Goal: Task Accomplishment & Management: Manage account settings

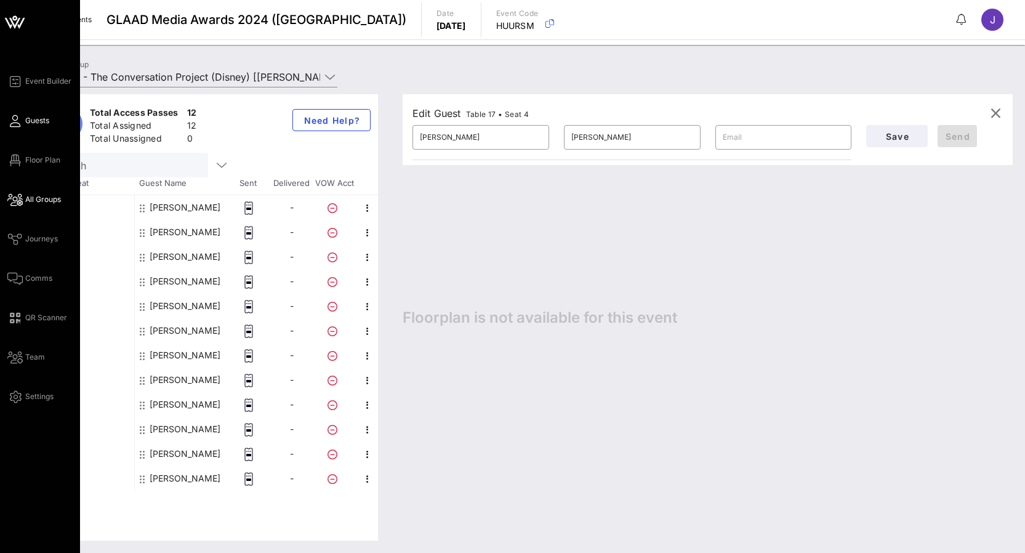
click at [20, 120] on icon at bounding box center [14, 121] width 15 height 2
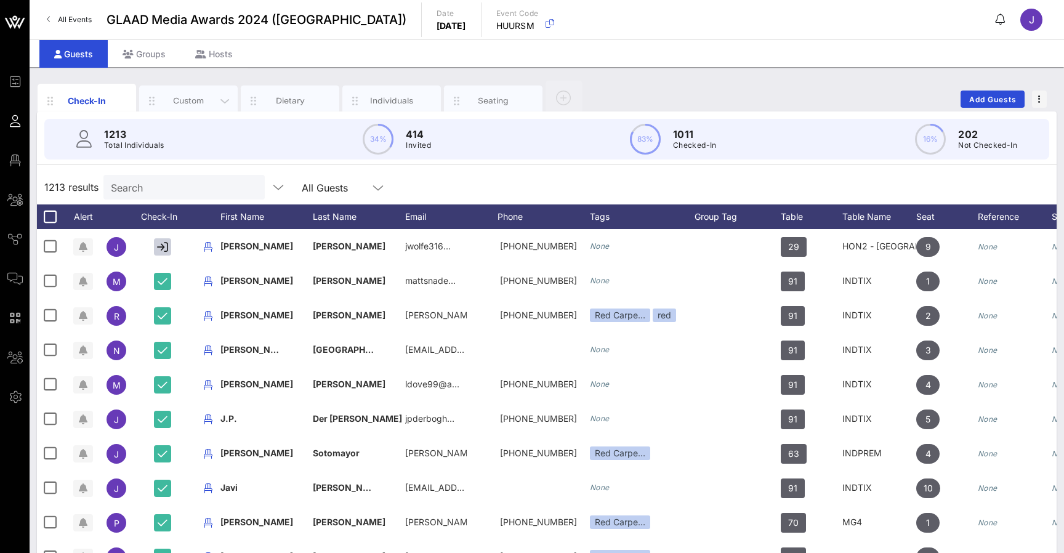
click at [196, 108] on div "Custom" at bounding box center [188, 101] width 98 height 31
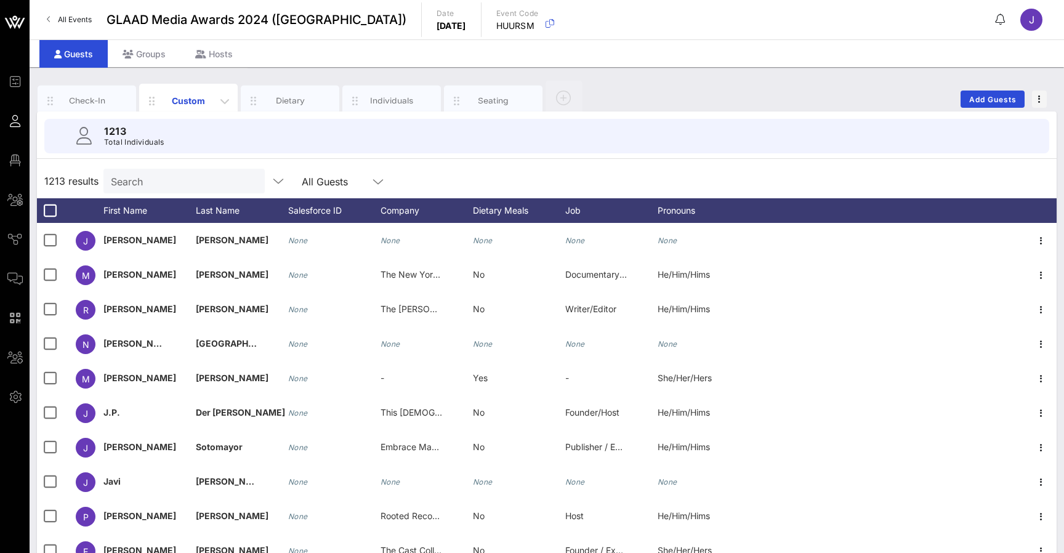
click at [203, 92] on div "Custom" at bounding box center [188, 101] width 98 height 34
click at [284, 90] on div "Dietary" at bounding box center [290, 101] width 98 height 31
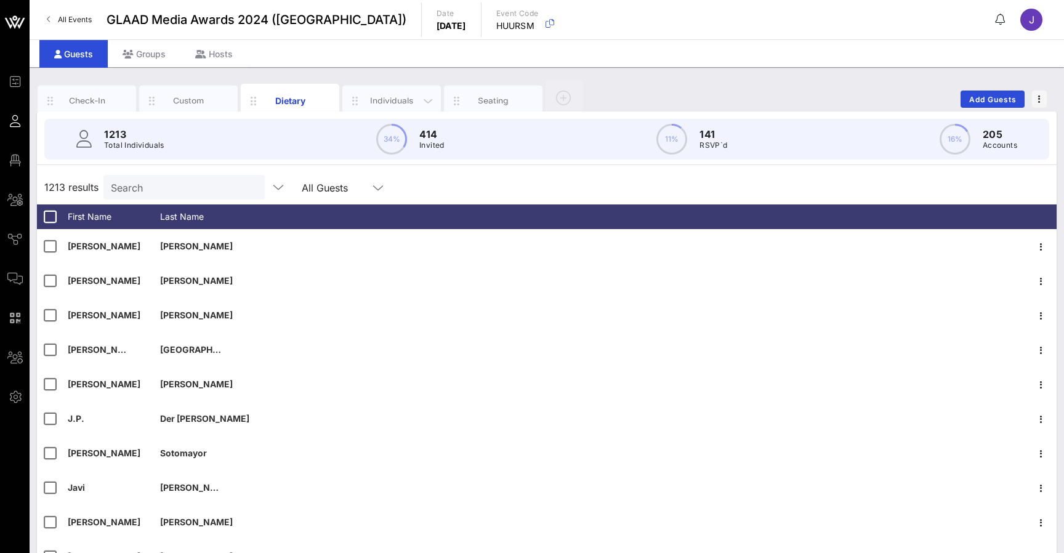
click at [409, 111] on div "Individuals" at bounding box center [391, 101] width 98 height 31
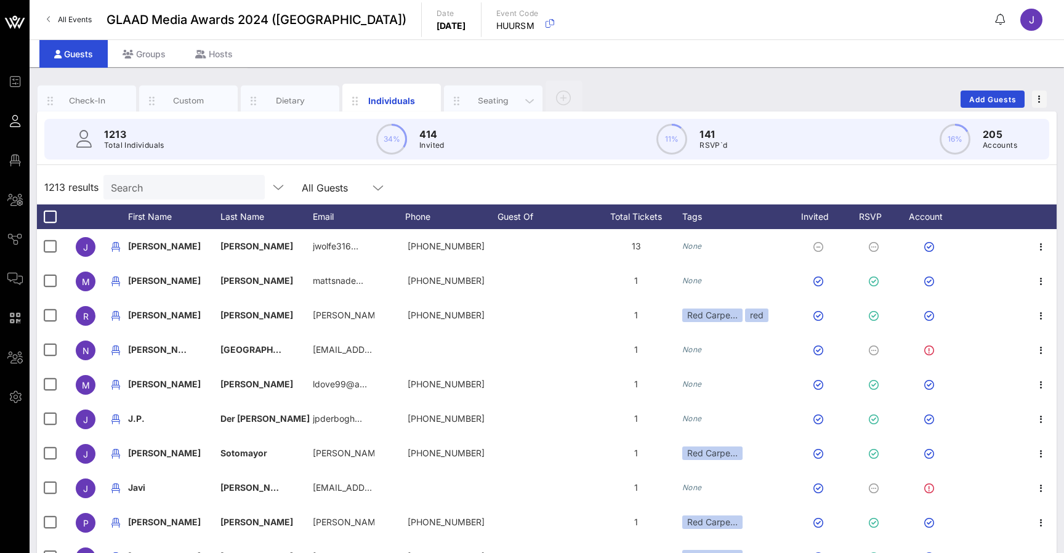
click at [476, 89] on div "Seating" at bounding box center [493, 101] width 98 height 31
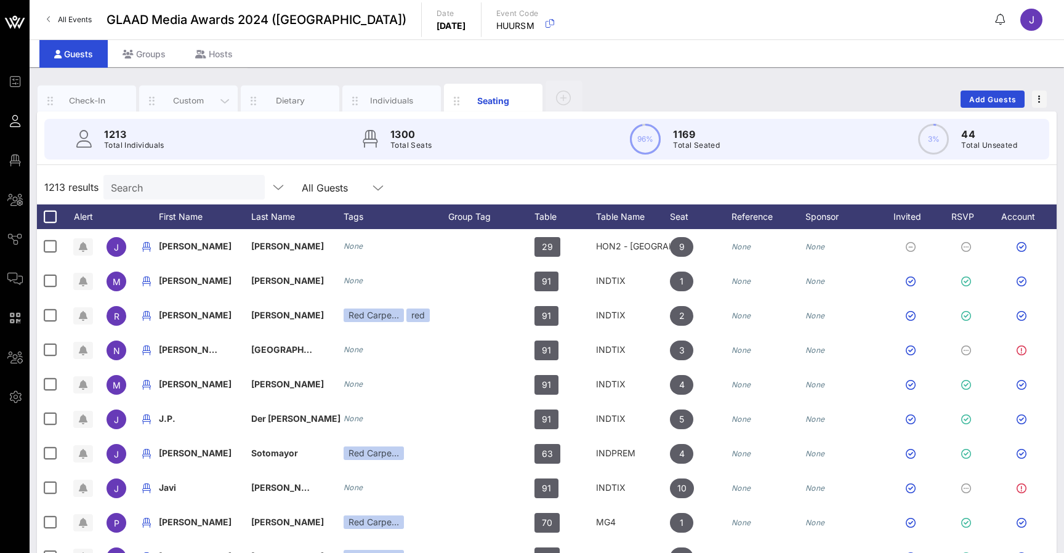
click at [175, 100] on div "Custom" at bounding box center [188, 101] width 55 height 12
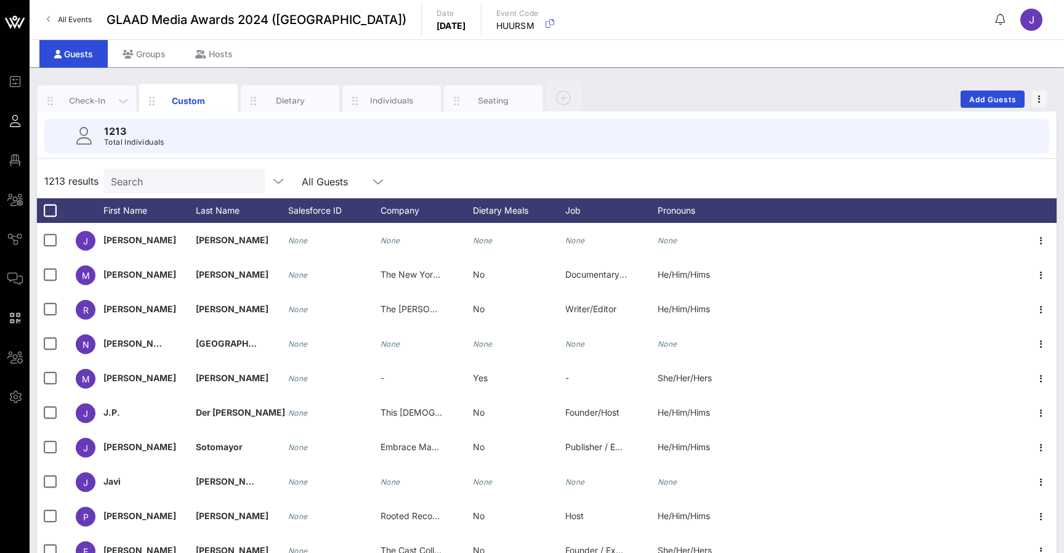
click at [100, 94] on div "Check-In" at bounding box center [87, 101] width 98 height 31
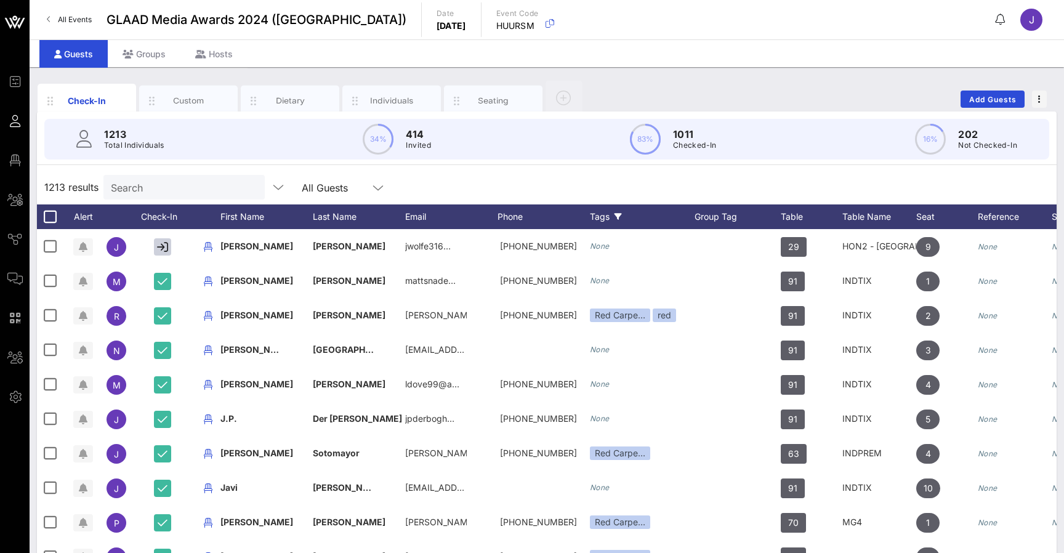
click at [598, 220] on div "Tags" at bounding box center [642, 216] width 105 height 25
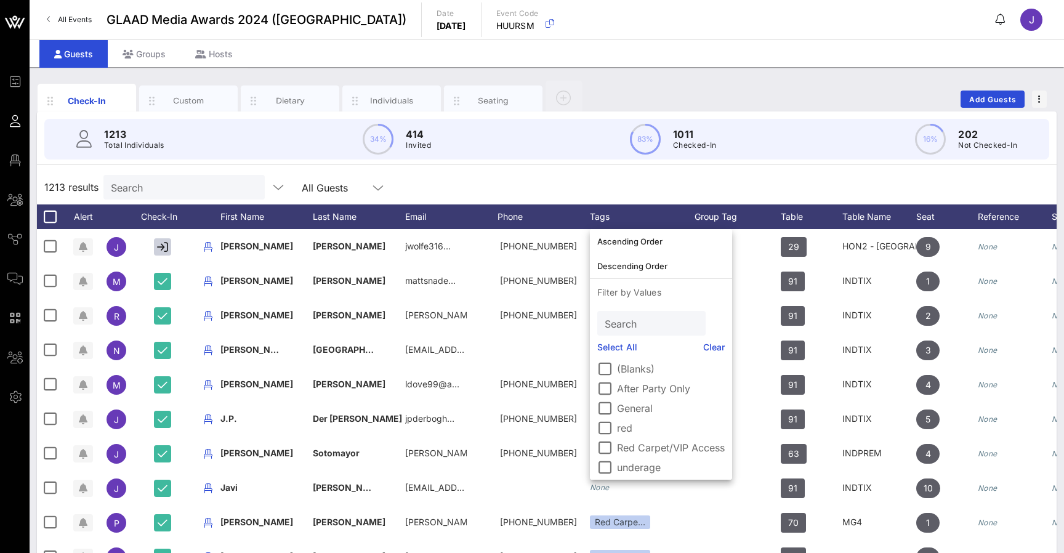
click at [619, 429] on label "red" at bounding box center [671, 428] width 108 height 12
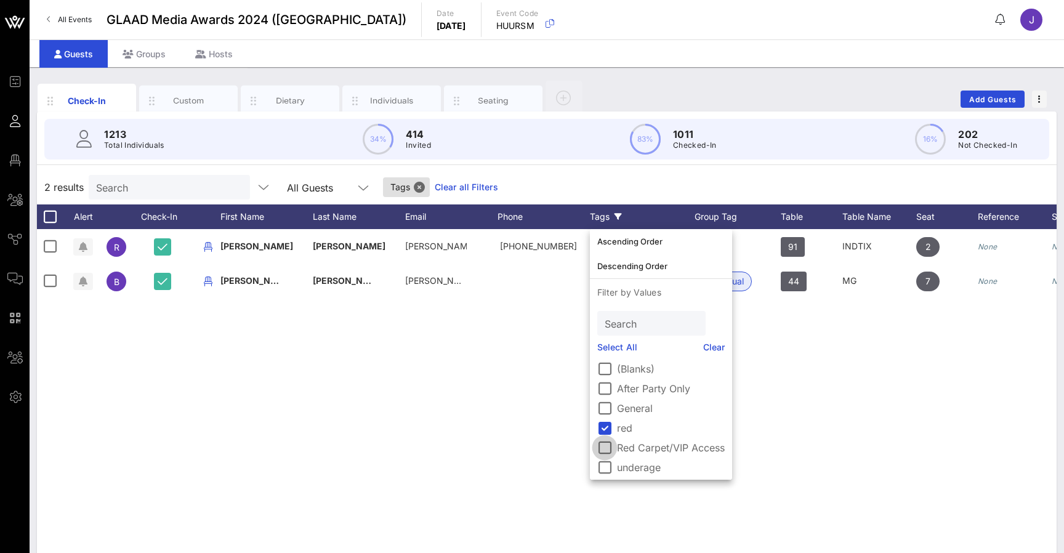
click at [605, 445] on div at bounding box center [604, 447] width 21 height 21
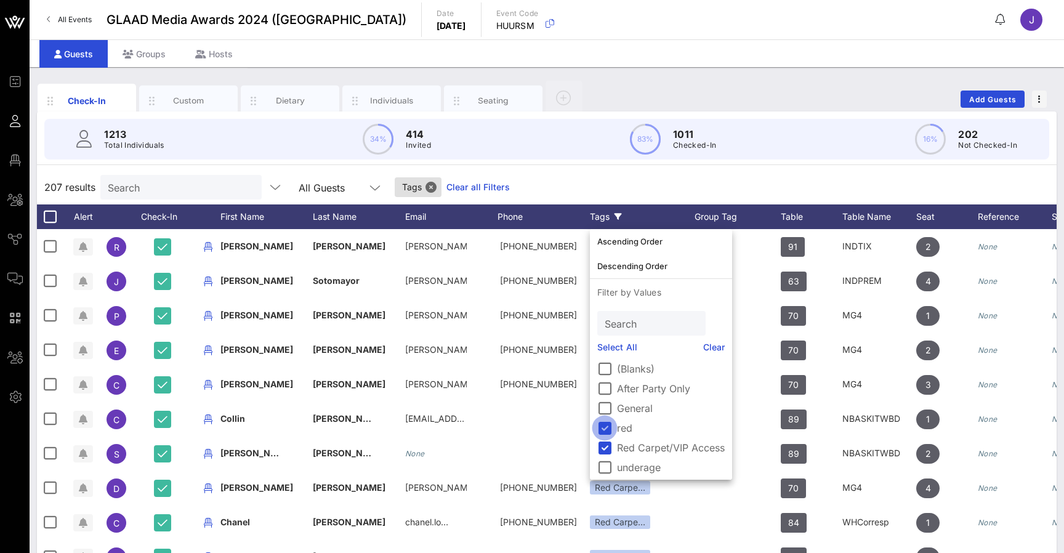
click at [607, 425] on div at bounding box center [604, 427] width 21 height 21
click at [607, 445] on div at bounding box center [604, 447] width 21 height 21
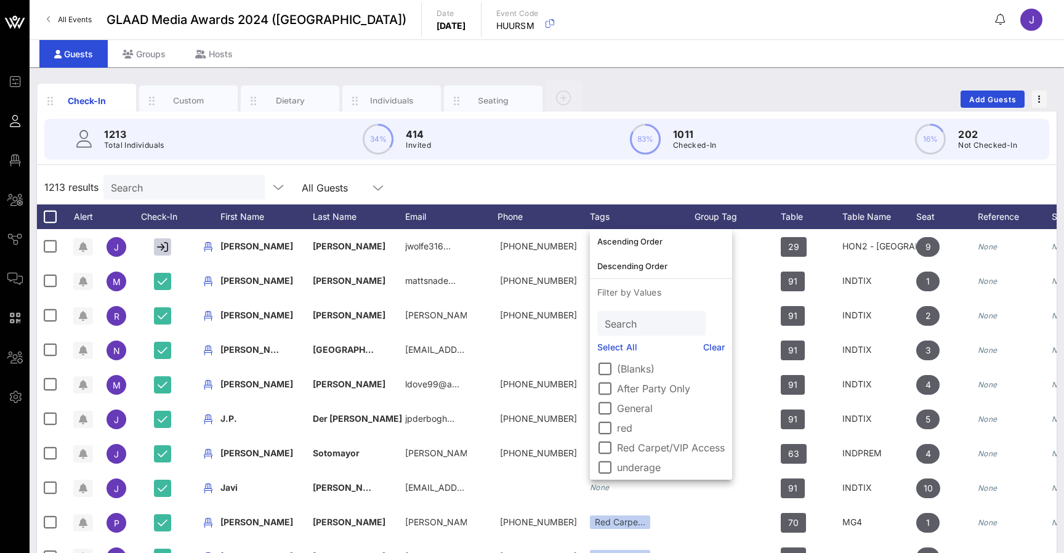
click at [635, 186] on div "1213 results Search All Guests" at bounding box center [546, 187] width 1019 height 34
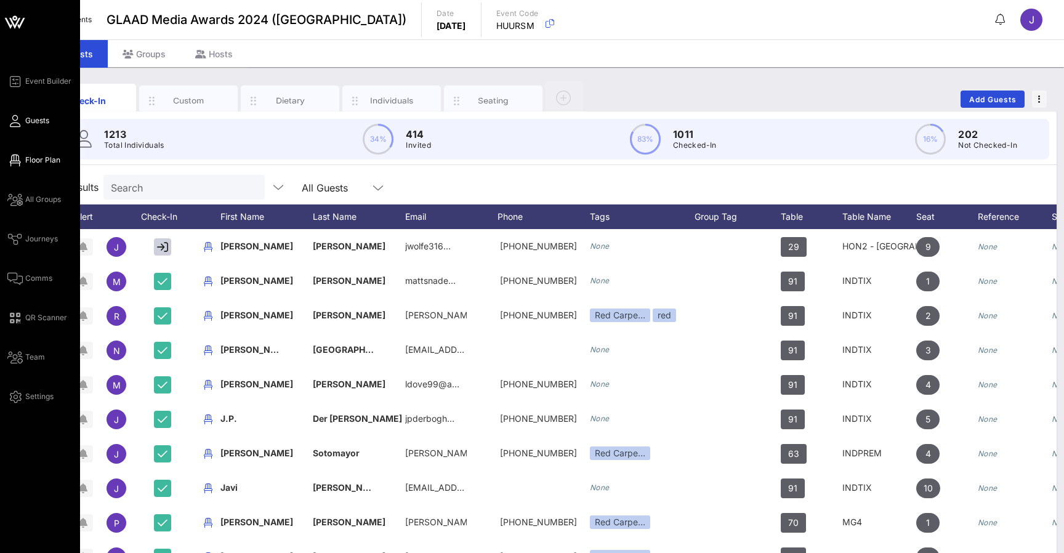
click at [18, 159] on icon at bounding box center [14, 160] width 15 height 2
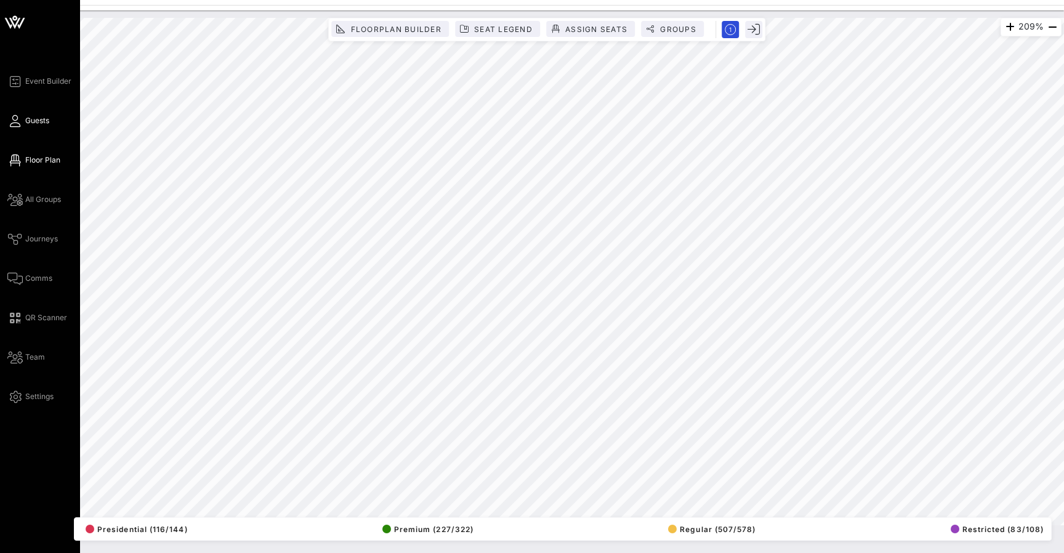
click at [9, 122] on icon at bounding box center [14, 121] width 15 height 2
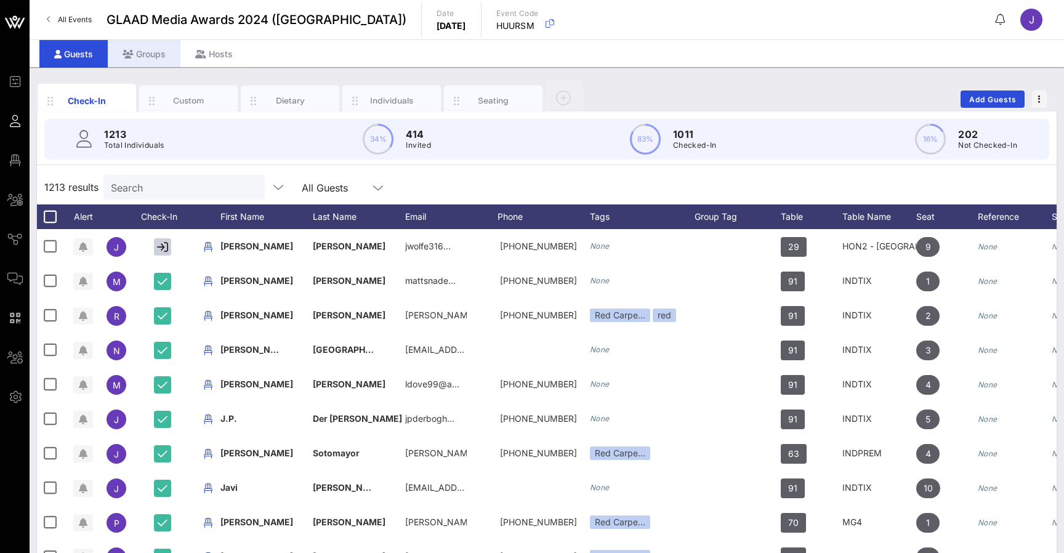
click at [131, 50] on icon at bounding box center [128, 54] width 11 height 9
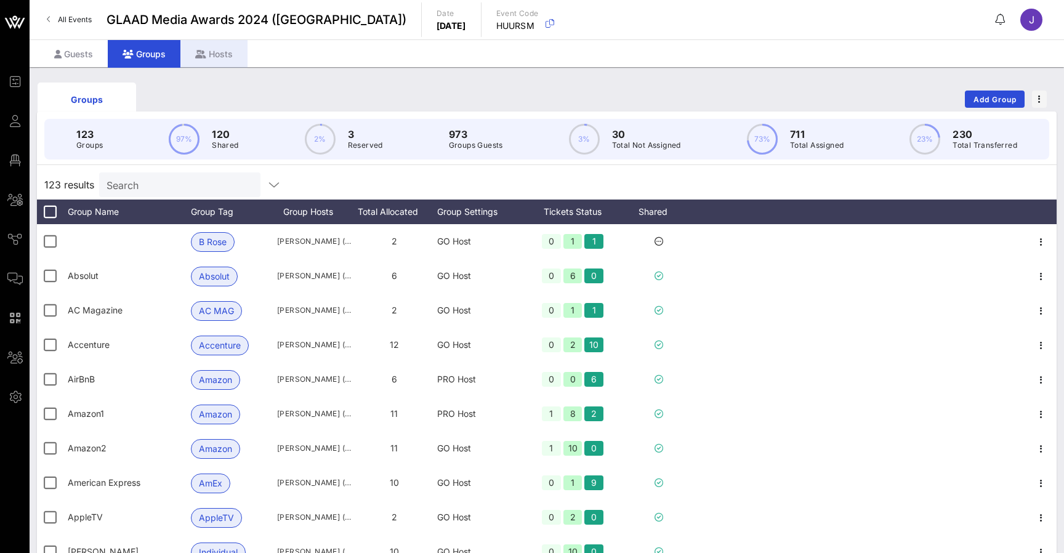
click at [203, 53] on icon at bounding box center [200, 54] width 11 height 9
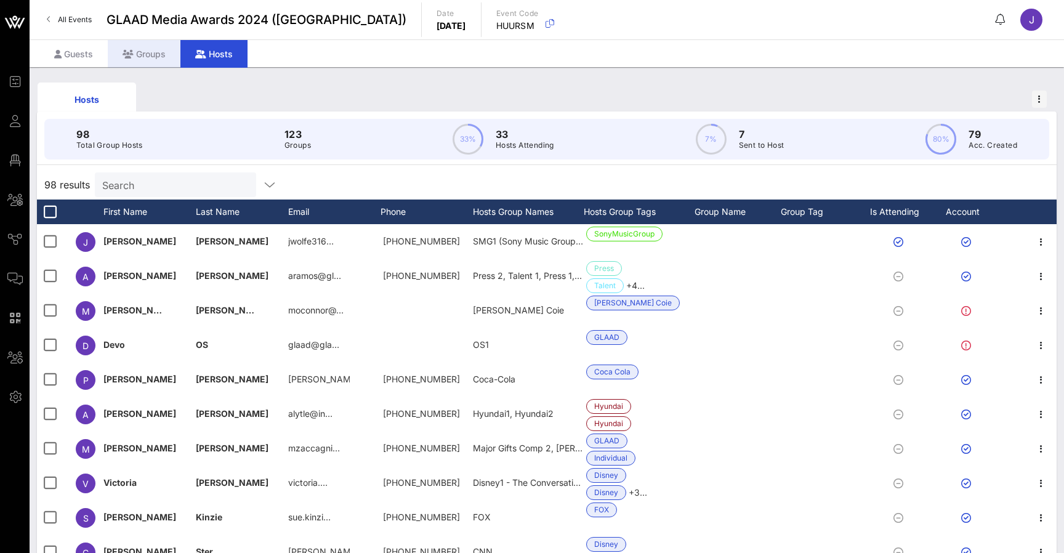
click at [145, 53] on div "Groups" at bounding box center [144, 54] width 73 height 28
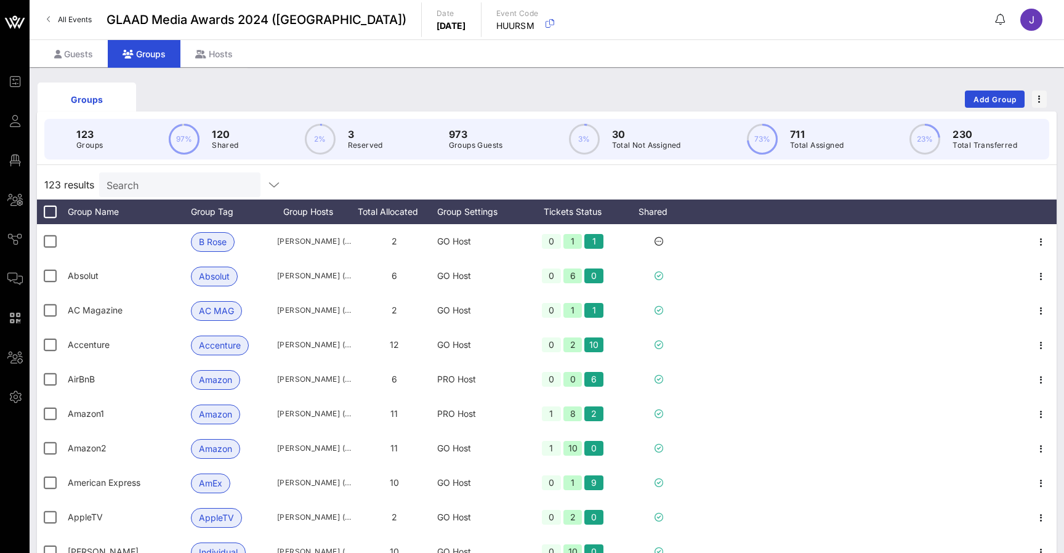
click at [158, 51] on div "Groups" at bounding box center [144, 54] width 73 height 28
click at [67, 53] on div "Guests" at bounding box center [73, 54] width 68 height 28
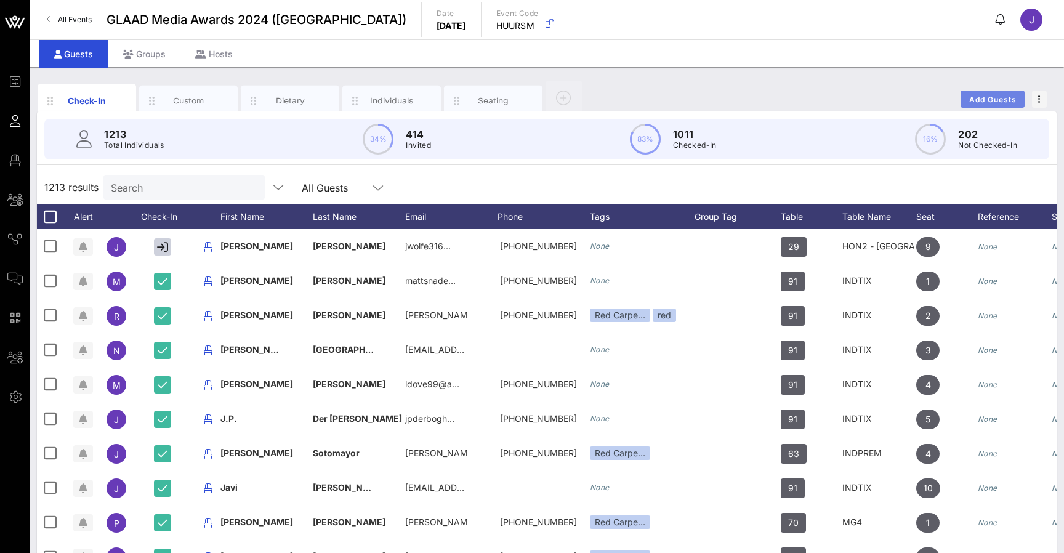
drag, startPoint x: 891, startPoint y: 91, endPoint x: 994, endPoint y: 94, distance: 102.8
click at [994, 94] on button "Add Guests" at bounding box center [992, 98] width 64 height 17
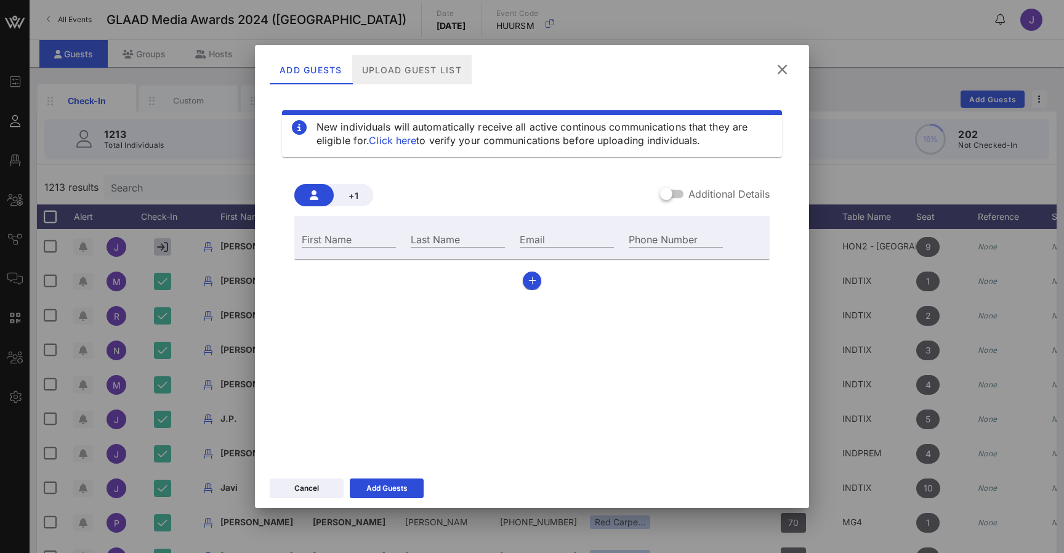
click at [444, 67] on div "Upload Guest List" at bounding box center [411, 70] width 119 height 30
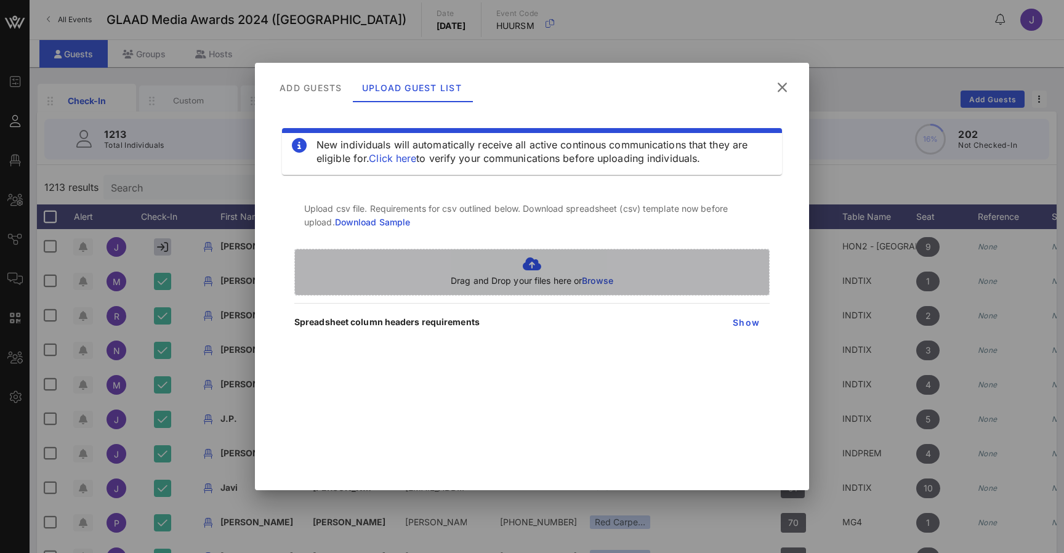
click at [528, 255] on div "Drag and Drop your files here or Browse" at bounding box center [531, 272] width 475 height 47
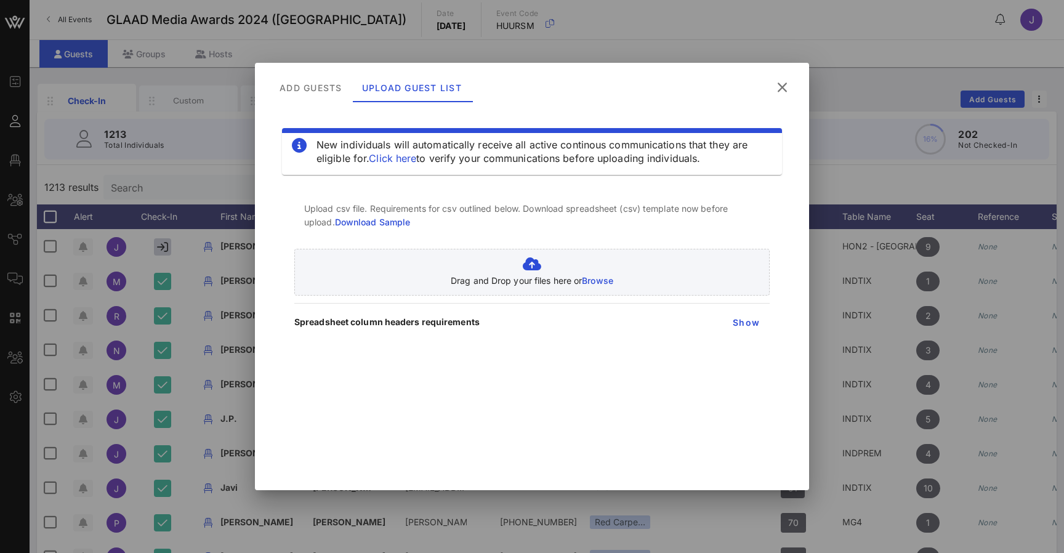
click at [782, 89] on icon at bounding box center [782, 87] width 18 height 17
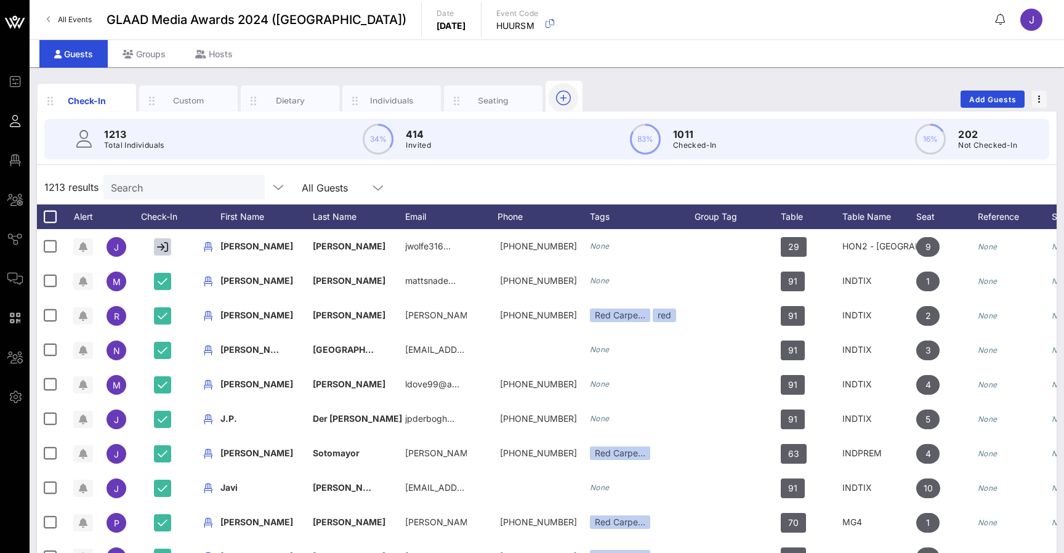
click at [564, 97] on icon "button" at bounding box center [563, 97] width 15 height 15
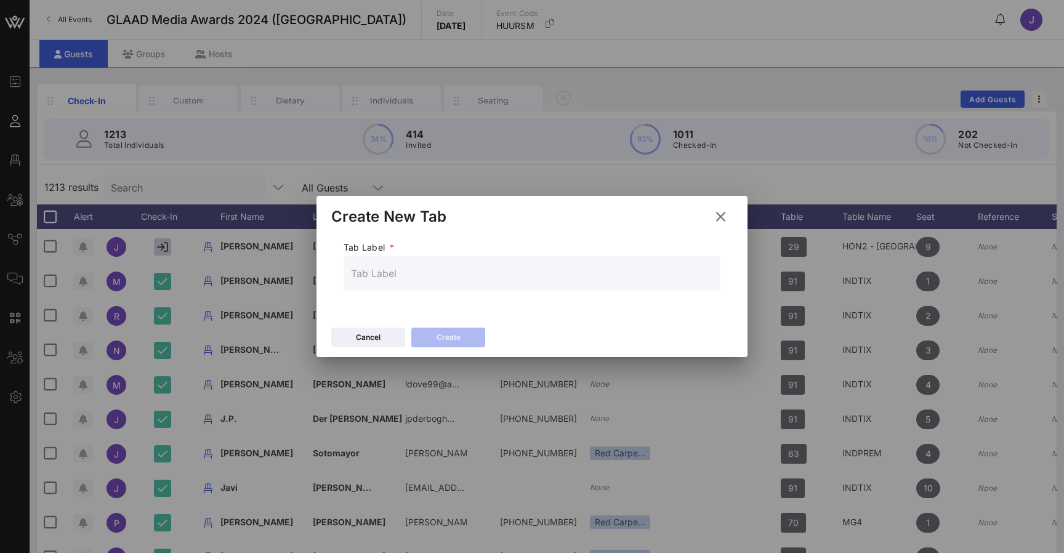
click at [486, 281] on input "text" at bounding box center [532, 273] width 362 height 20
type input "Travel"
click at [451, 332] on div "Create" at bounding box center [448, 337] width 24 height 12
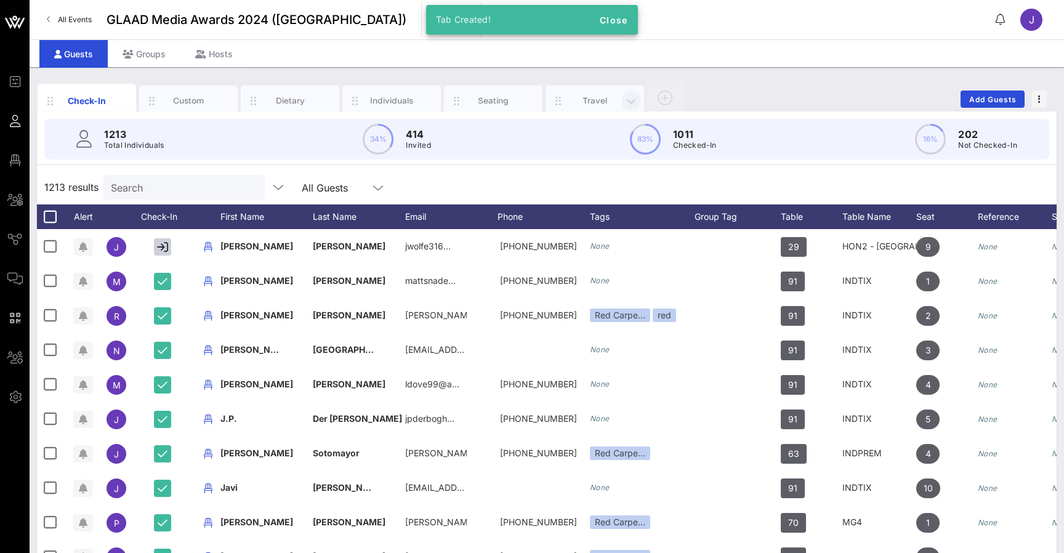
click at [628, 94] on button "button" at bounding box center [631, 100] width 18 height 26
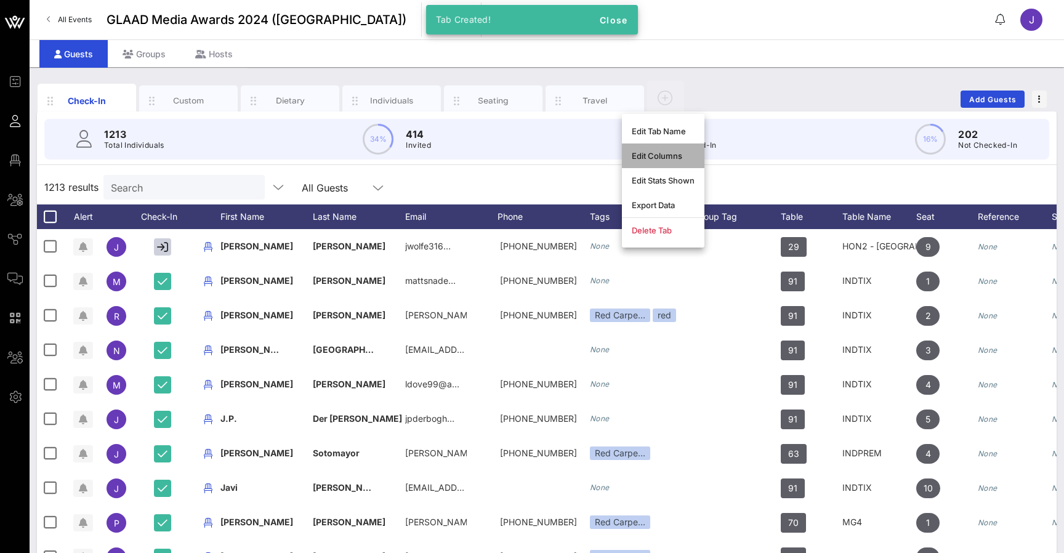
click at [658, 158] on div "Edit Columns" at bounding box center [663, 156] width 63 height 10
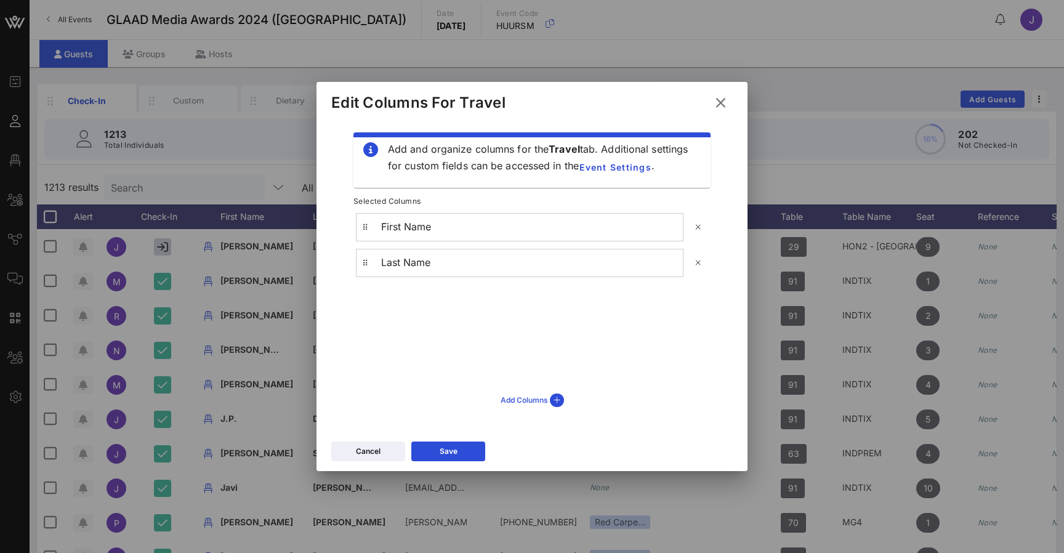
click at [560, 401] on icon at bounding box center [557, 400] width 14 height 14
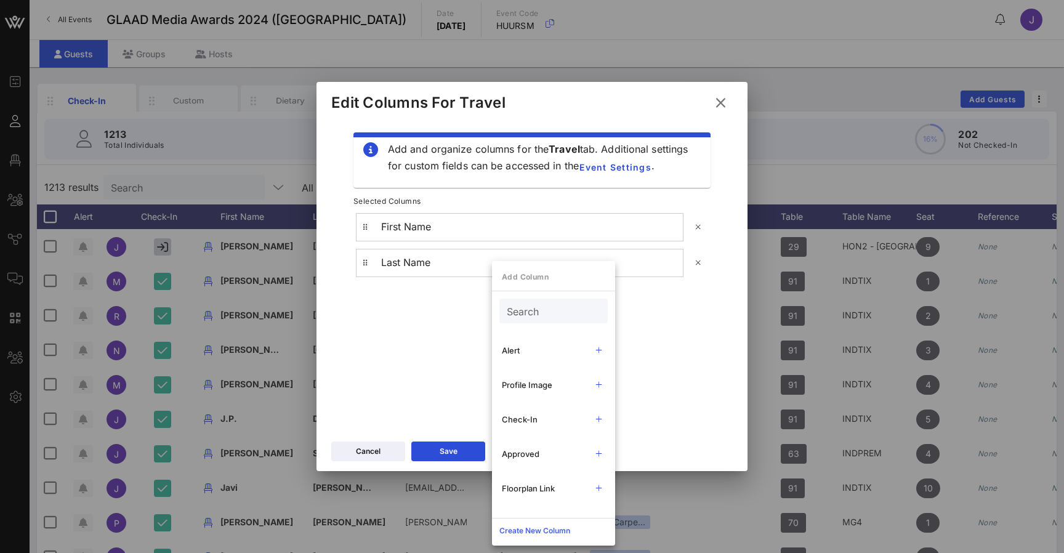
click at [537, 531] on icon at bounding box center [535, 530] width 9 height 7
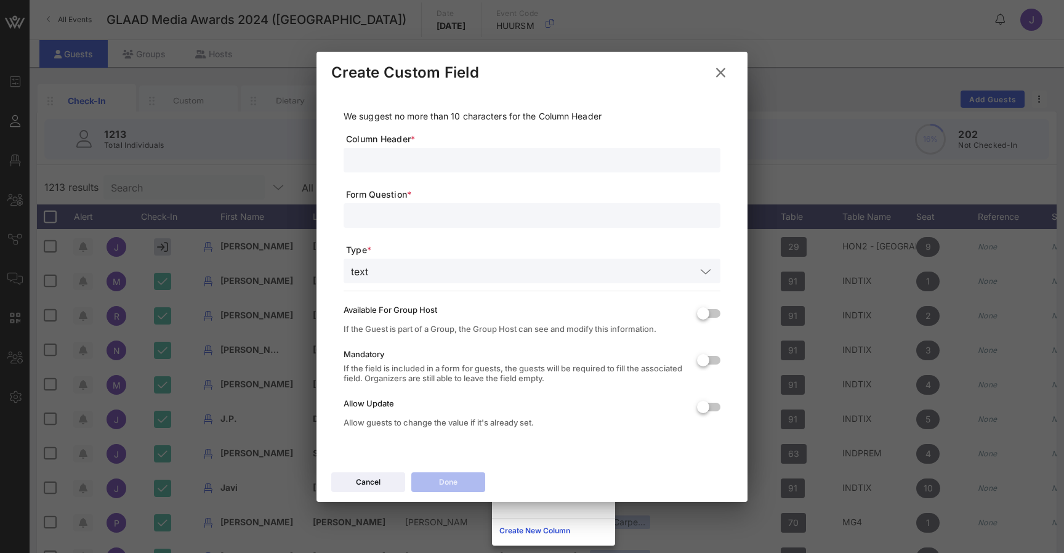
click at [408, 155] on input "text" at bounding box center [532, 160] width 362 height 16
type input "H"
type input "Room Number"
click at [425, 330] on div "If the Guest is part of a Group, the Group Host can see and modify this informa…" at bounding box center [516, 329] width 344 height 10
click at [425, 223] on input "text" at bounding box center [532, 215] width 362 height 16
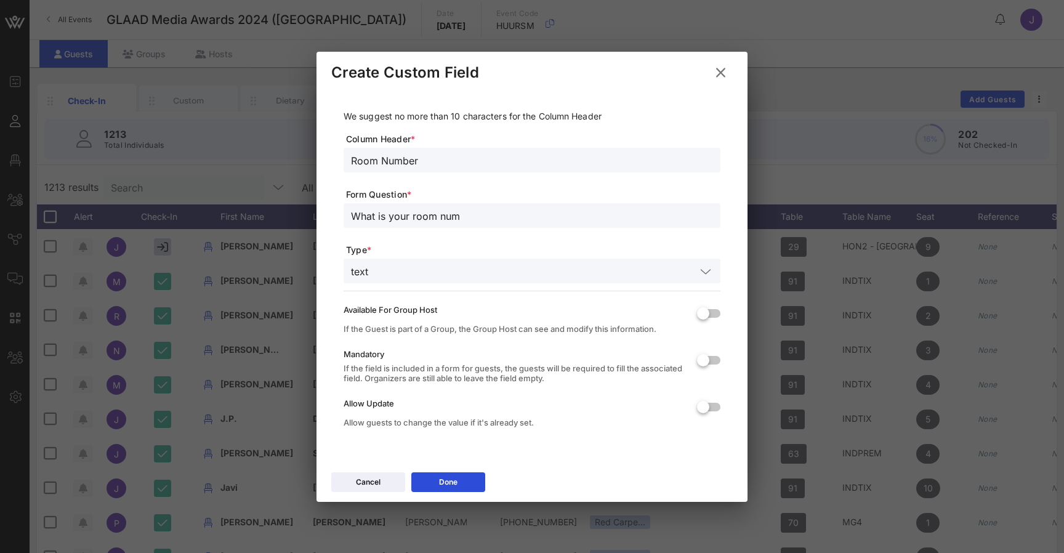
type input "What is your room num"
drag, startPoint x: 425, startPoint y: 222, endPoint x: 460, endPoint y: 481, distance: 260.9
click at [460, 481] on button "Done" at bounding box center [448, 482] width 74 height 20
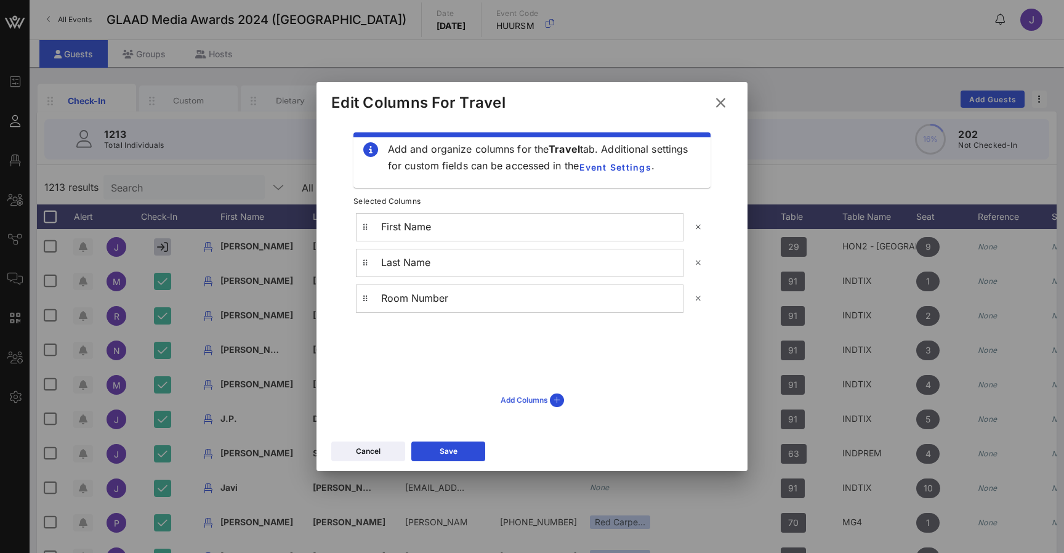
click at [560, 401] on icon at bounding box center [557, 400] width 14 height 14
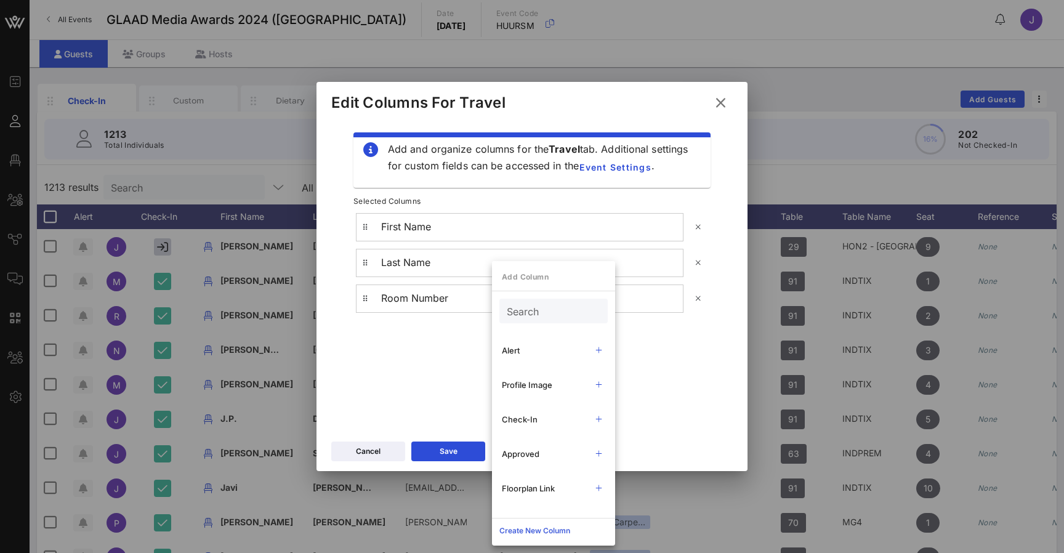
click at [534, 534] on icon at bounding box center [534, 530] width 11 height 11
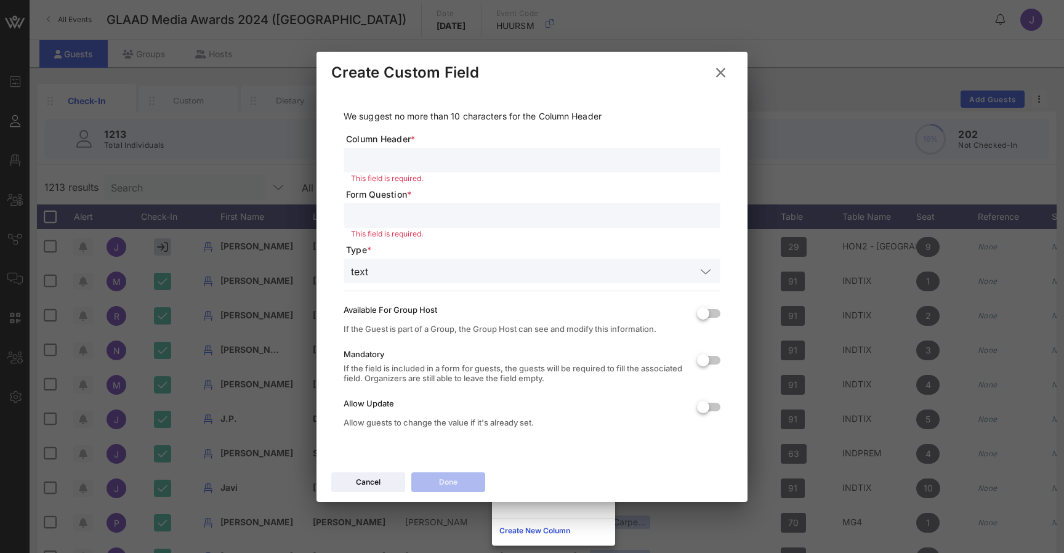
click at [401, 153] on input "text" at bounding box center [532, 160] width 362 height 16
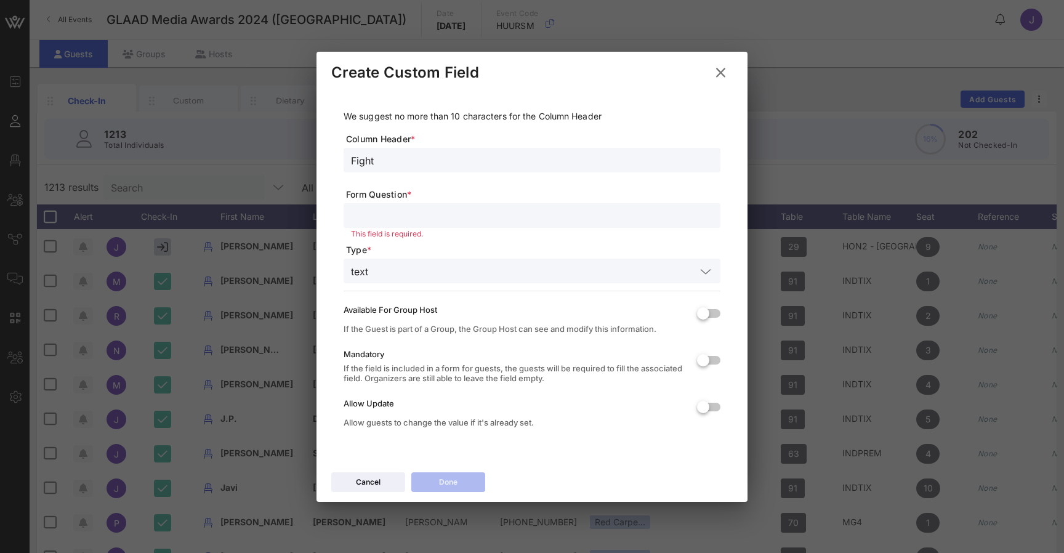
type input "Fight"
click at [597, 222] on input "text" at bounding box center [532, 215] width 362 height 16
click at [723, 71] on icon at bounding box center [720, 72] width 19 height 18
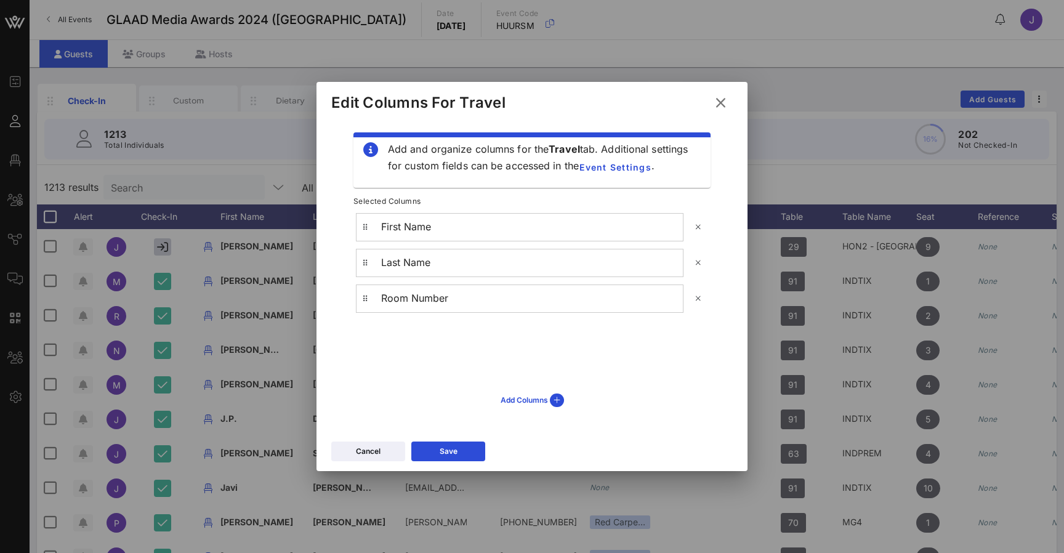
click at [726, 106] on icon at bounding box center [721, 103] width 18 height 17
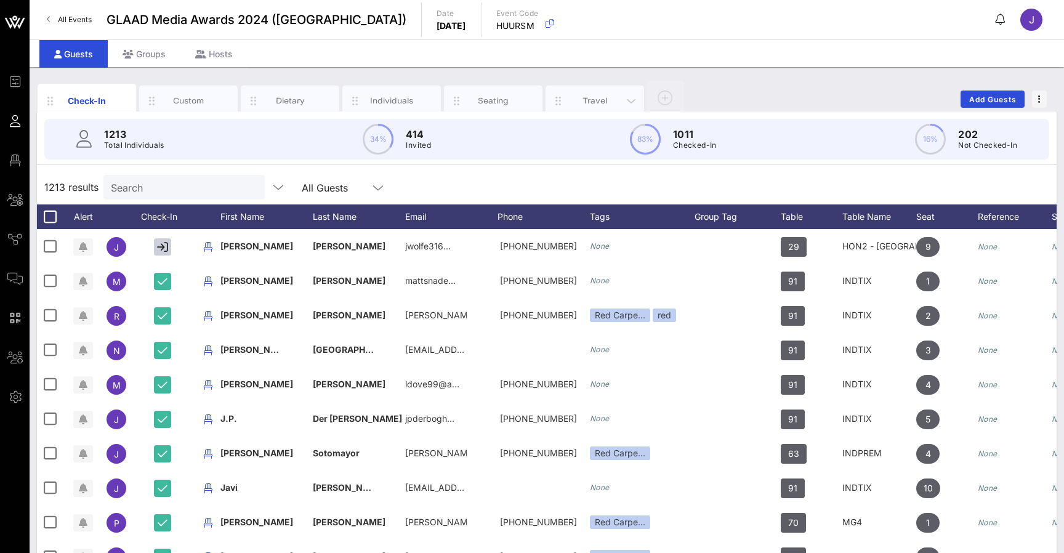
click at [597, 101] on div "Travel" at bounding box center [595, 101] width 55 height 12
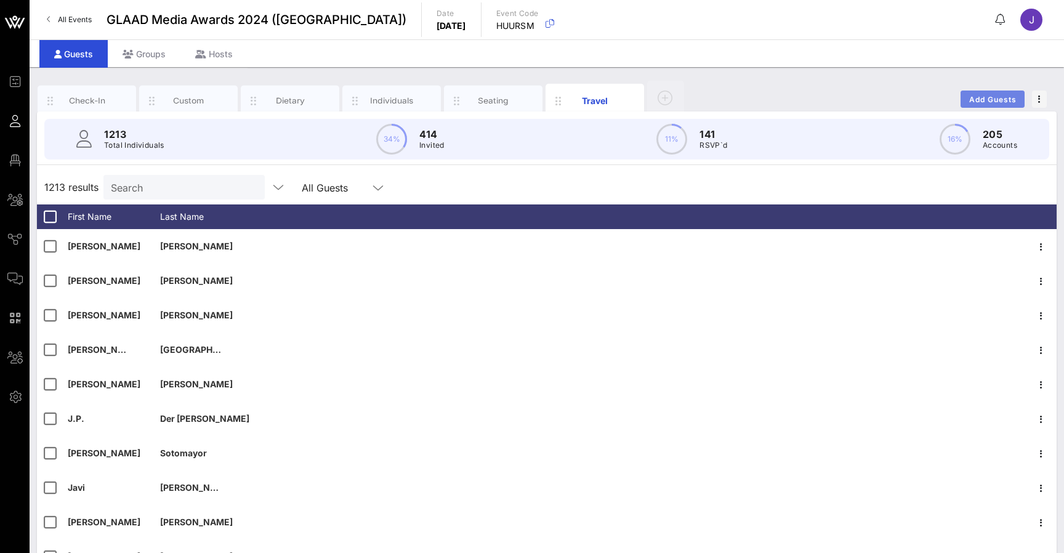
click at [983, 100] on span "Add Guests" at bounding box center [992, 99] width 49 height 9
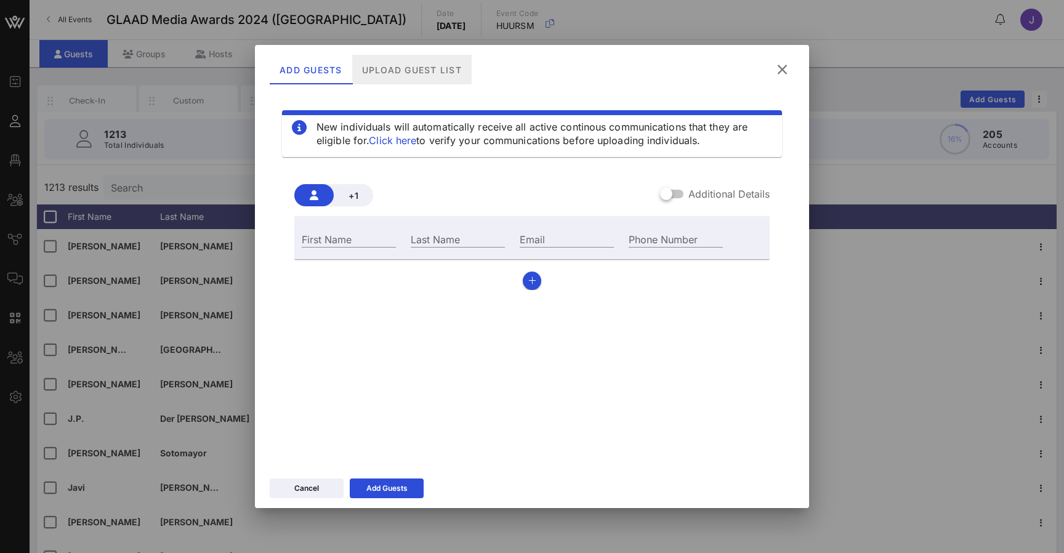
click at [398, 76] on div "Upload Guest List" at bounding box center [411, 70] width 119 height 30
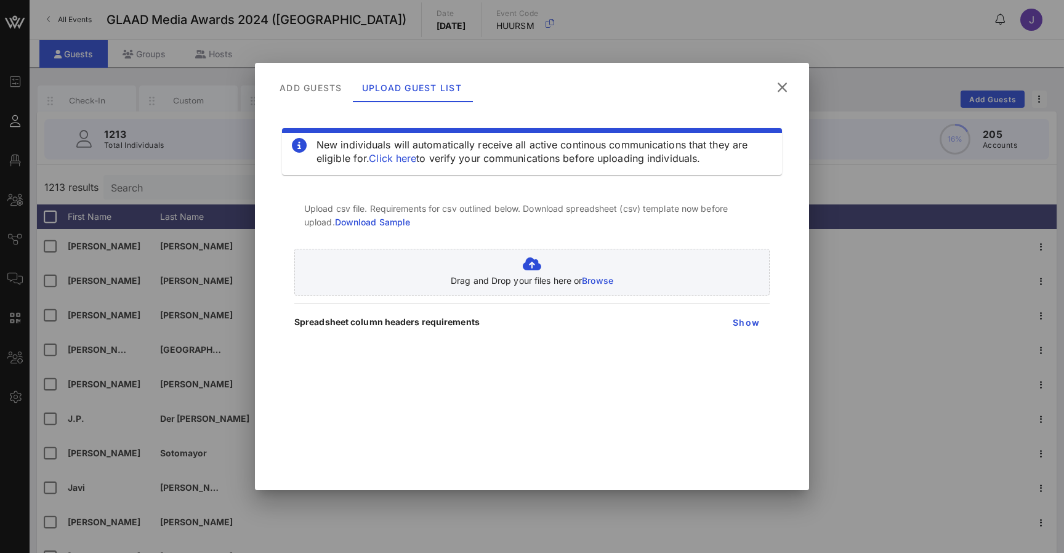
click at [397, 221] on link "Download Sample" at bounding box center [373, 222] width 76 height 10
click at [786, 83] on icon at bounding box center [782, 88] width 21 height 20
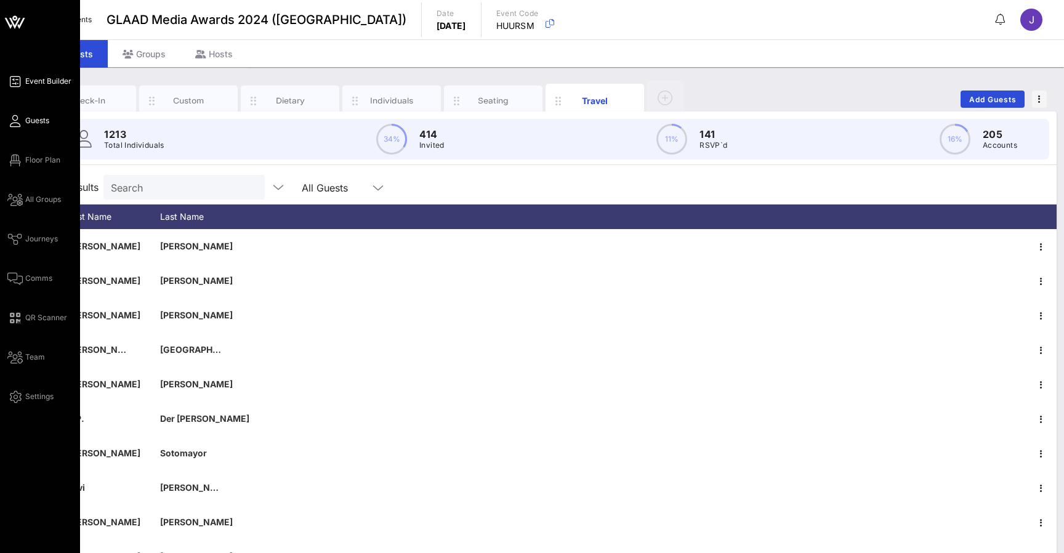
click at [13, 82] on icon at bounding box center [14, 82] width 15 height 2
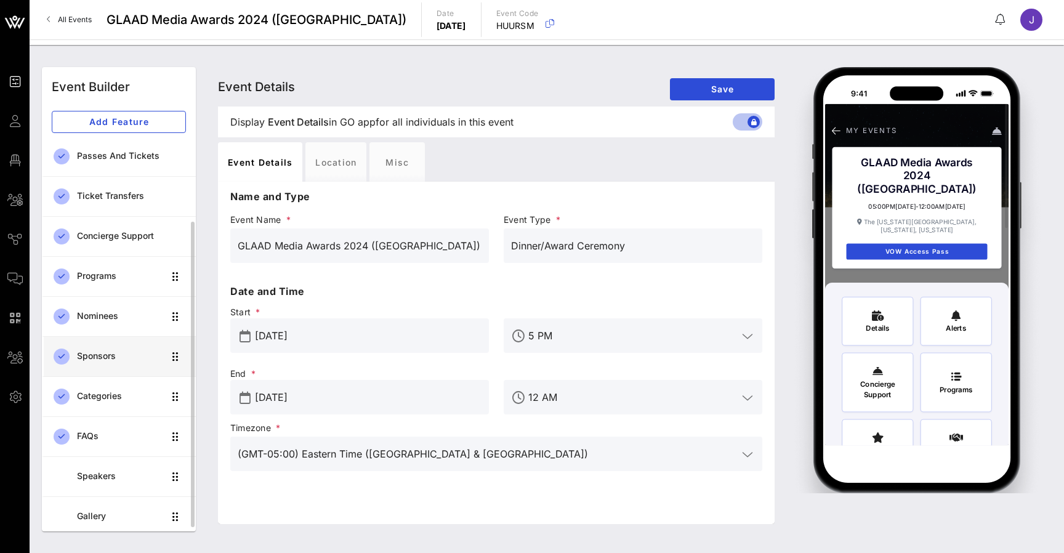
scroll to position [116, 0]
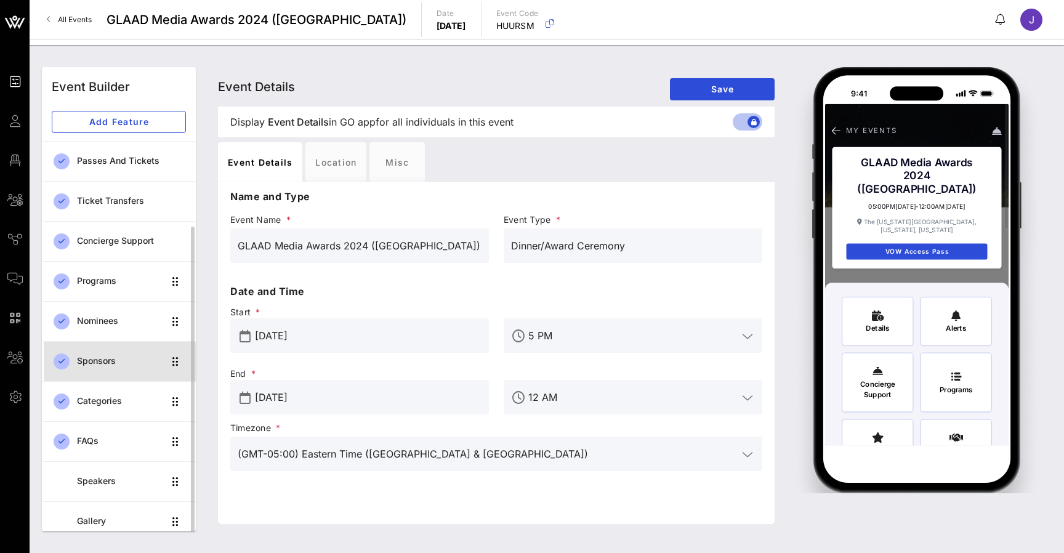
click at [124, 356] on div "Sponsors" at bounding box center [120, 361] width 87 height 10
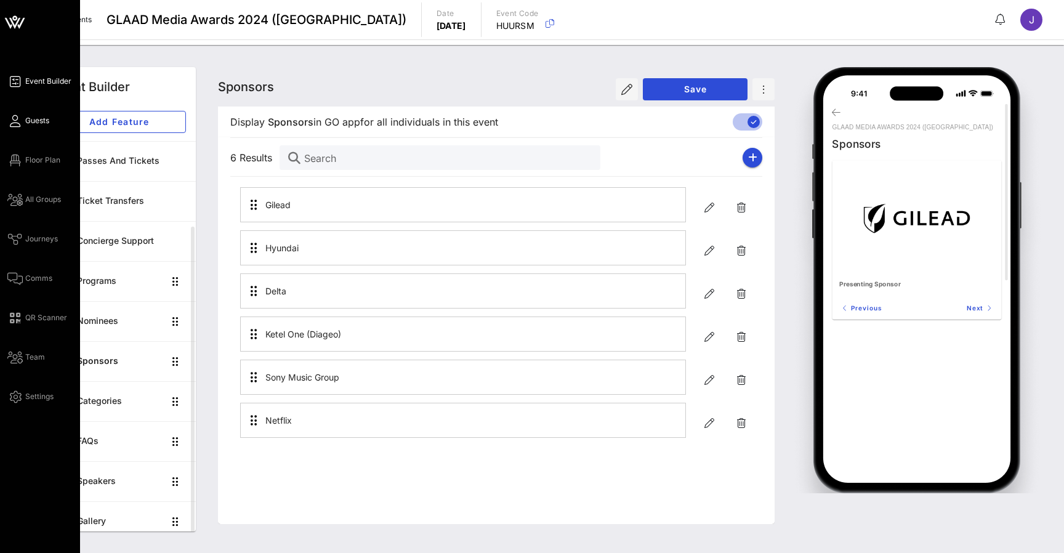
click at [27, 119] on span "Guests" at bounding box center [37, 120] width 24 height 11
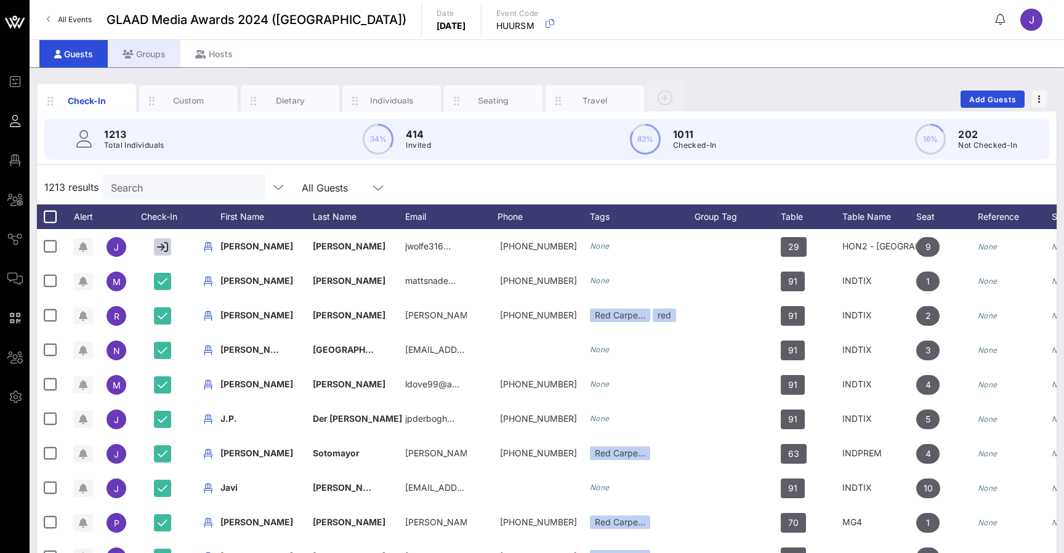
click at [143, 50] on div "Groups" at bounding box center [144, 54] width 73 height 28
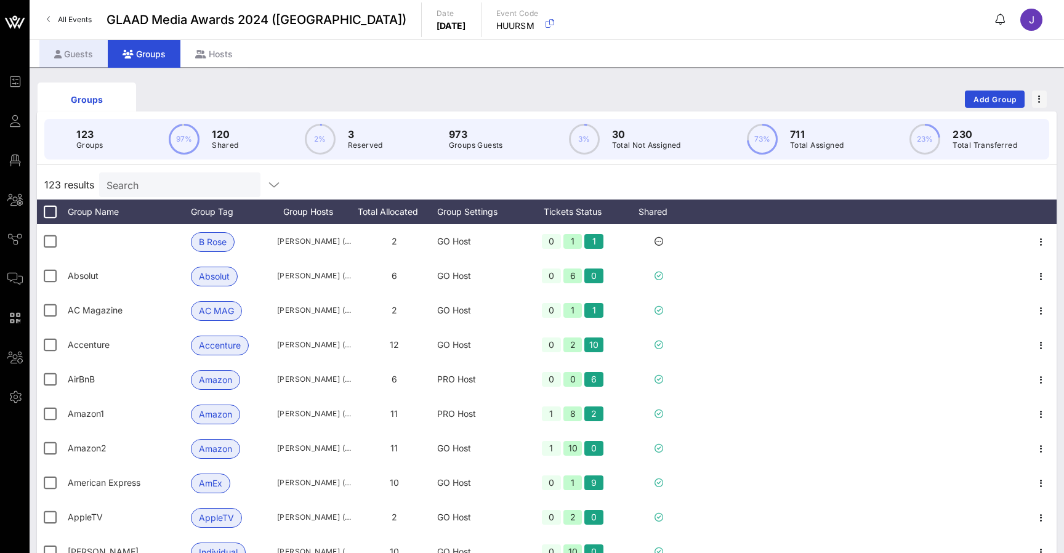
click at [86, 56] on div "Guests" at bounding box center [73, 54] width 68 height 28
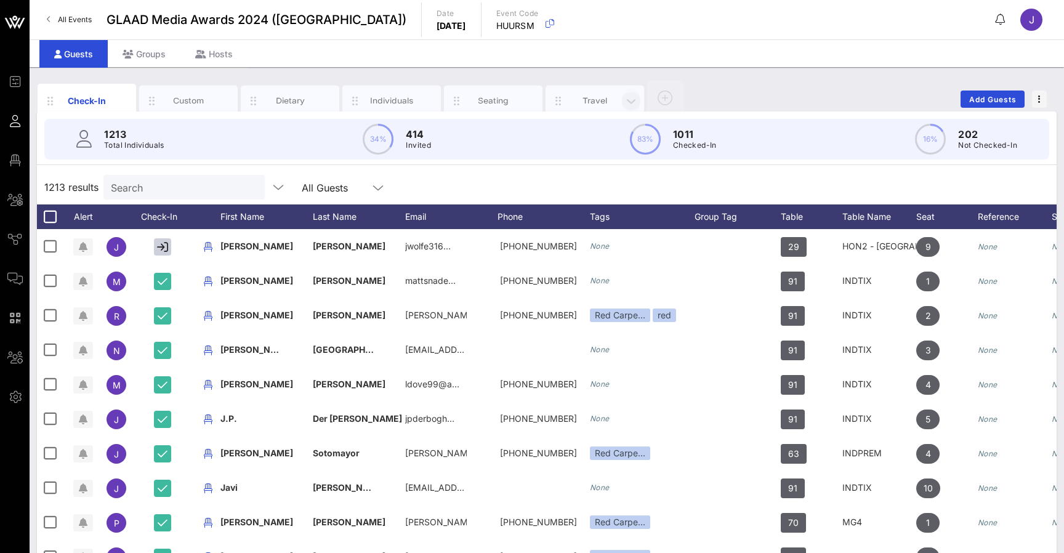
click at [628, 98] on icon "button" at bounding box center [631, 101] width 15 height 14
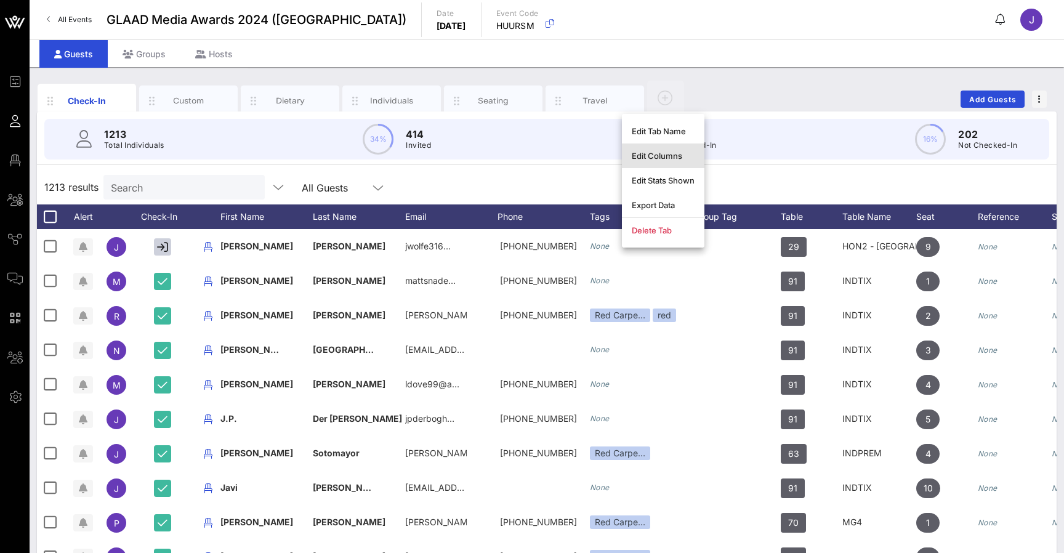
click at [640, 157] on div "Edit Columns" at bounding box center [663, 156] width 63 height 10
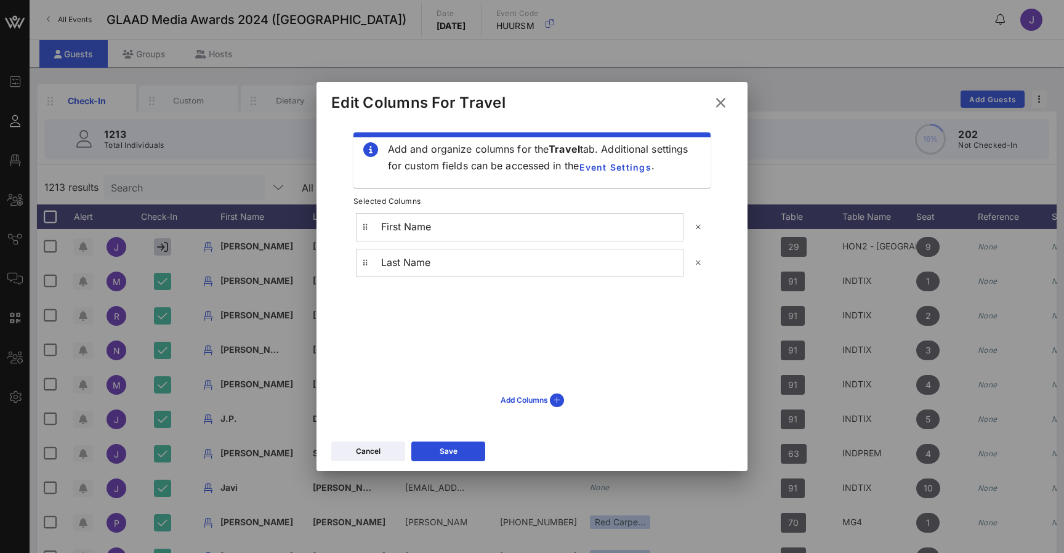
click at [725, 103] on icon at bounding box center [720, 103] width 17 height 18
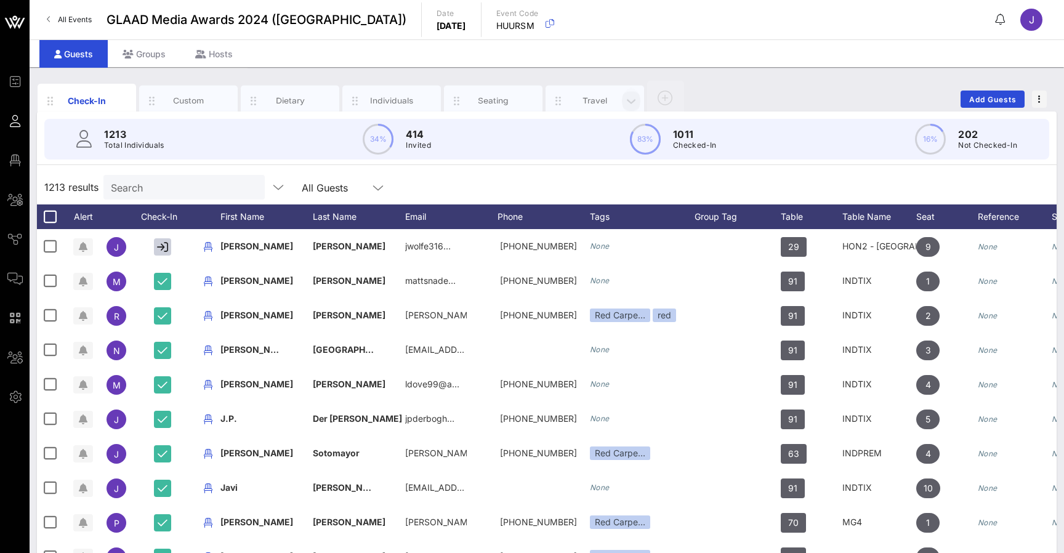
click at [625, 101] on icon "button" at bounding box center [631, 101] width 15 height 14
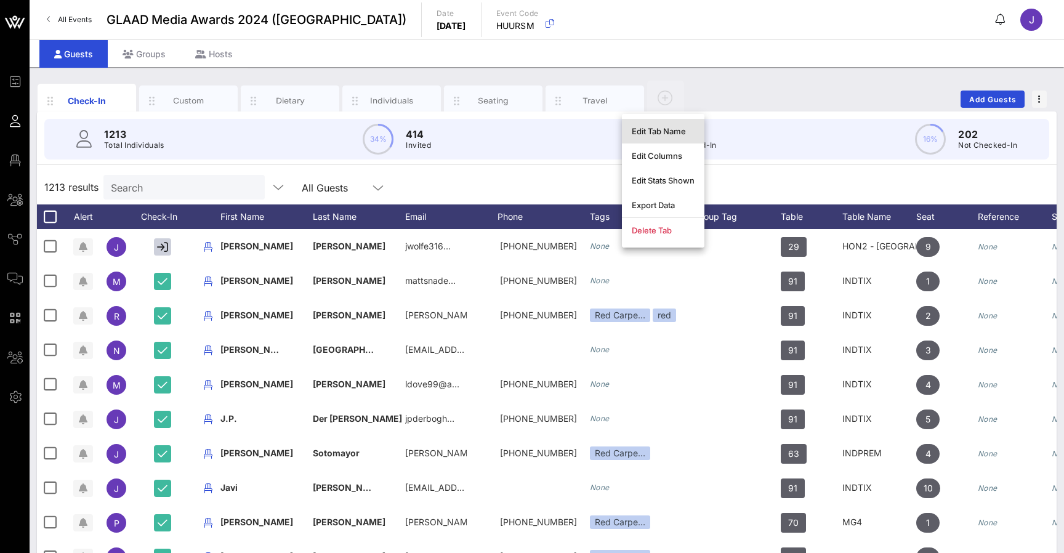
click at [650, 130] on div "Edit Tab Name" at bounding box center [663, 131] width 63 height 10
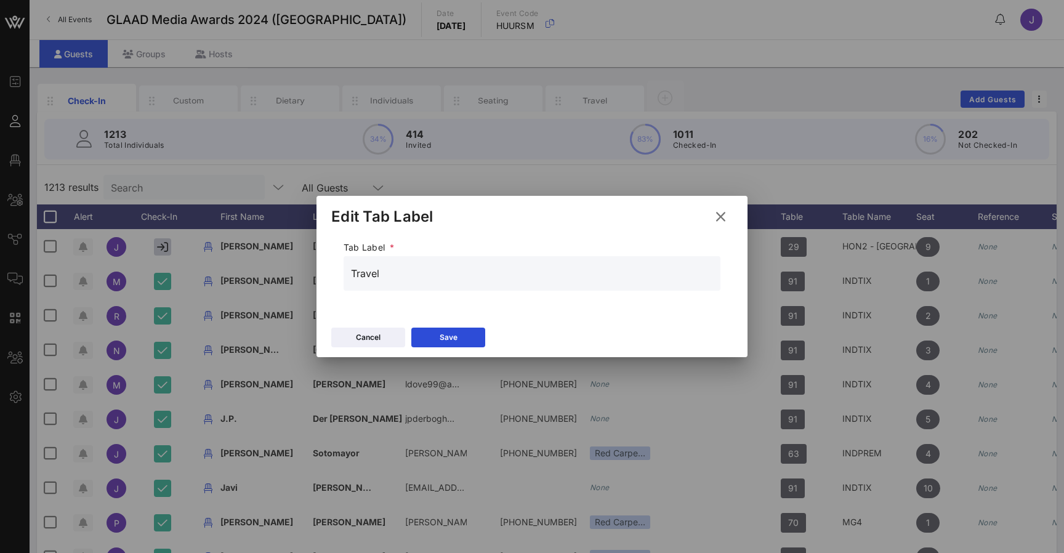
click at [718, 215] on icon at bounding box center [720, 216] width 20 height 19
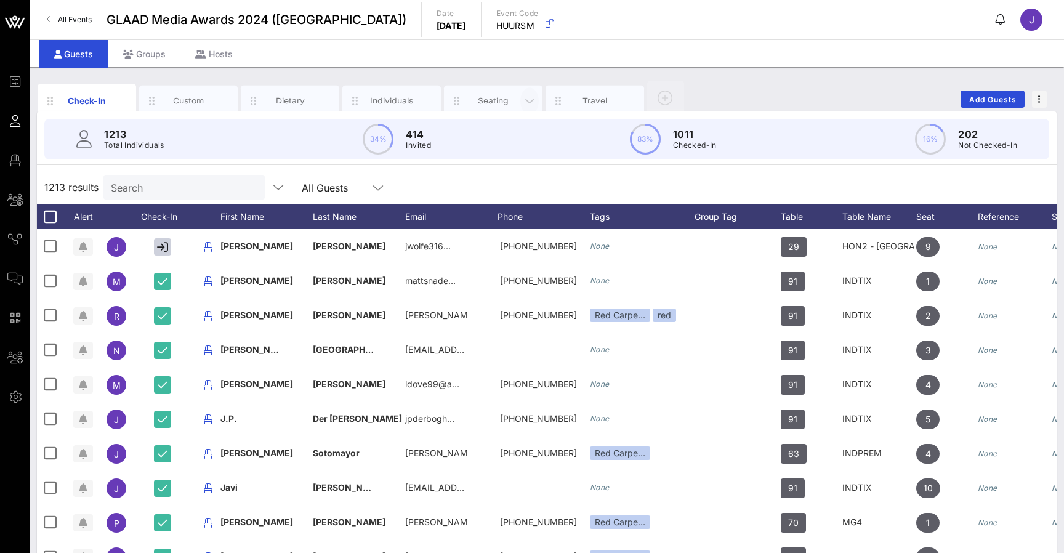
click at [529, 97] on icon "button" at bounding box center [529, 101] width 15 height 14
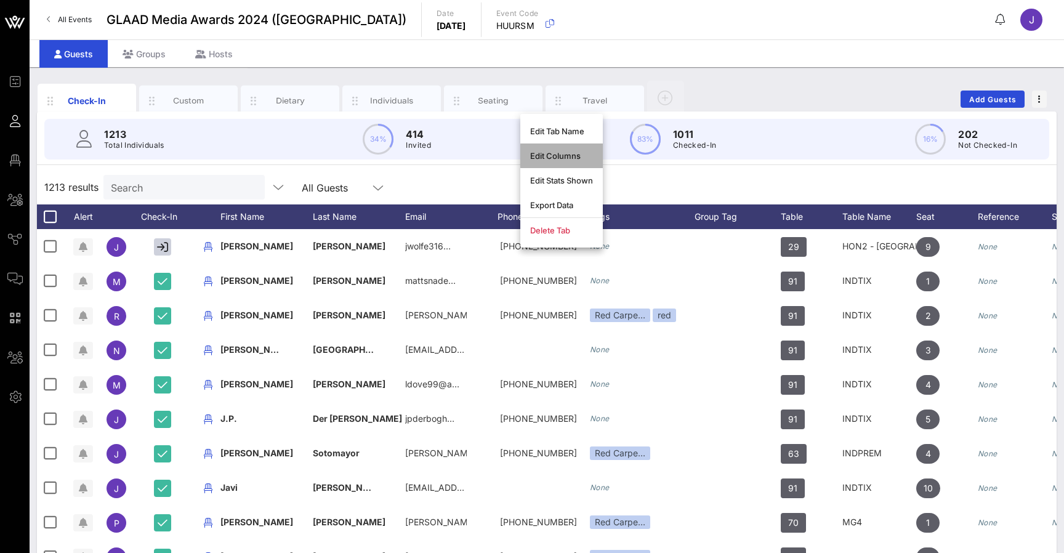
click at [553, 156] on div "Edit Columns" at bounding box center [561, 156] width 63 height 10
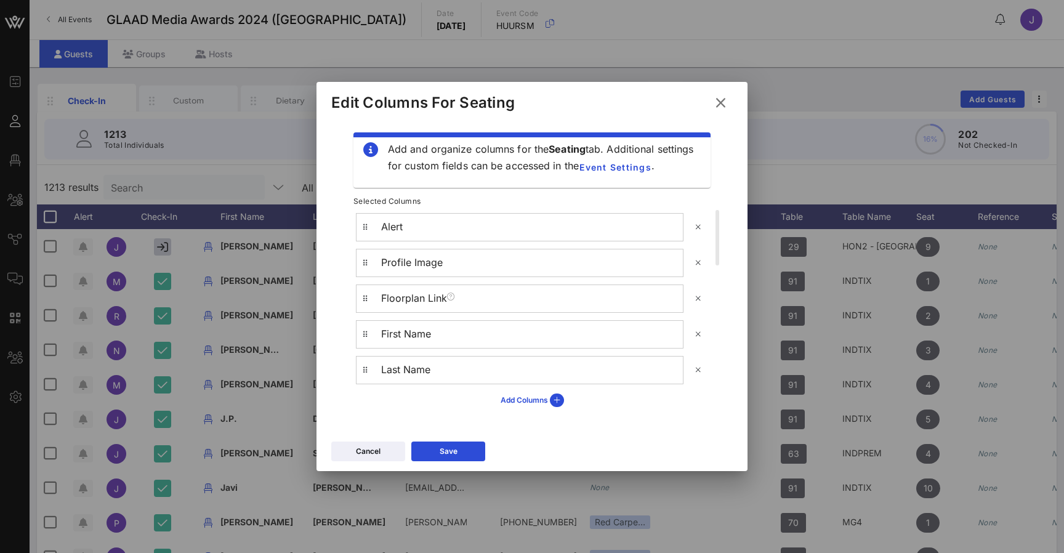
click at [721, 102] on icon at bounding box center [720, 103] width 20 height 18
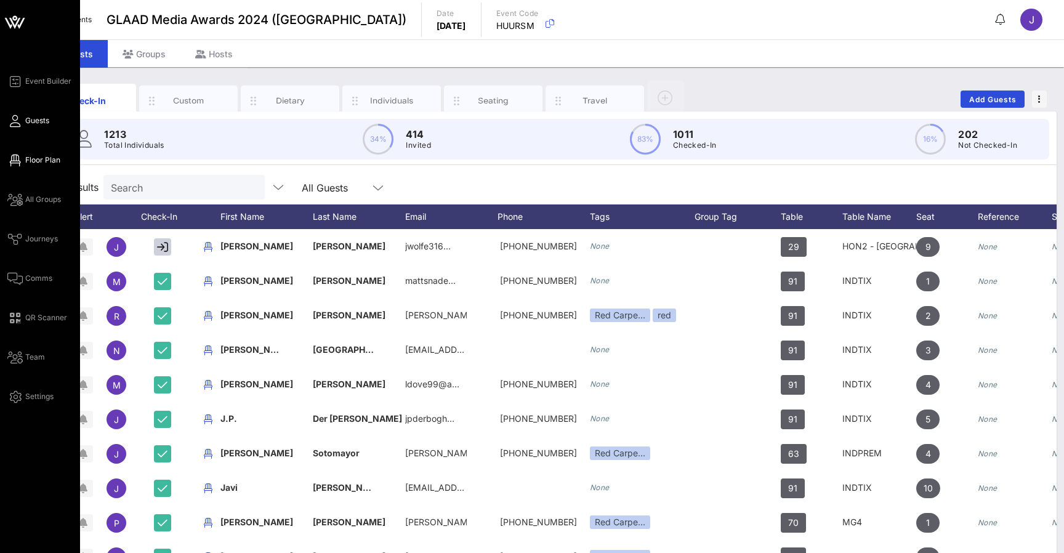
click at [41, 155] on span "Floor Plan" at bounding box center [42, 160] width 35 height 11
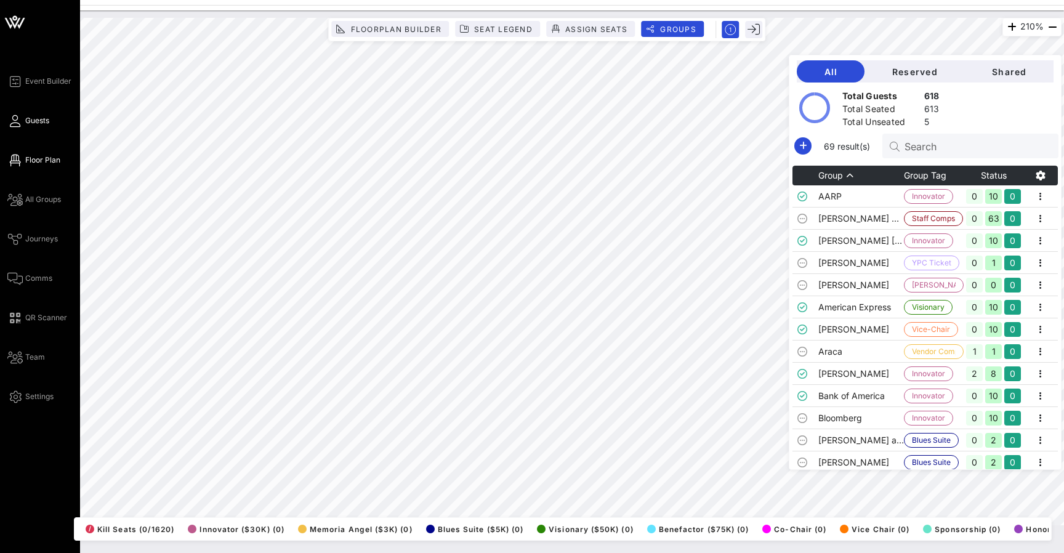
click at [27, 119] on span "Guests" at bounding box center [37, 120] width 24 height 11
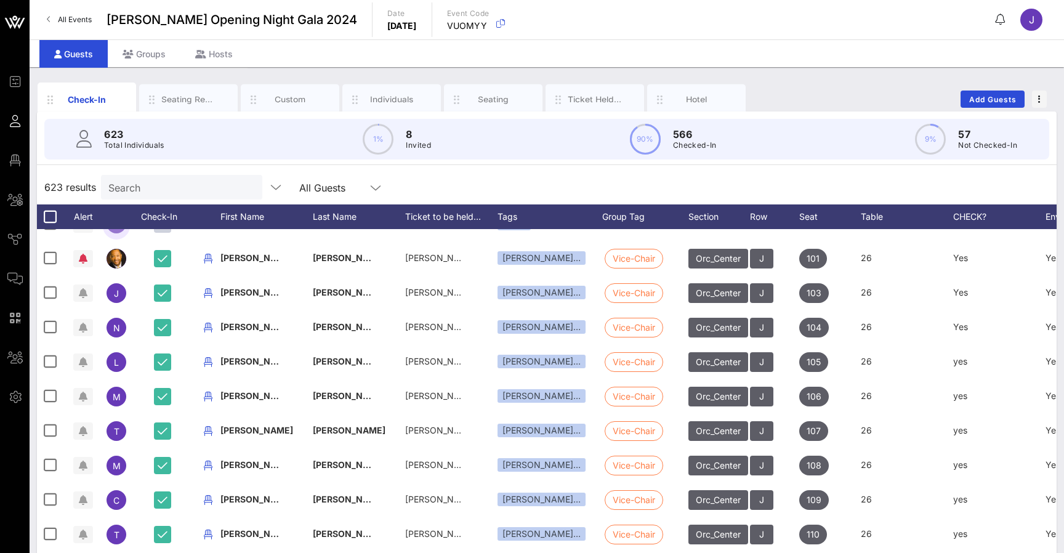
scroll to position [329, 0]
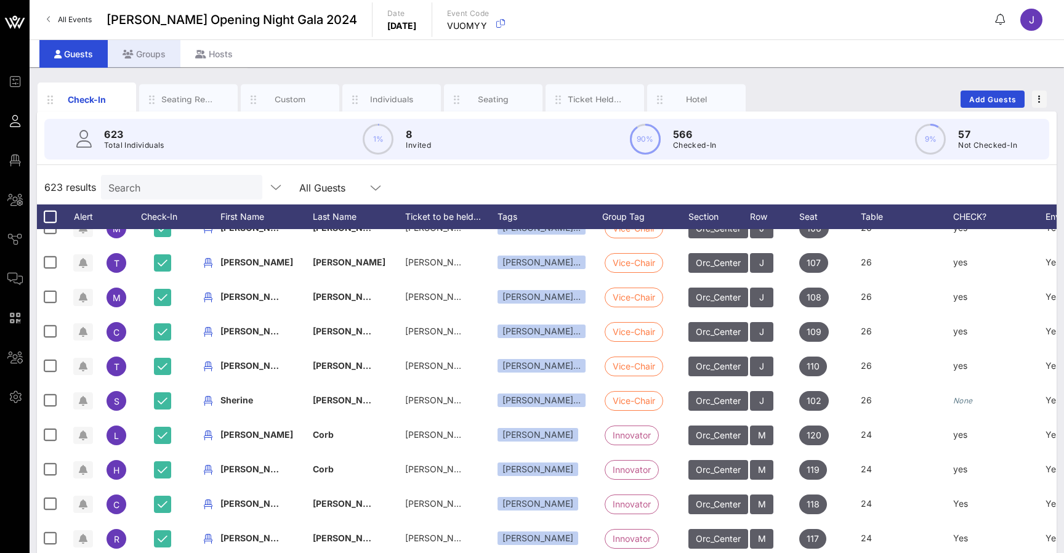
click at [156, 54] on div "Groups" at bounding box center [144, 54] width 73 height 28
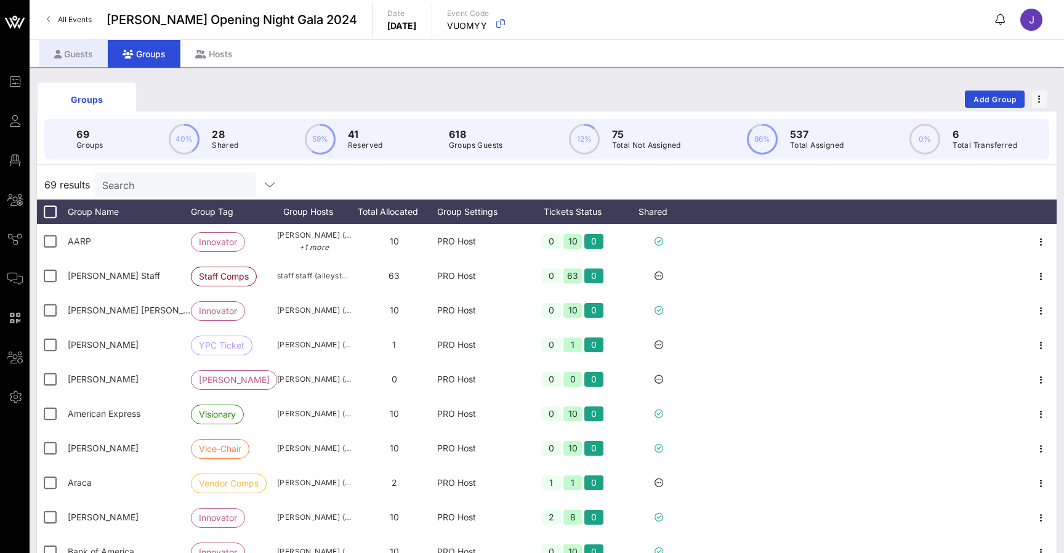
click at [87, 51] on div "Guests" at bounding box center [73, 54] width 68 height 28
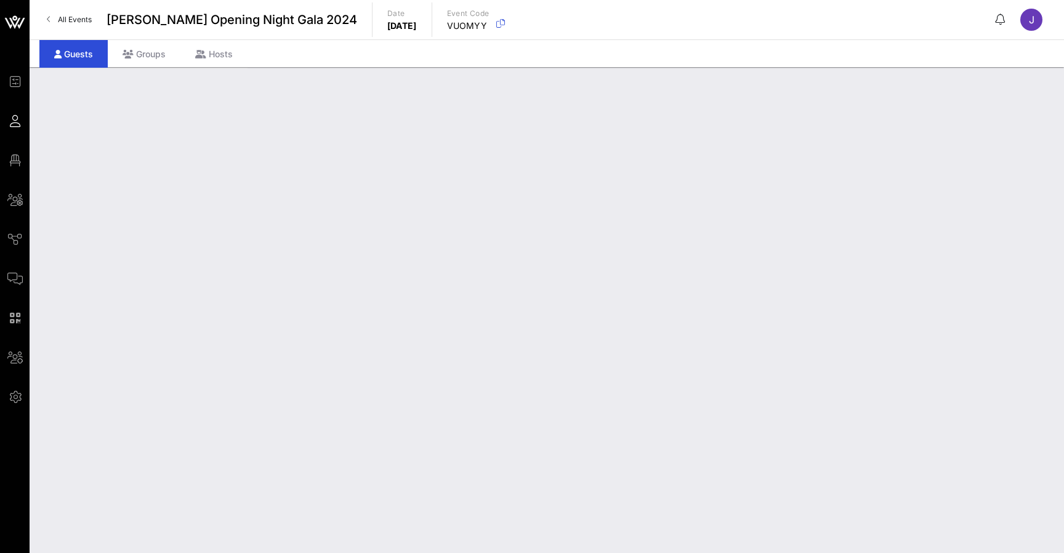
scroll to position [329, 0]
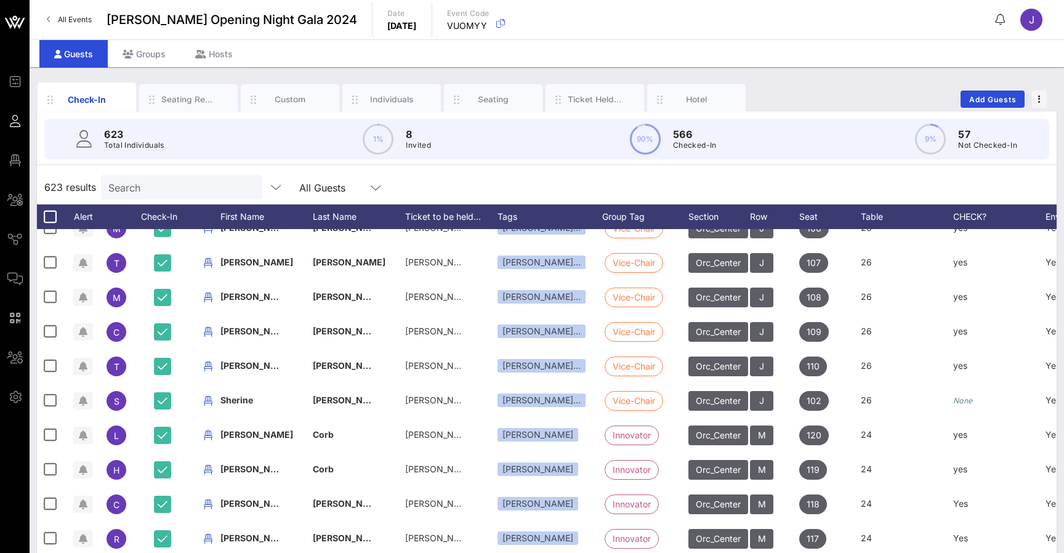
drag, startPoint x: 788, startPoint y: 12, endPoint x: 840, endPoint y: 0, distance: 53.6
click at [840, 0] on div "All Events AILEY Opening Night Gala 2024 Date Thursday, Jun. 19, 2025 Event Cod…" at bounding box center [547, 19] width 1034 height 39
drag, startPoint x: 780, startPoint y: 36, endPoint x: 190, endPoint y: 98, distance: 593.6
click at [190, 98] on div "Seating Requests" at bounding box center [188, 100] width 55 height 12
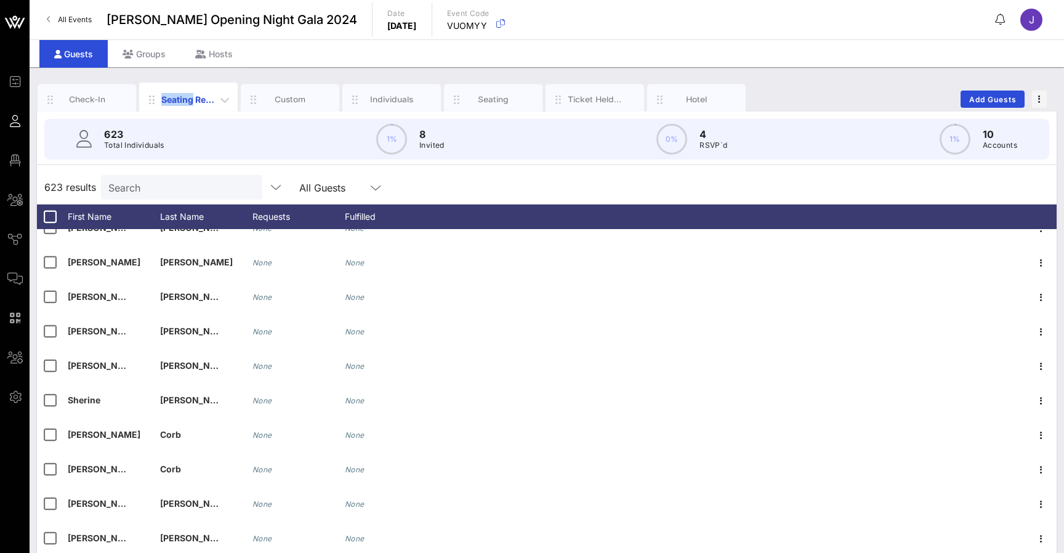
click at [190, 98] on div "Seating Requests" at bounding box center [188, 99] width 55 height 13
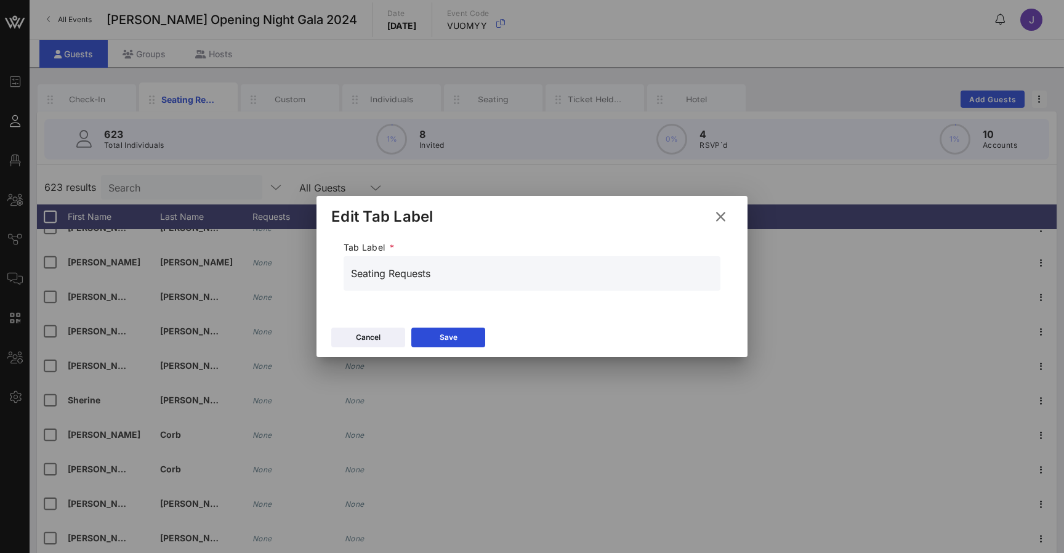
click at [721, 215] on icon at bounding box center [720, 216] width 17 height 15
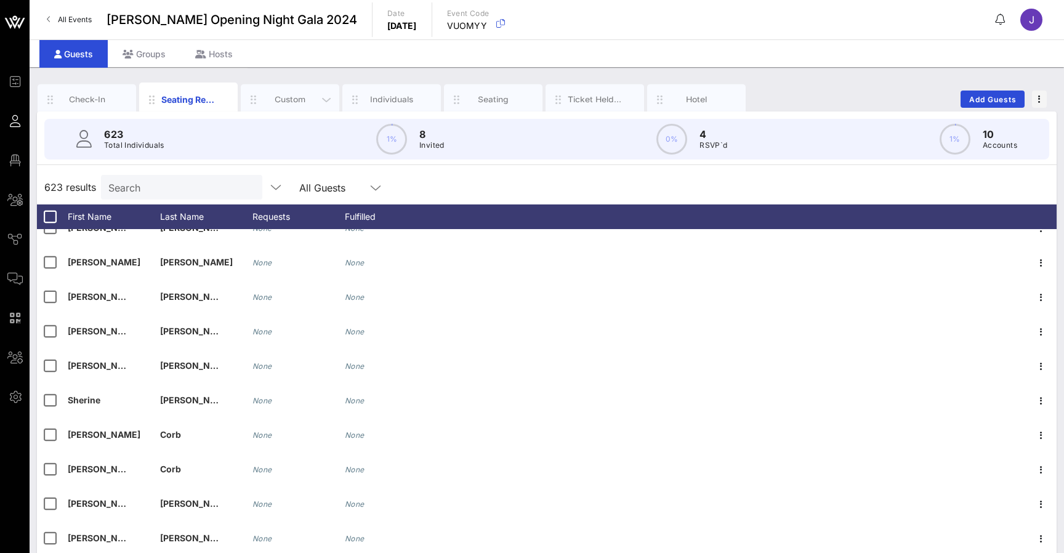
click at [298, 101] on div "Custom" at bounding box center [290, 100] width 55 height 12
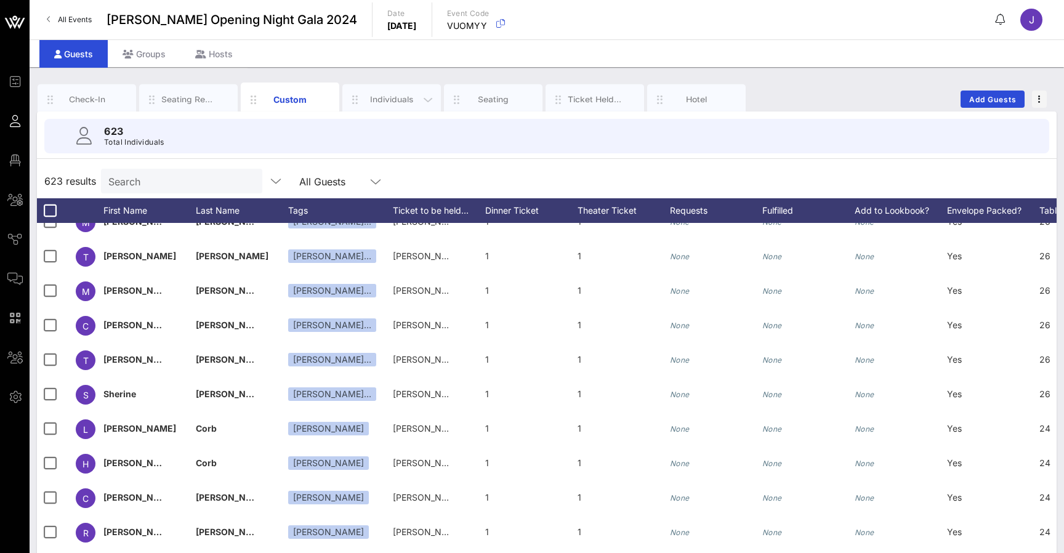
click at [397, 100] on div "Individuals" at bounding box center [391, 100] width 55 height 12
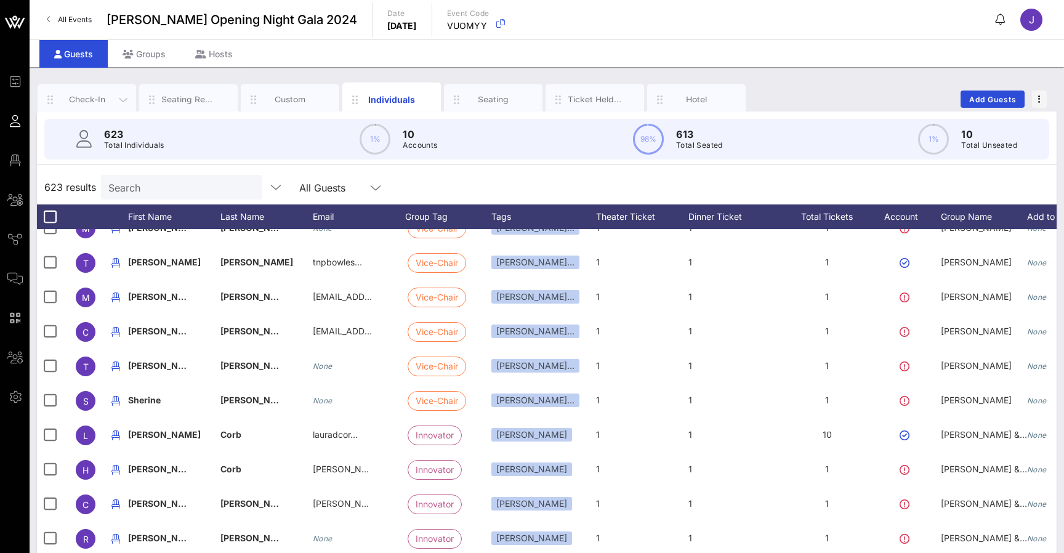
click at [89, 102] on div "Check-In" at bounding box center [87, 100] width 55 height 12
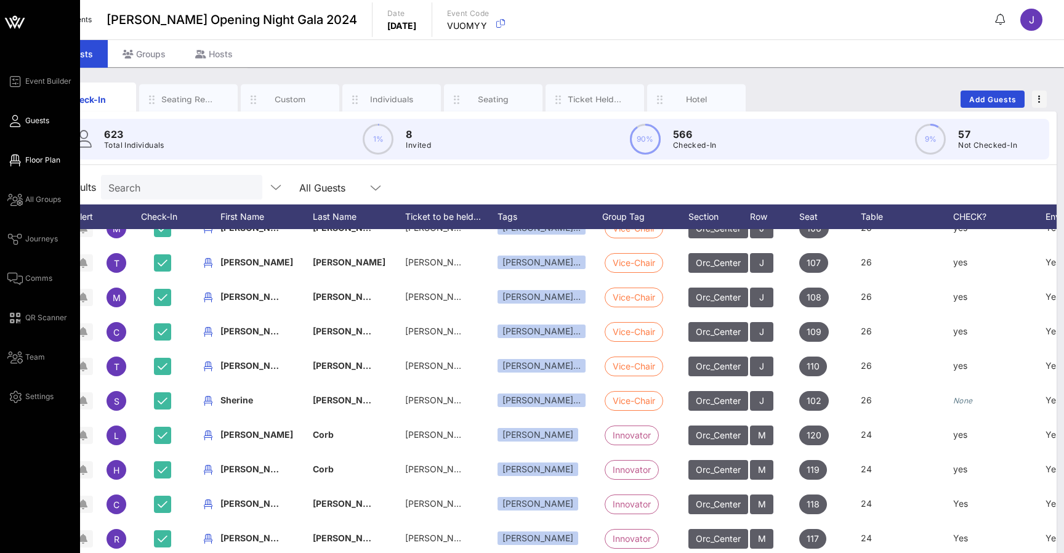
click at [38, 158] on span "Floor Plan" at bounding box center [42, 160] width 35 height 11
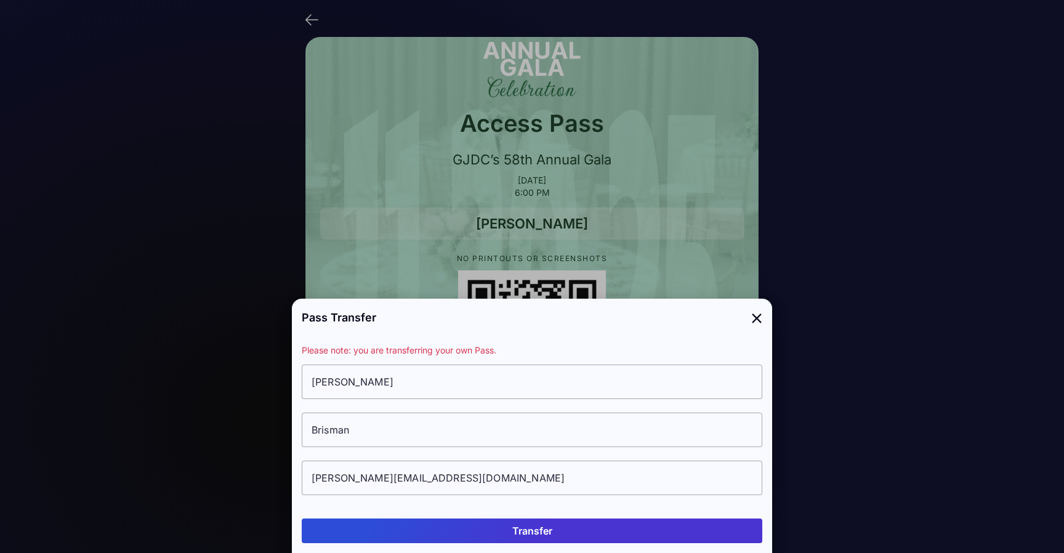
click at [752, 318] on icon at bounding box center [756, 317] width 11 height 18
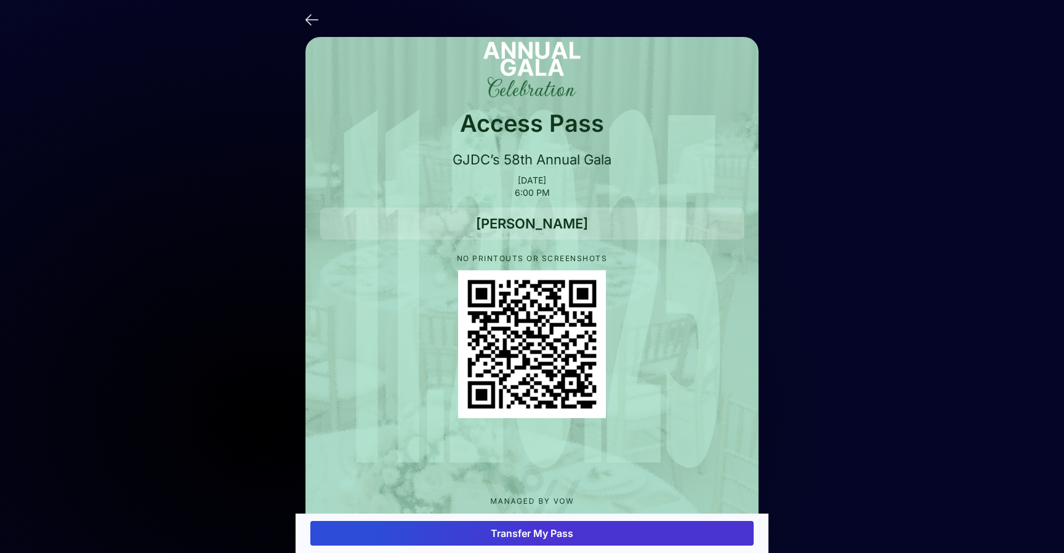
click at [308, 20] on icon at bounding box center [311, 19] width 13 height 18
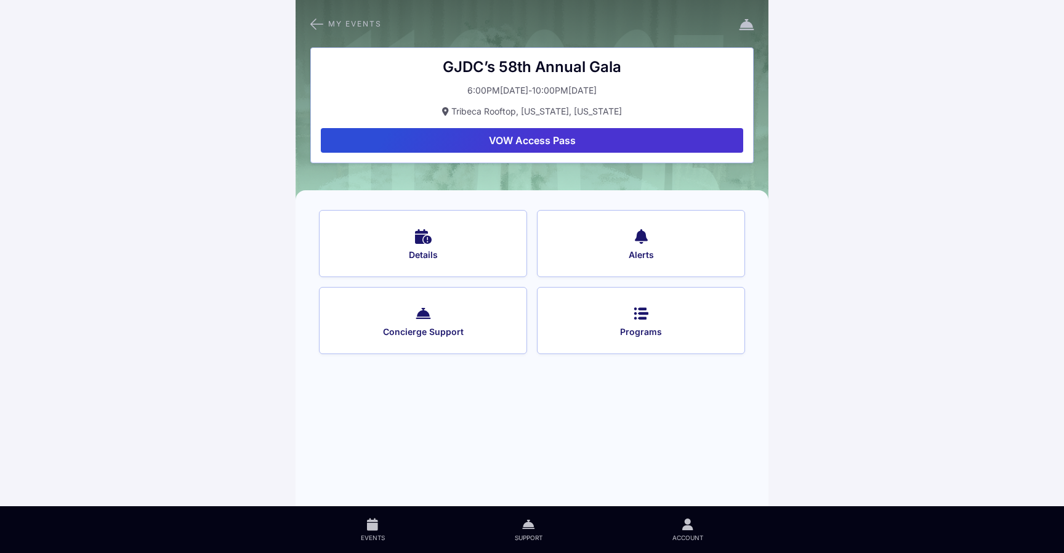
click at [320, 24] on icon at bounding box center [316, 24] width 13 height 16
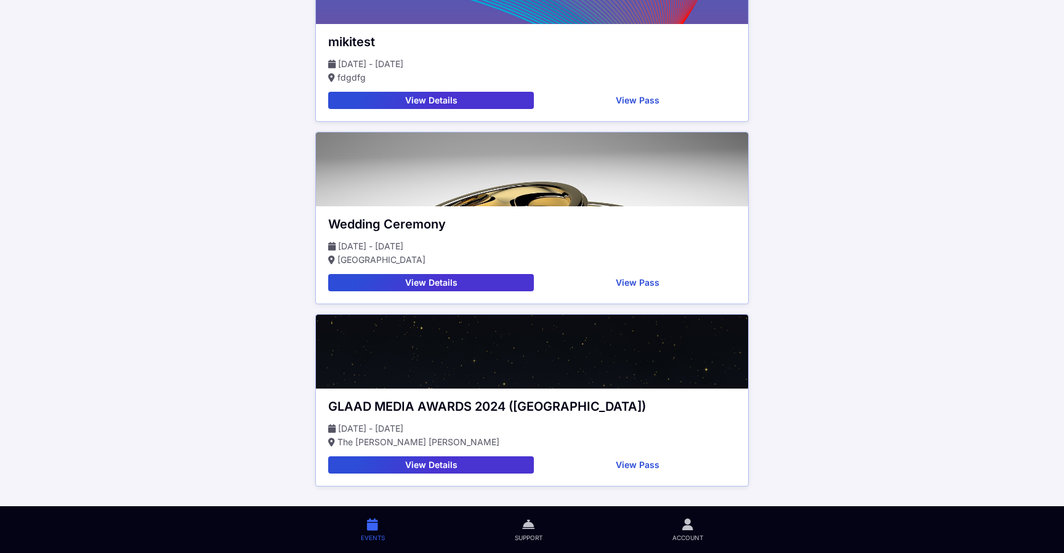
scroll to position [286, 0]
click at [467, 467] on button "View Details" at bounding box center [431, 464] width 206 height 17
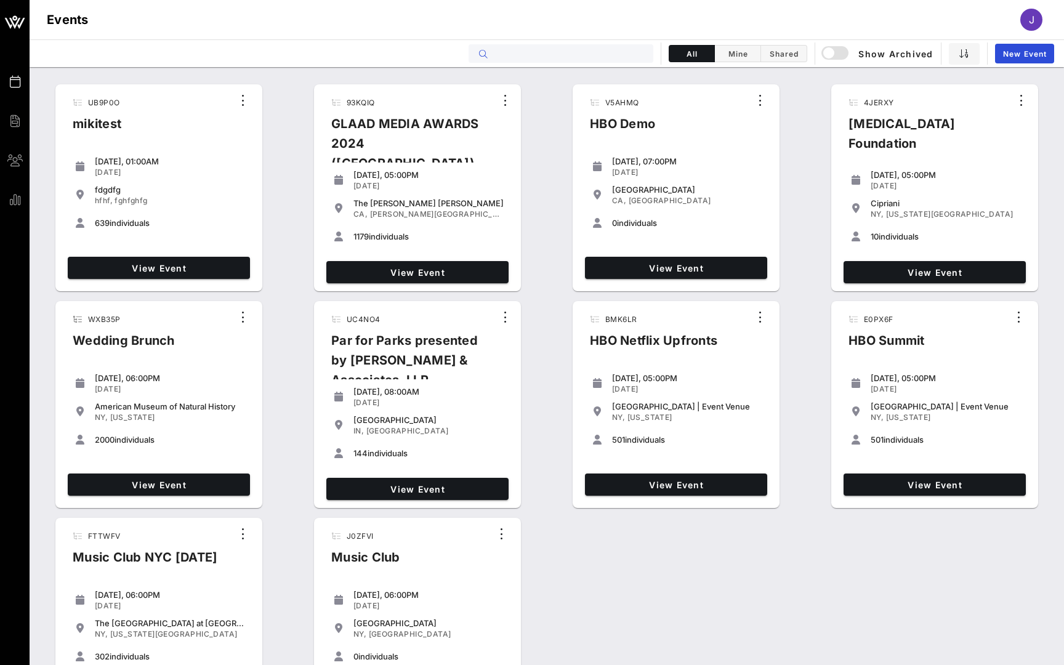
click at [585, 57] on input "text" at bounding box center [569, 54] width 153 height 16
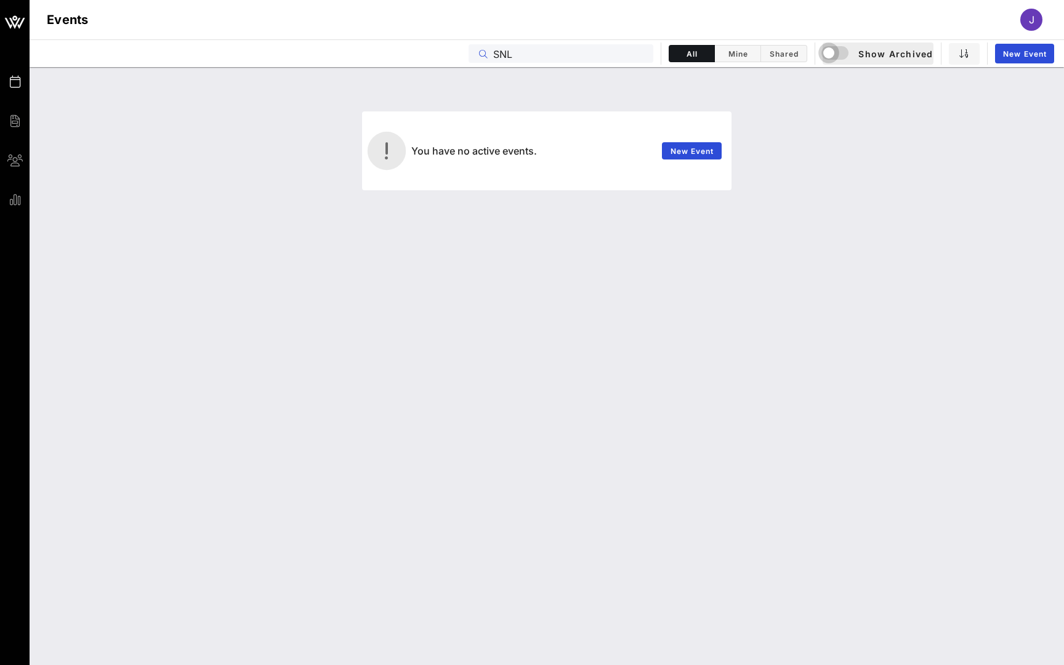
click at [830, 50] on div "button" at bounding box center [828, 52] width 17 height 17
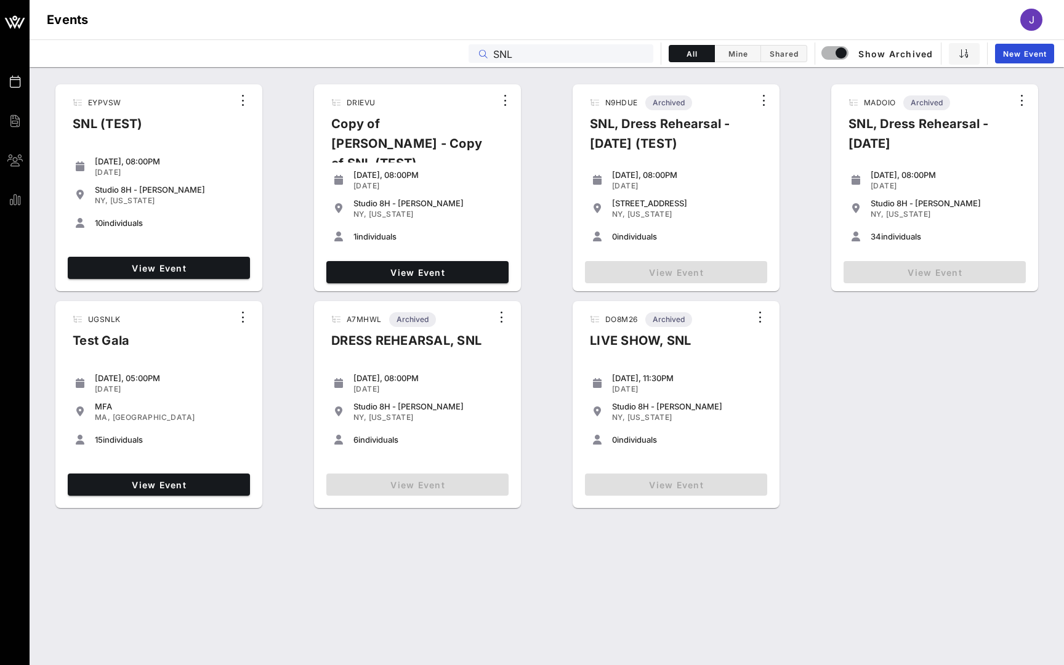
drag, startPoint x: 574, startPoint y: 50, endPoint x: 456, endPoint y: 50, distance: 117.6
click at [456, 50] on div "Events SNL All Mine Shared Show Archived New Event" at bounding box center [547, 53] width 1034 height 28
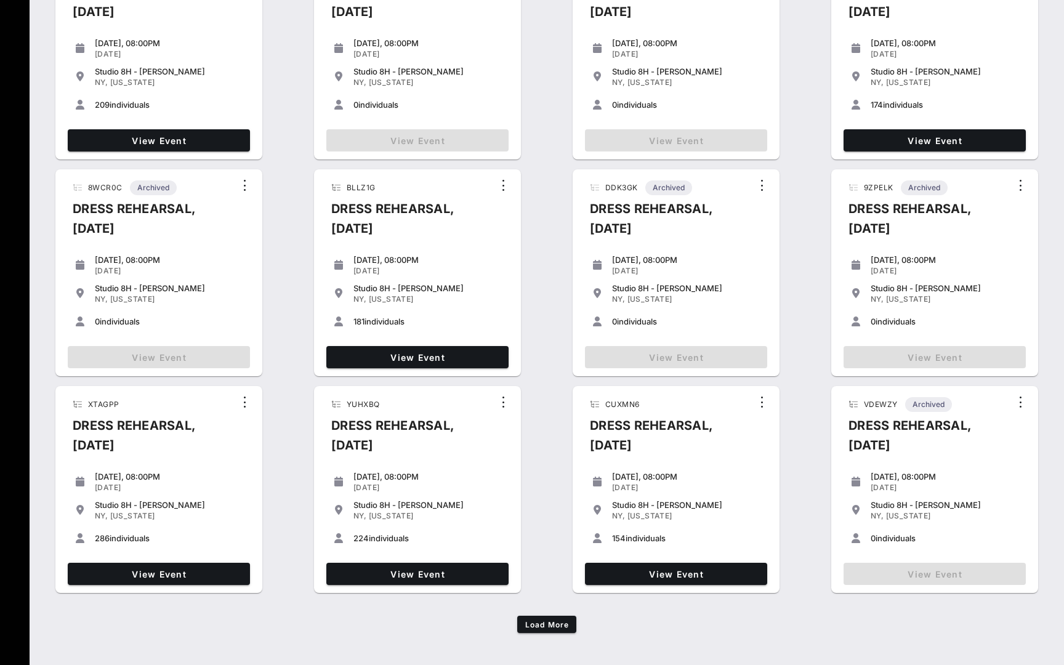
scroll to position [565, 0]
type input "dress"
click at [551, 626] on span "Load More" at bounding box center [547, 624] width 44 height 9
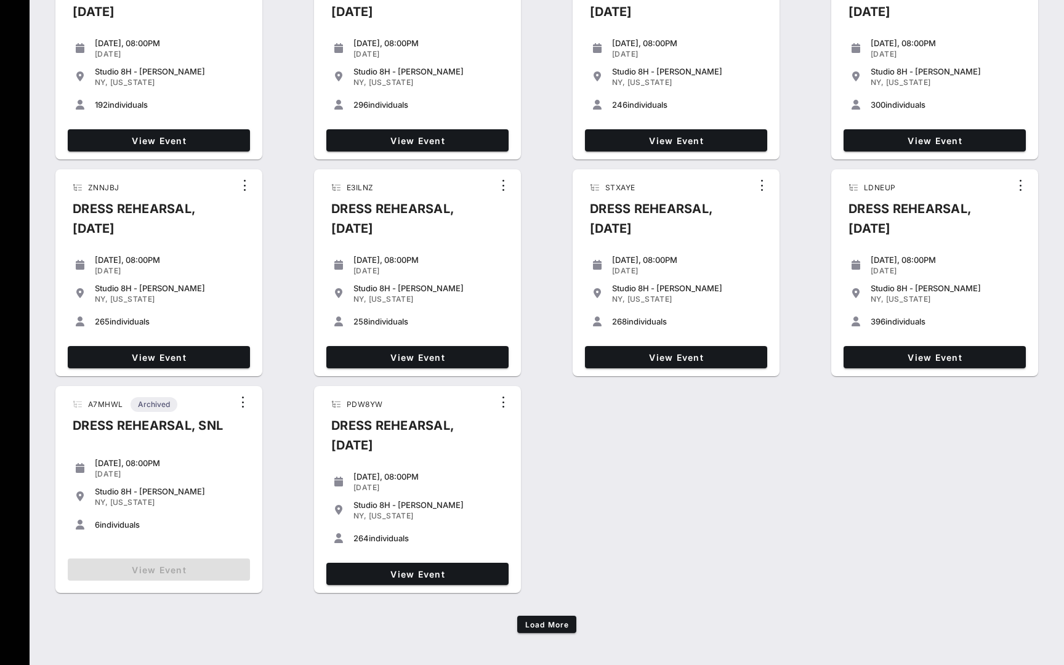
scroll to position [1215, 0]
click at [549, 626] on span "Load More" at bounding box center [547, 624] width 44 height 9
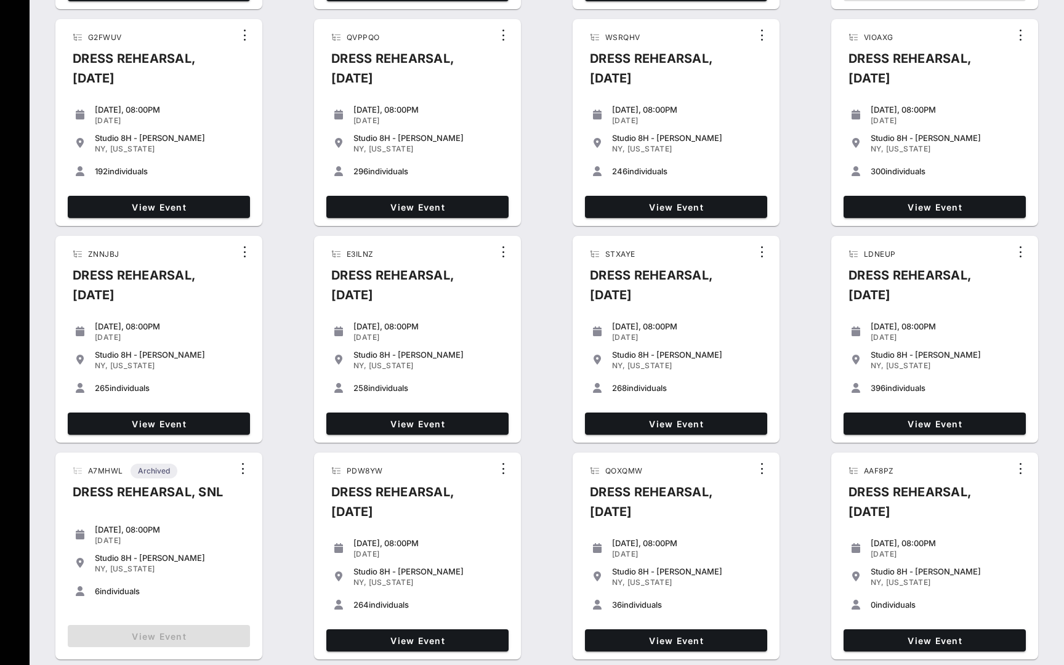
scroll to position [1149, 0]
click at [410, 639] on span "View Event" at bounding box center [417, 640] width 172 height 10
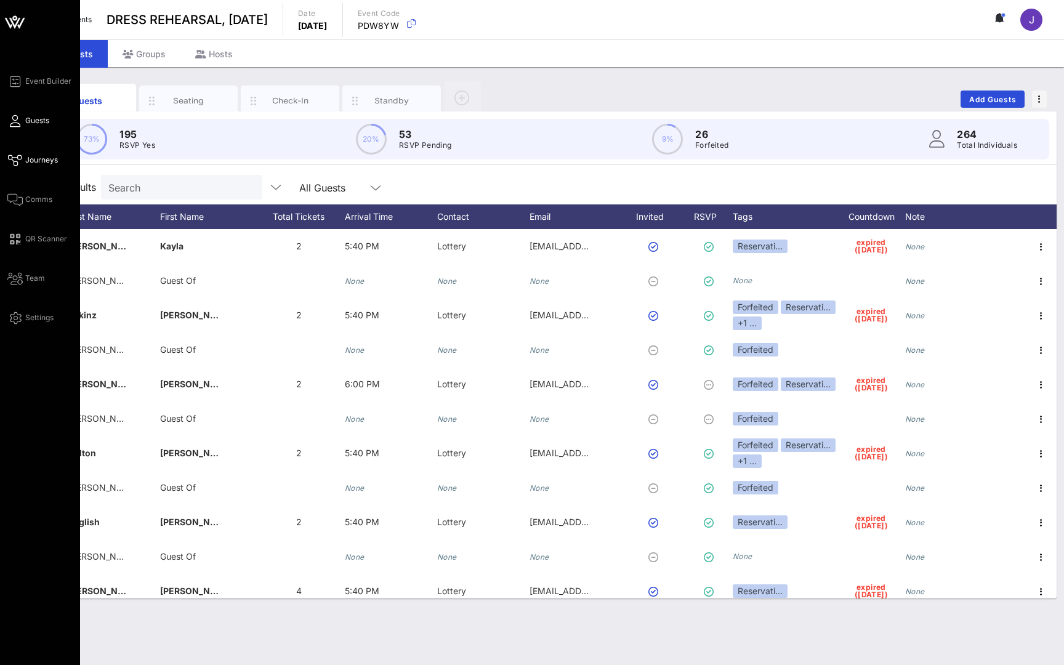
click at [29, 162] on span "Journeys" at bounding box center [41, 160] width 33 height 11
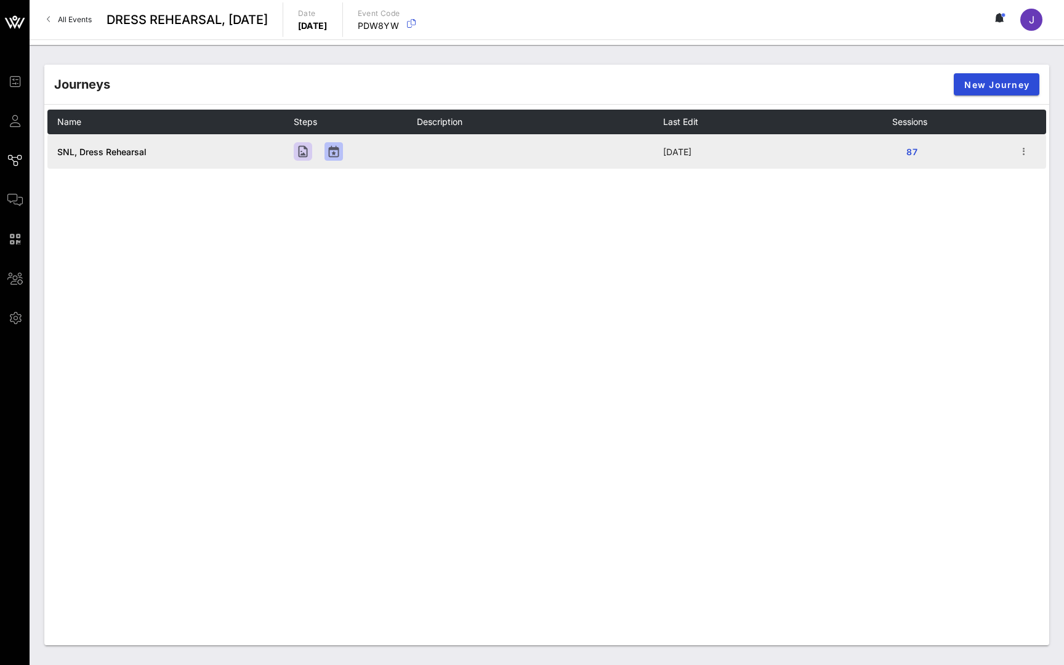
click at [109, 150] on span "SNL, Dress Rehearsal" at bounding box center [101, 152] width 89 height 10
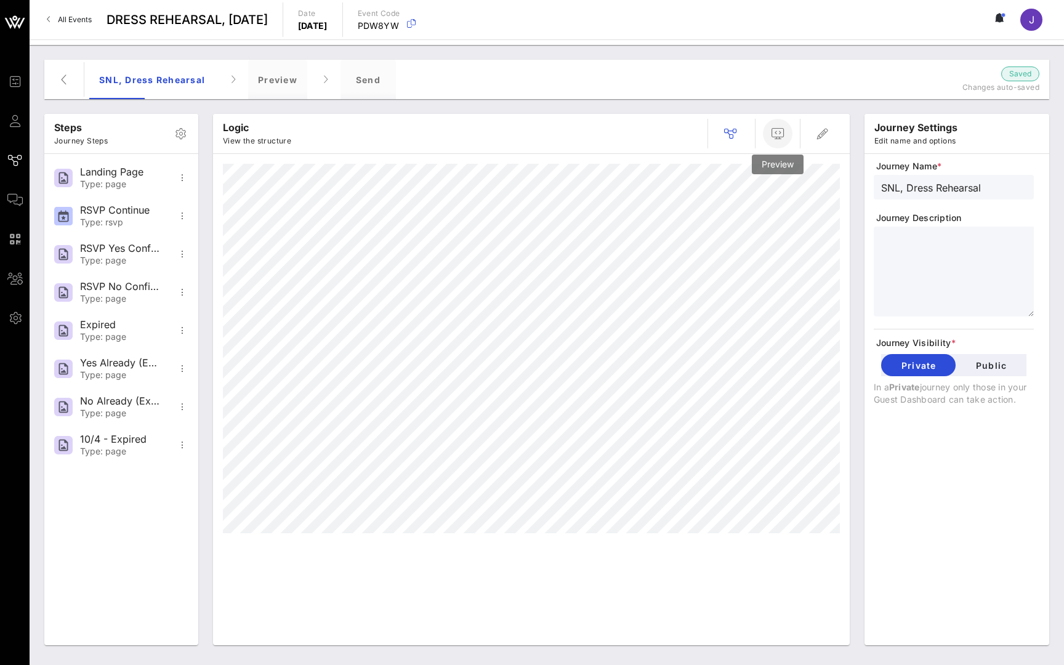
click at [779, 138] on icon "button" at bounding box center [777, 133] width 15 height 15
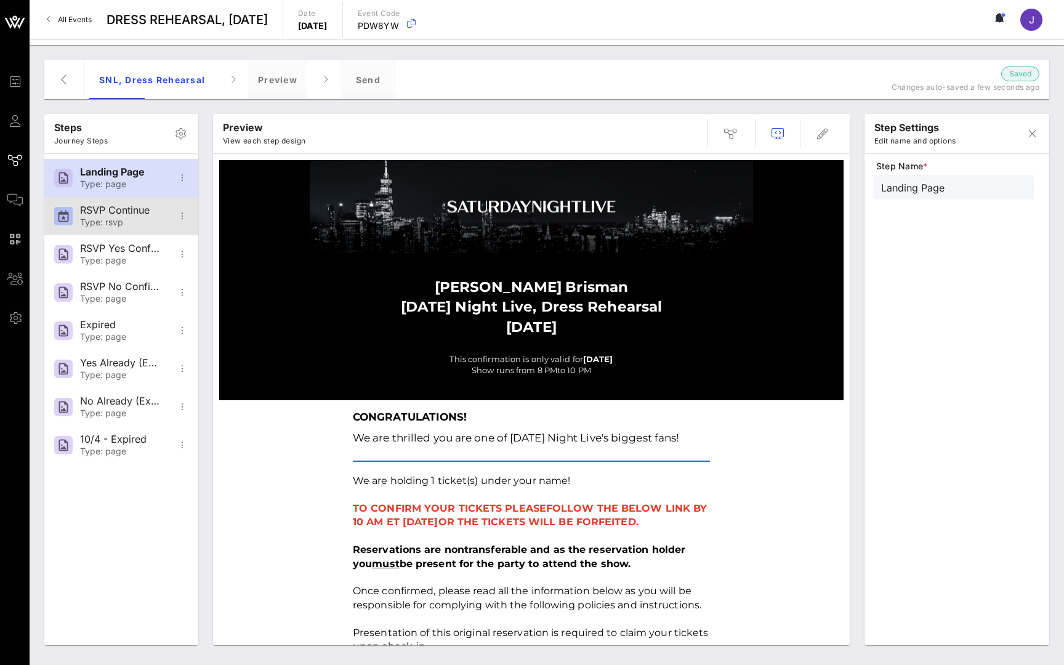
click at [118, 220] on div "Type: rsvp" at bounding box center [120, 222] width 81 height 10
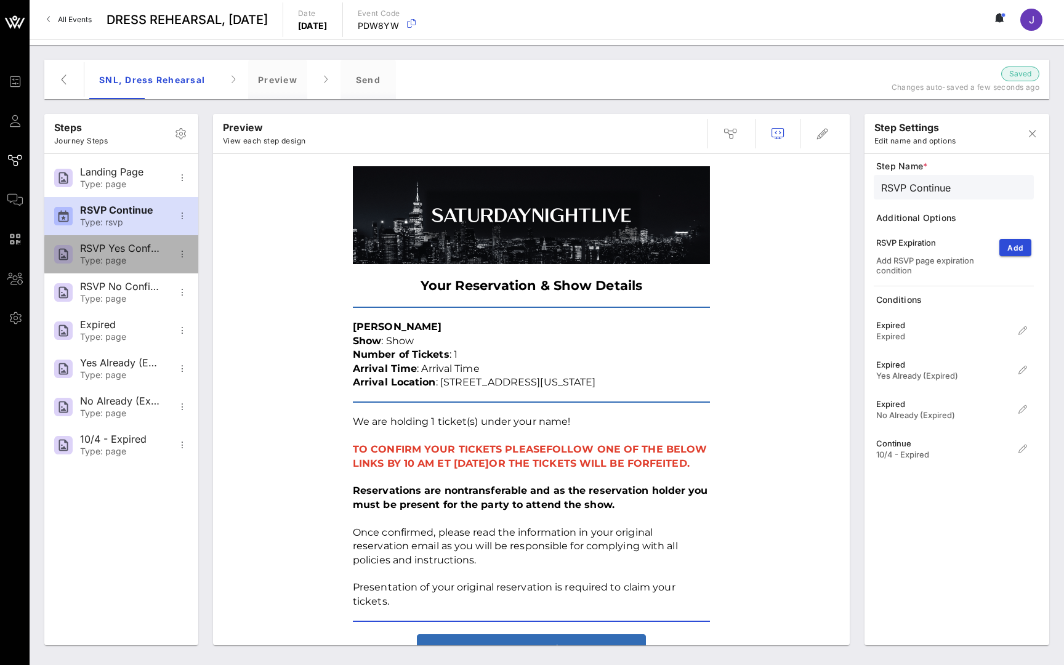
click at [115, 254] on div "RSVP Yes Confirmation" at bounding box center [120, 249] width 81 height 12
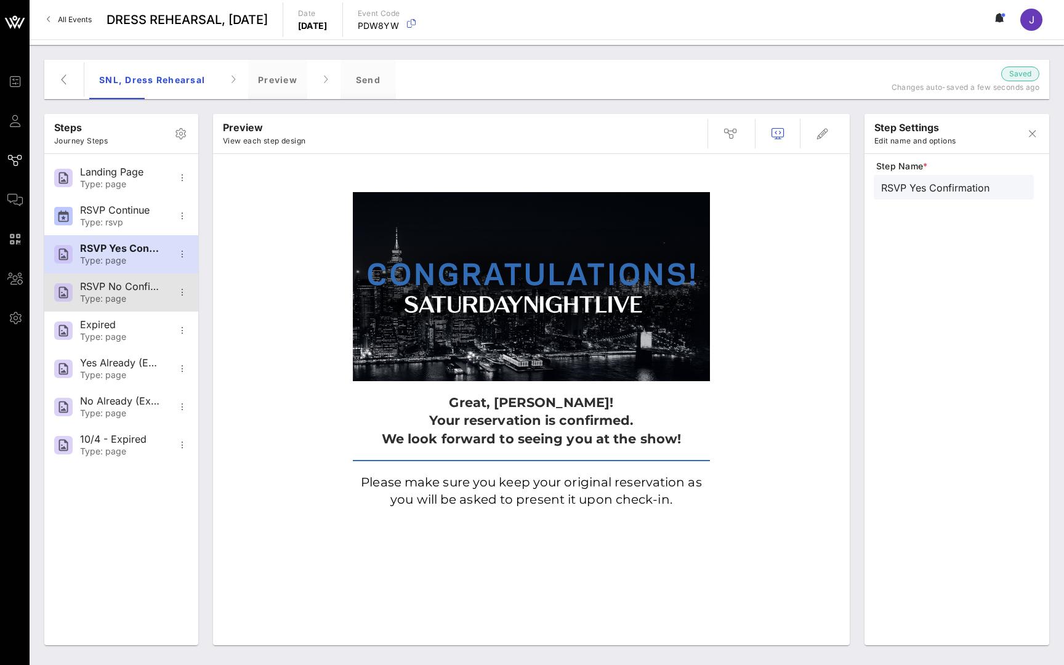
click at [121, 289] on div "RSVP No Confirmation" at bounding box center [120, 287] width 81 height 12
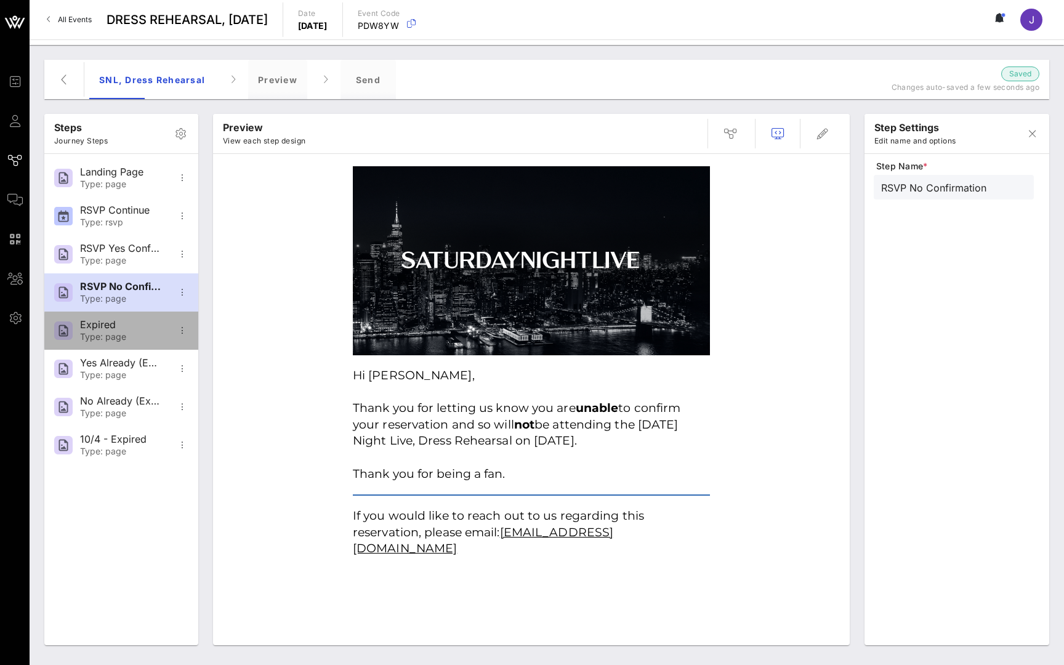
click at [111, 331] on div "Expired Type: page" at bounding box center [120, 331] width 81 height 38
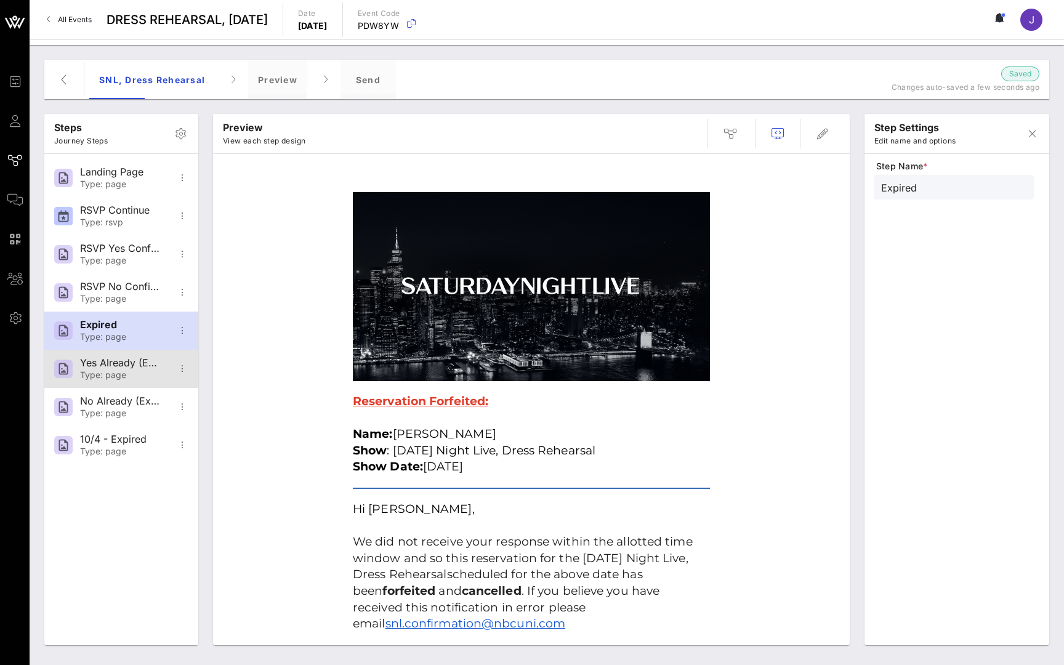
click at [114, 380] on div "Type: page" at bounding box center [120, 375] width 81 height 10
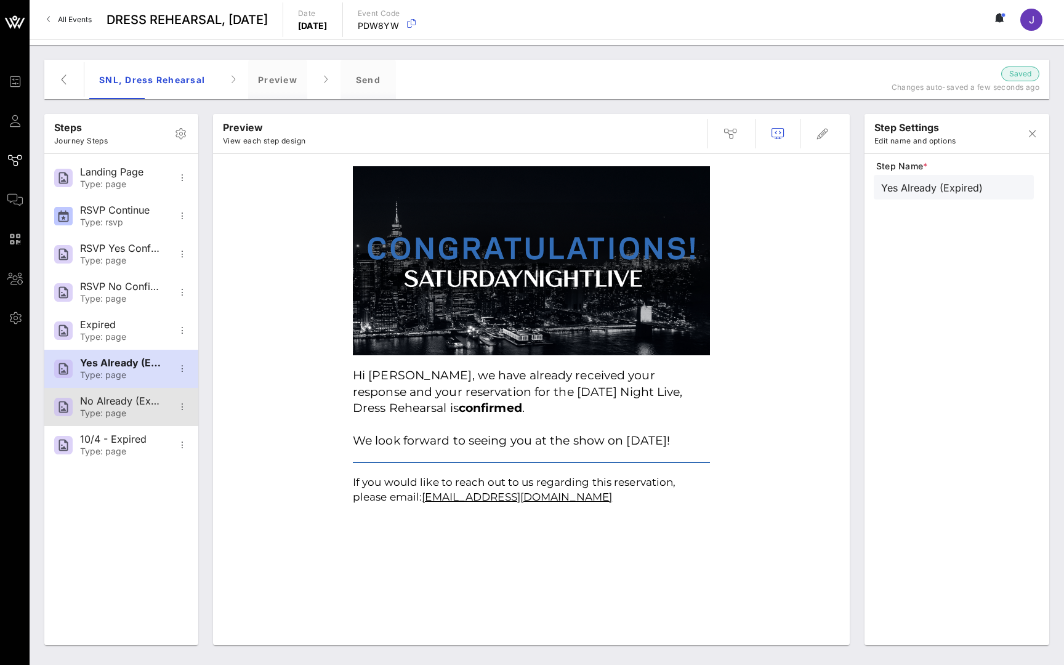
click at [113, 408] on div "Type: page" at bounding box center [120, 413] width 81 height 10
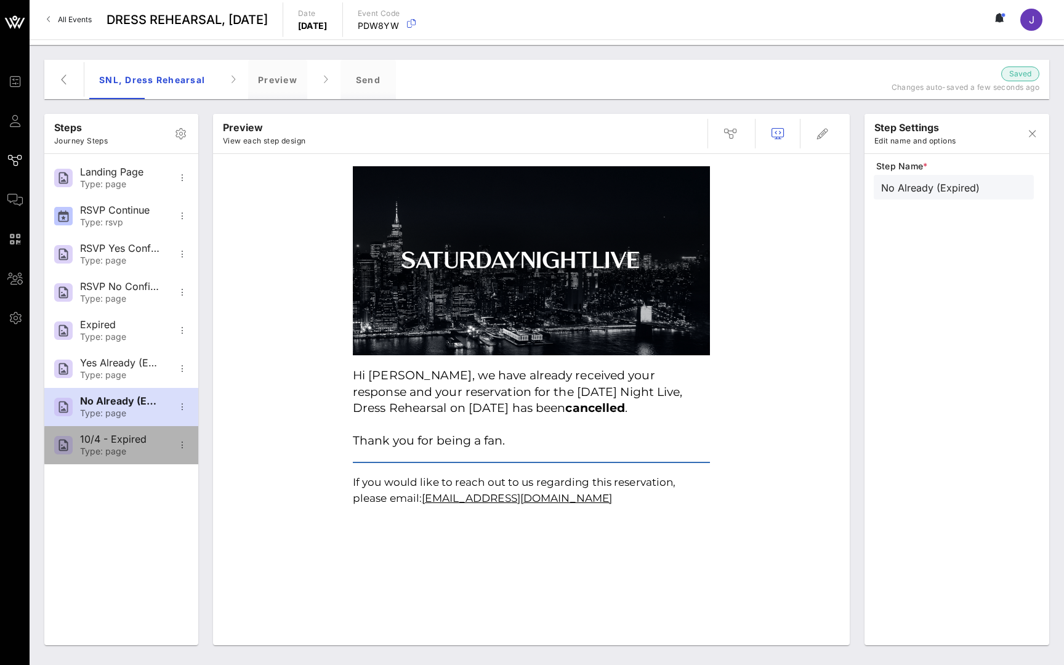
click at [115, 440] on div "10/4 - Expired" at bounding box center [120, 439] width 81 height 12
type input "10/4 - Expired"
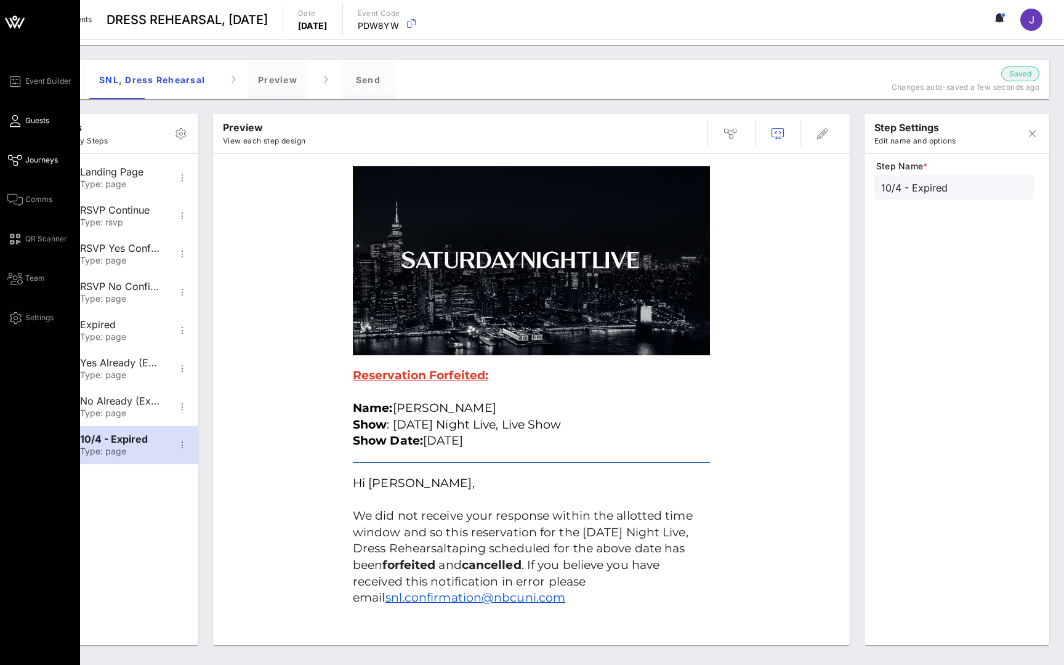
click at [15, 122] on icon at bounding box center [14, 121] width 15 height 2
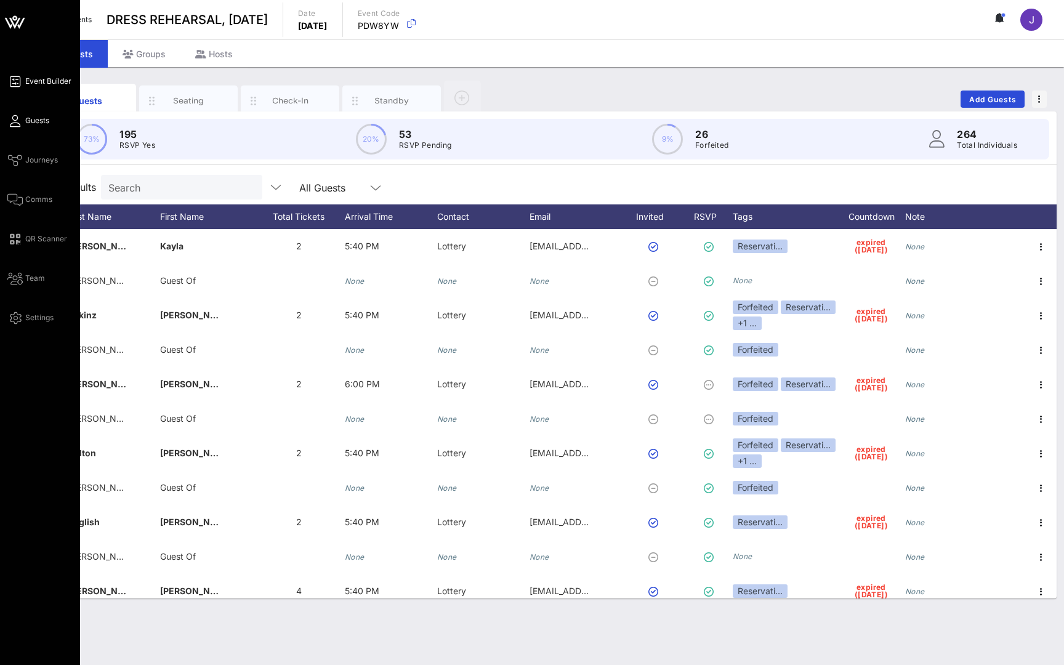
click at [46, 83] on span "Event Builder" at bounding box center [48, 81] width 46 height 11
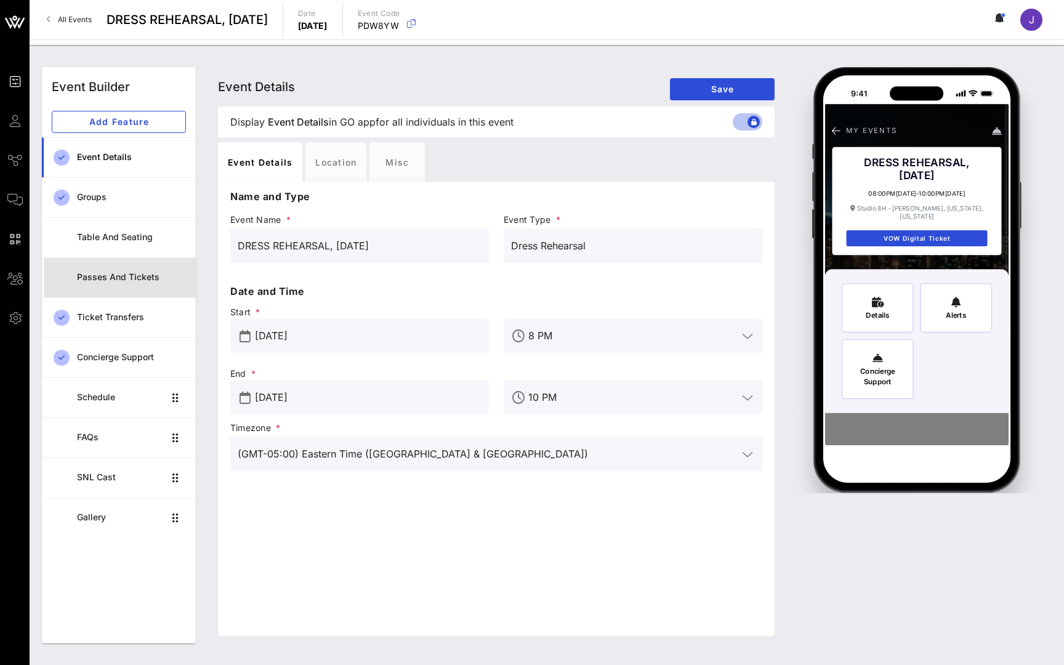
click at [122, 275] on div "Passes and Tickets" at bounding box center [131, 277] width 109 height 10
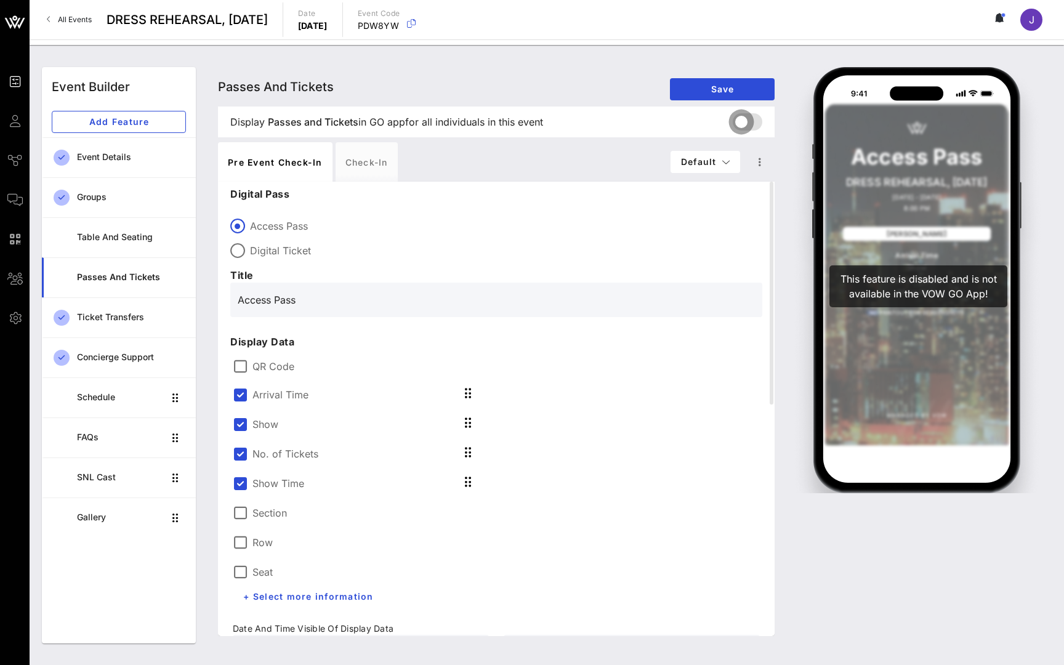
click at [752, 119] on div at bounding box center [741, 121] width 21 height 21
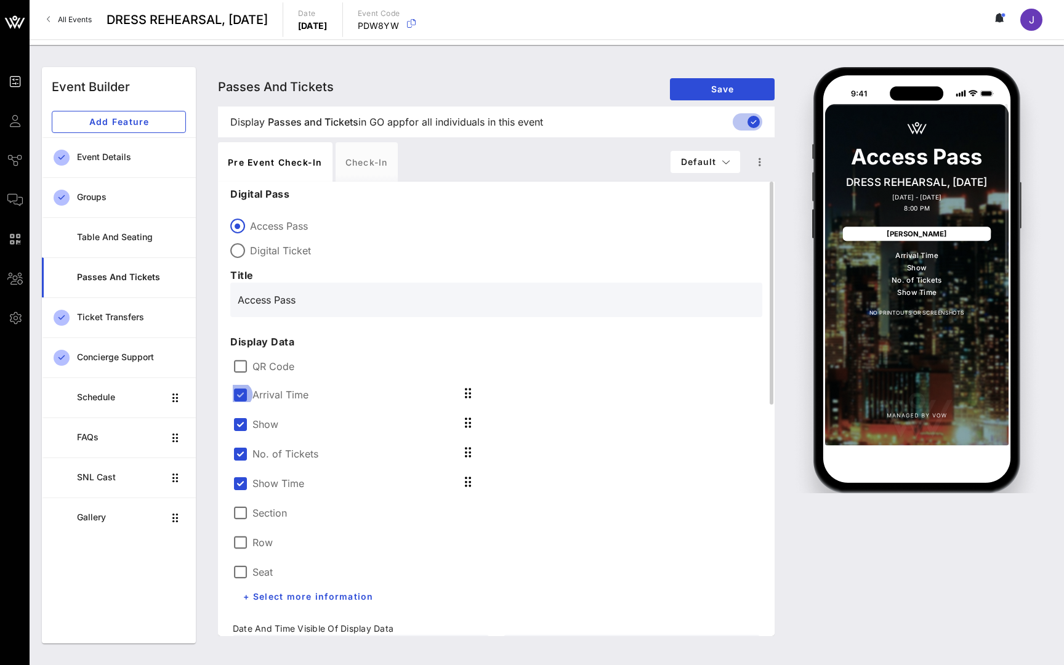
drag, startPoint x: 917, startPoint y: 166, endPoint x: 243, endPoint y: 394, distance: 711.5
click at [243, 394] on div at bounding box center [240, 394] width 21 height 21
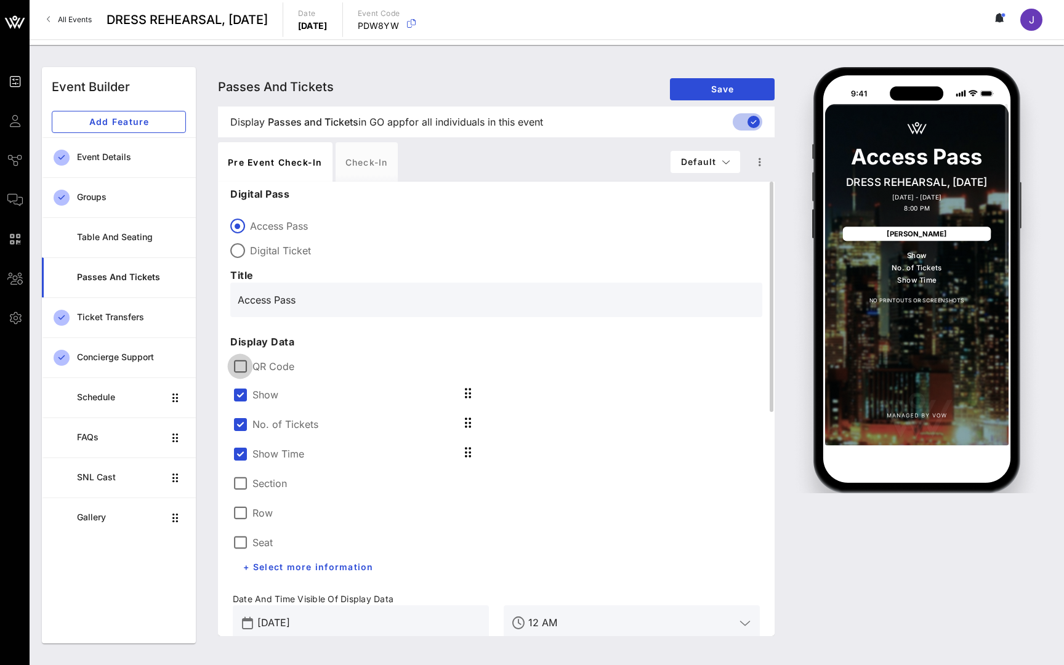
click at [245, 365] on div at bounding box center [240, 366] width 21 height 21
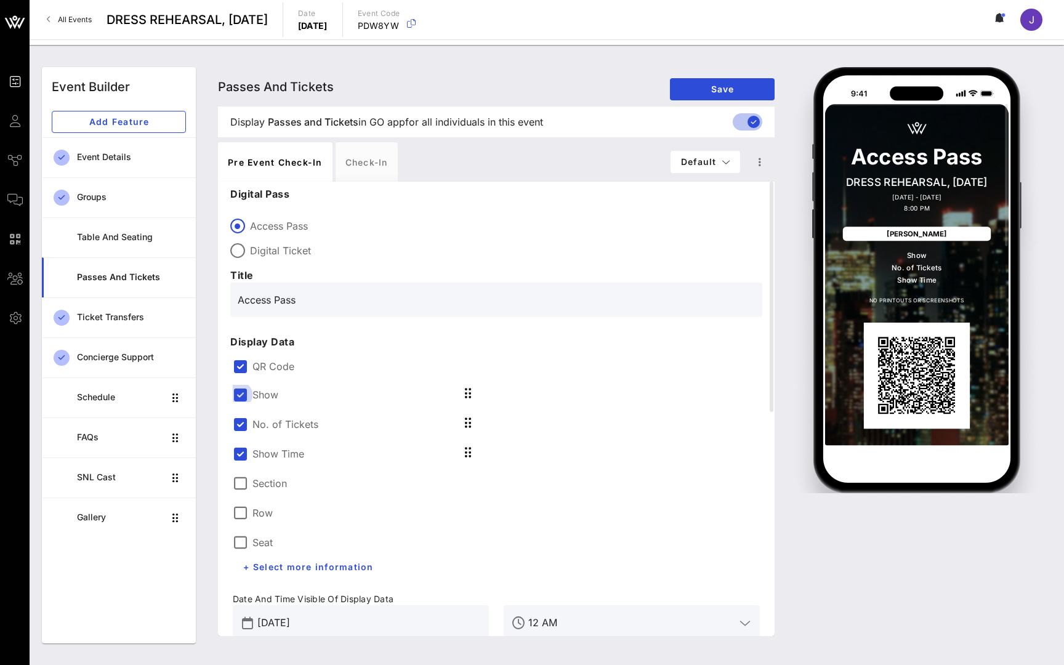
click at [244, 396] on div at bounding box center [240, 394] width 21 height 21
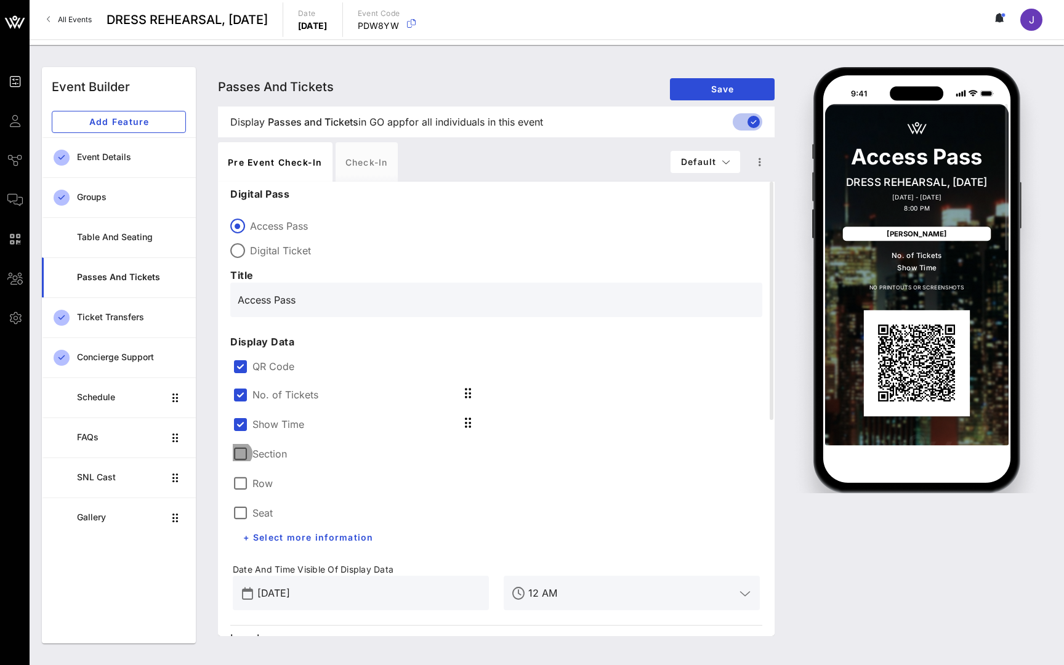
click at [243, 451] on div at bounding box center [240, 453] width 21 height 21
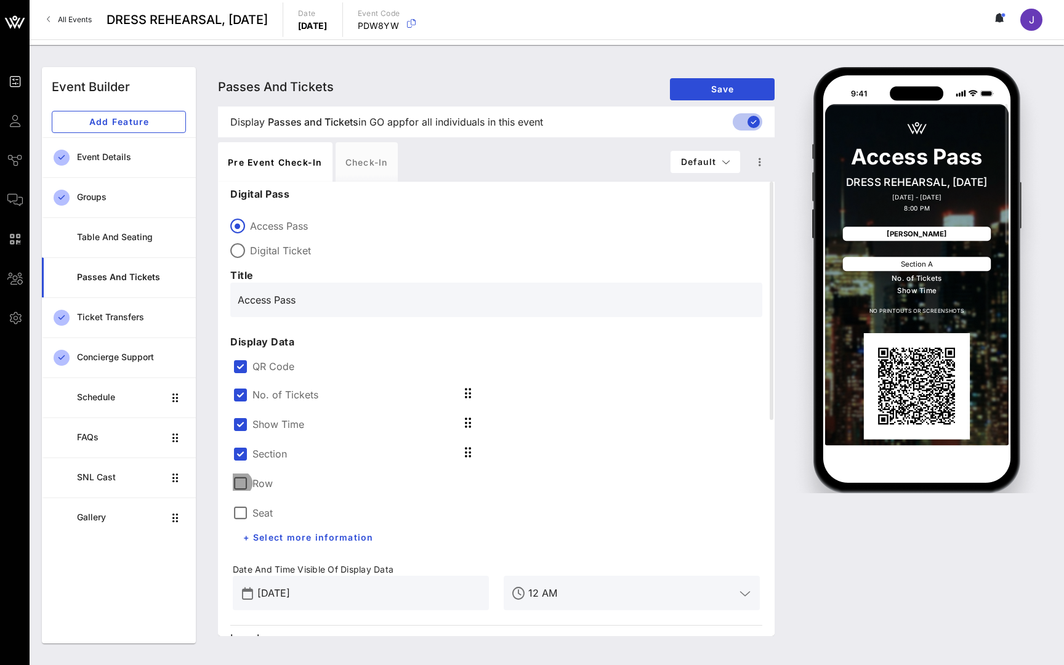
click at [243, 488] on div at bounding box center [240, 483] width 21 height 21
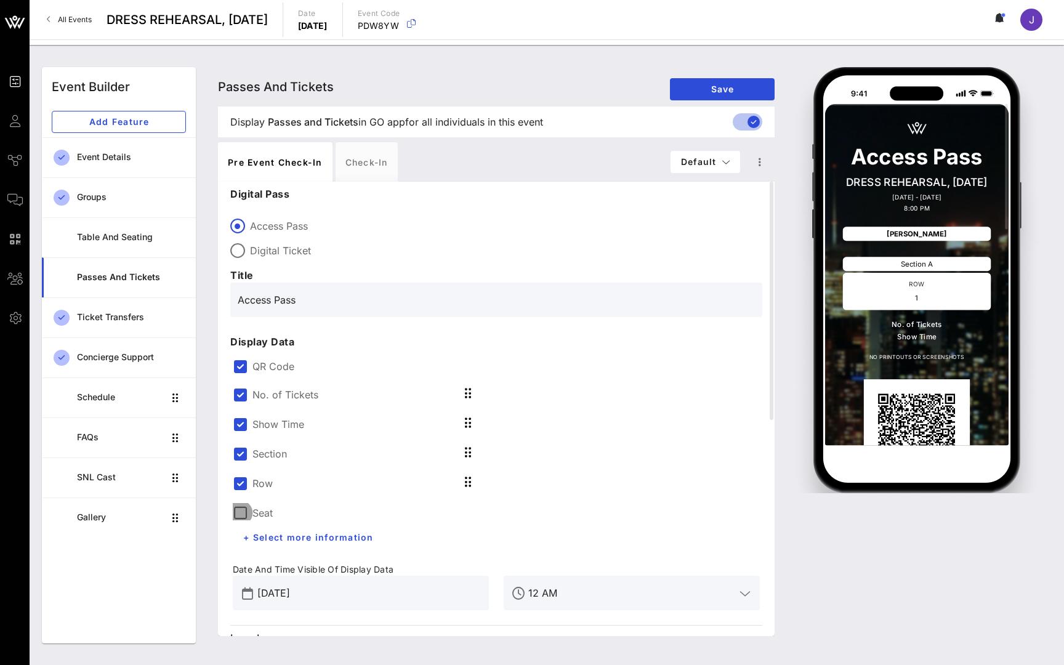
click at [243, 508] on div at bounding box center [240, 512] width 21 height 21
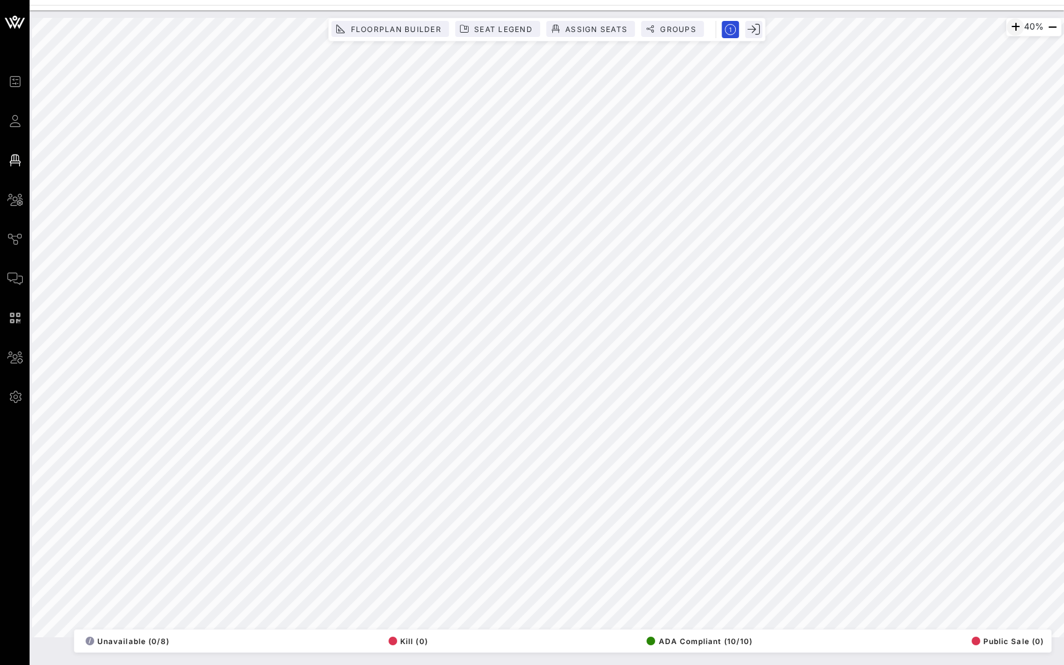
click at [1011, 27] on icon "button" at bounding box center [1015, 27] width 15 height 15
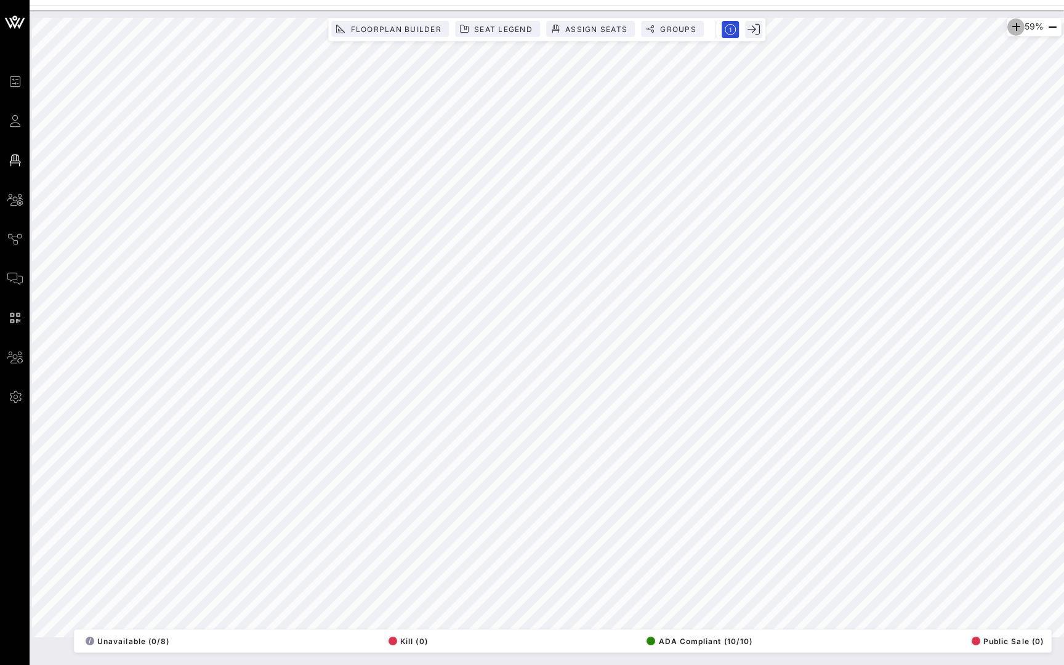
click at [1011, 27] on icon "button" at bounding box center [1015, 27] width 15 height 15
click at [666, 28] on span "Groups" at bounding box center [677, 29] width 37 height 9
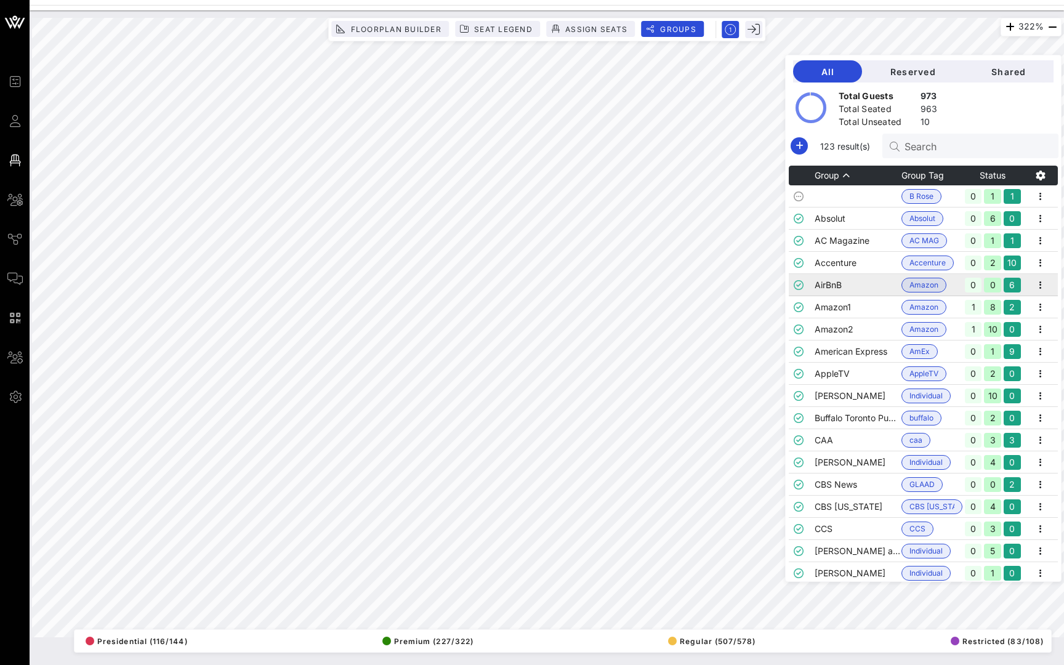
click at [834, 286] on td "AirBnB" at bounding box center [857, 285] width 87 height 22
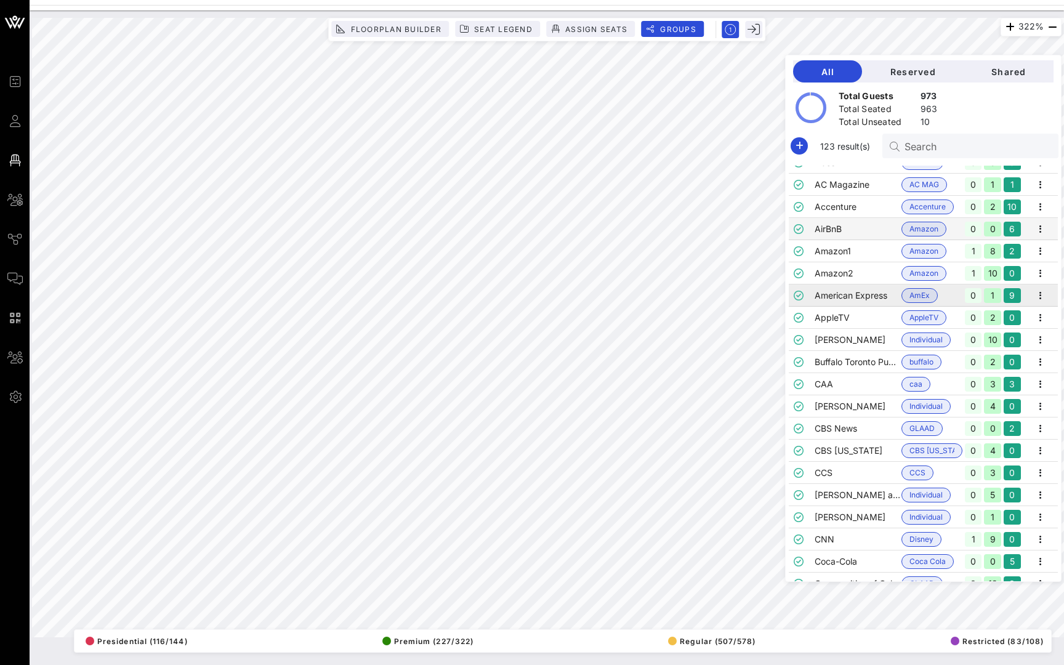
scroll to position [84, 0]
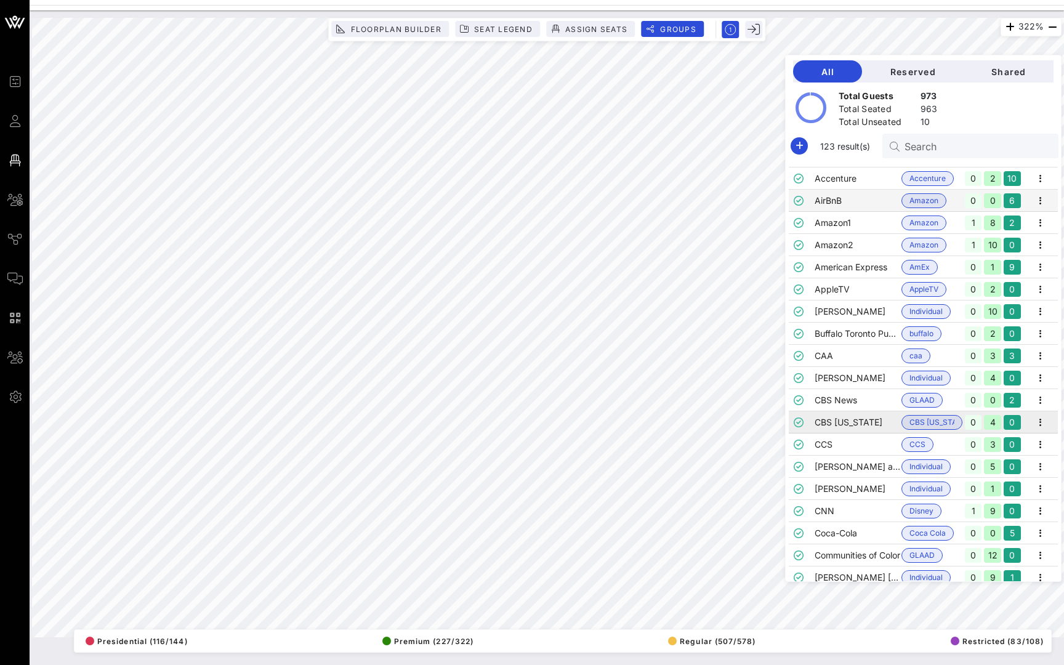
click at [832, 416] on td "CBS [US_STATE]" at bounding box center [857, 422] width 87 height 22
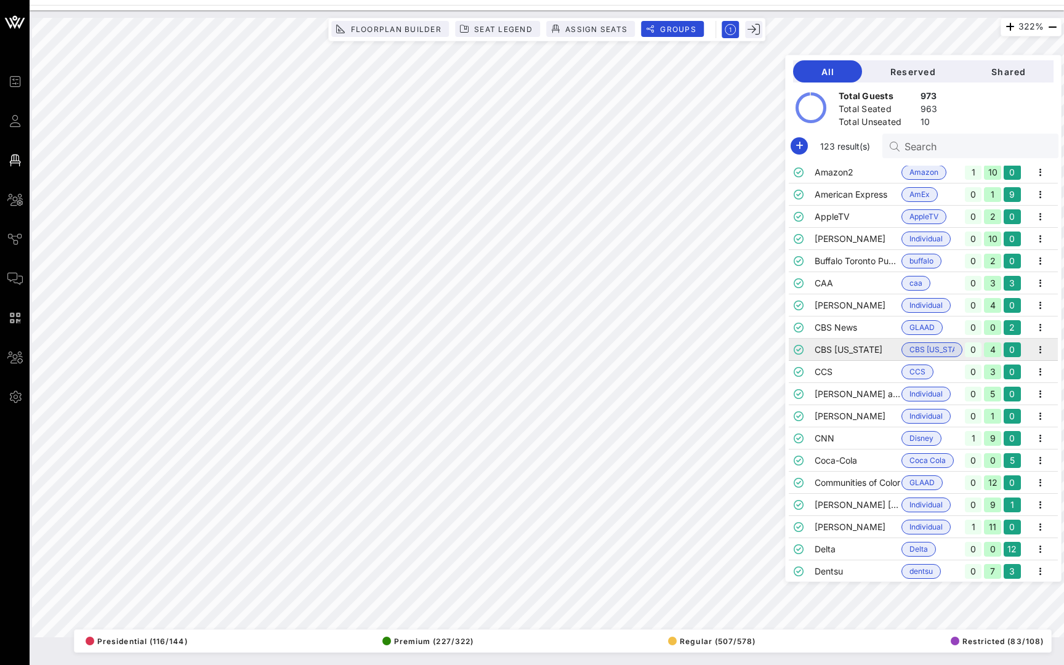
scroll to position [183, 0]
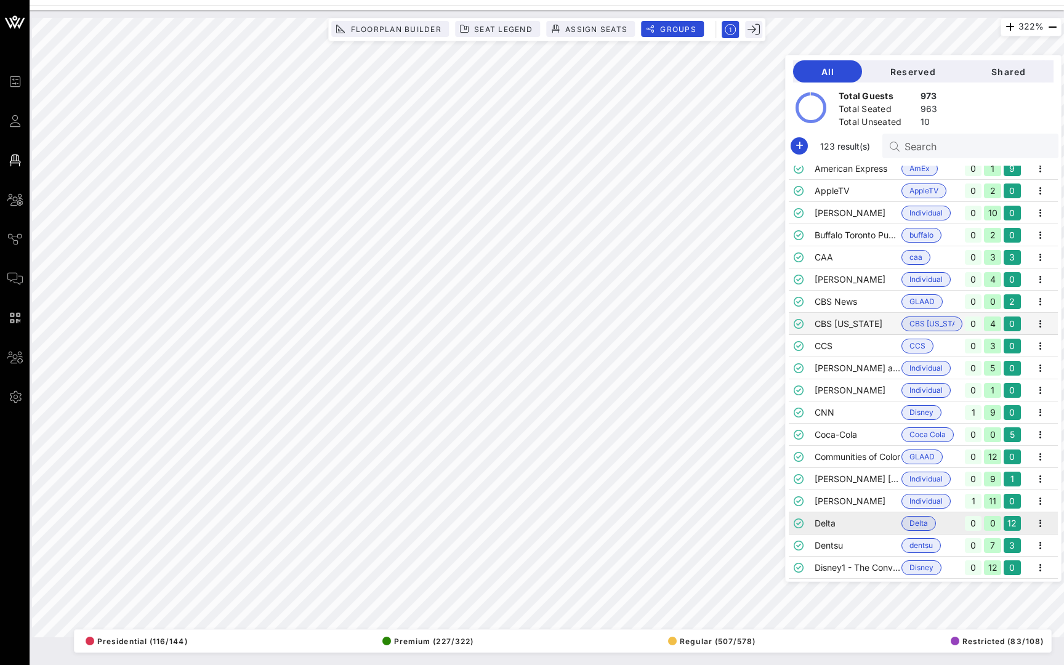
click at [834, 512] on td "Delta" at bounding box center [857, 523] width 87 height 22
click at [794, 156] on div "117% Floorplan Builder Seat Legend Assign Seats Groups Exit All Reserved Shared…" at bounding box center [546, 327] width 1029 height 619
click at [750, 30] on icon "button" at bounding box center [753, 29] width 12 height 12
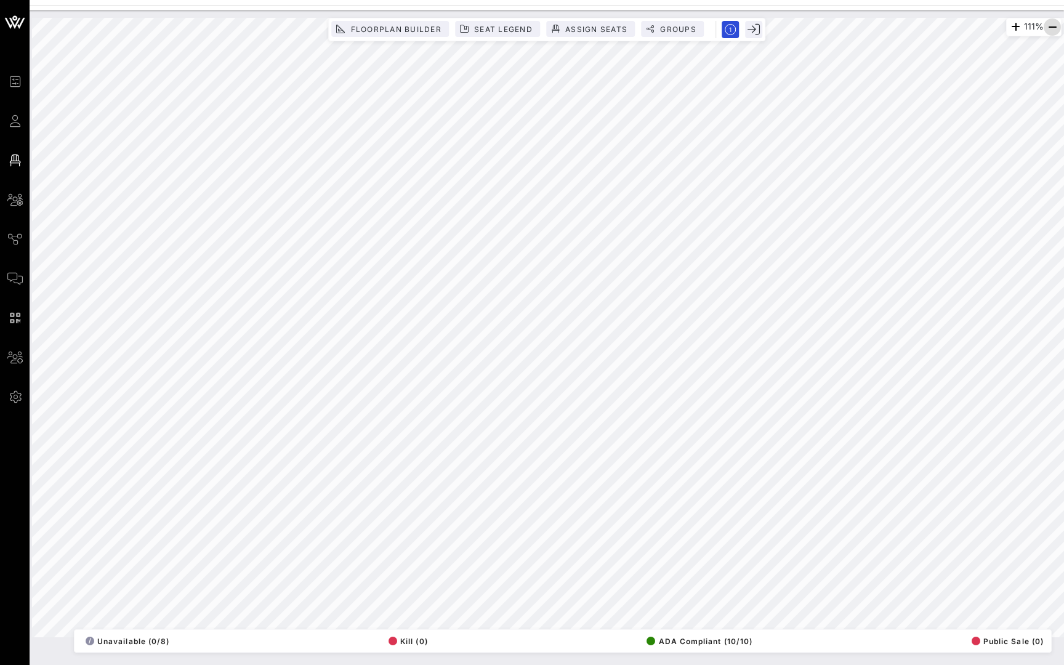
click at [1052, 25] on icon "button" at bounding box center [1052, 27] width 15 height 15
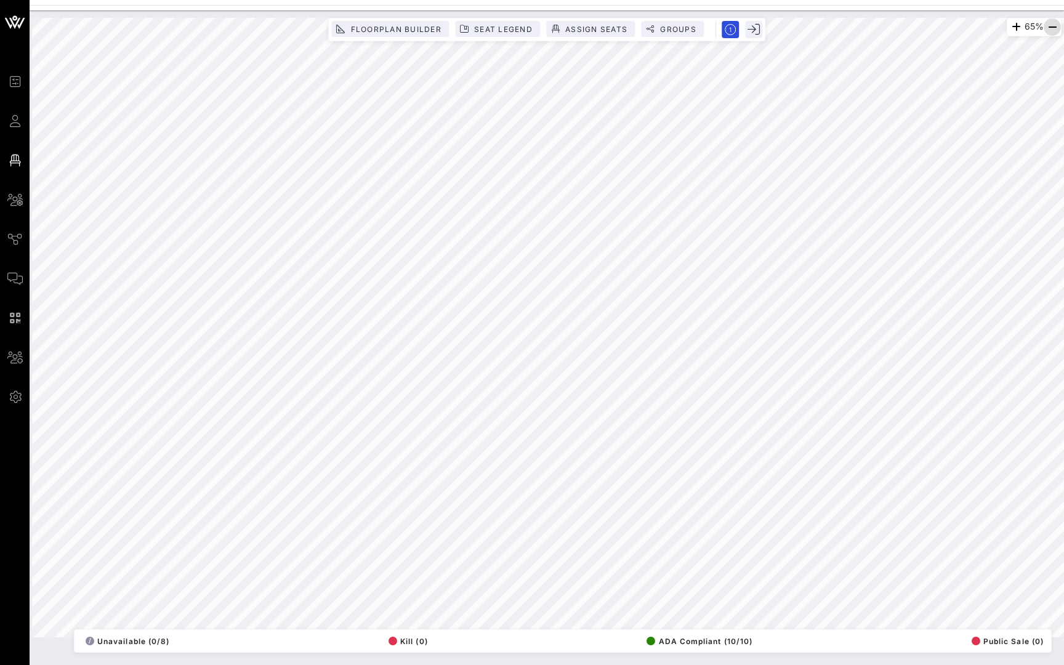
click at [1052, 25] on icon "button" at bounding box center [1052, 27] width 15 height 15
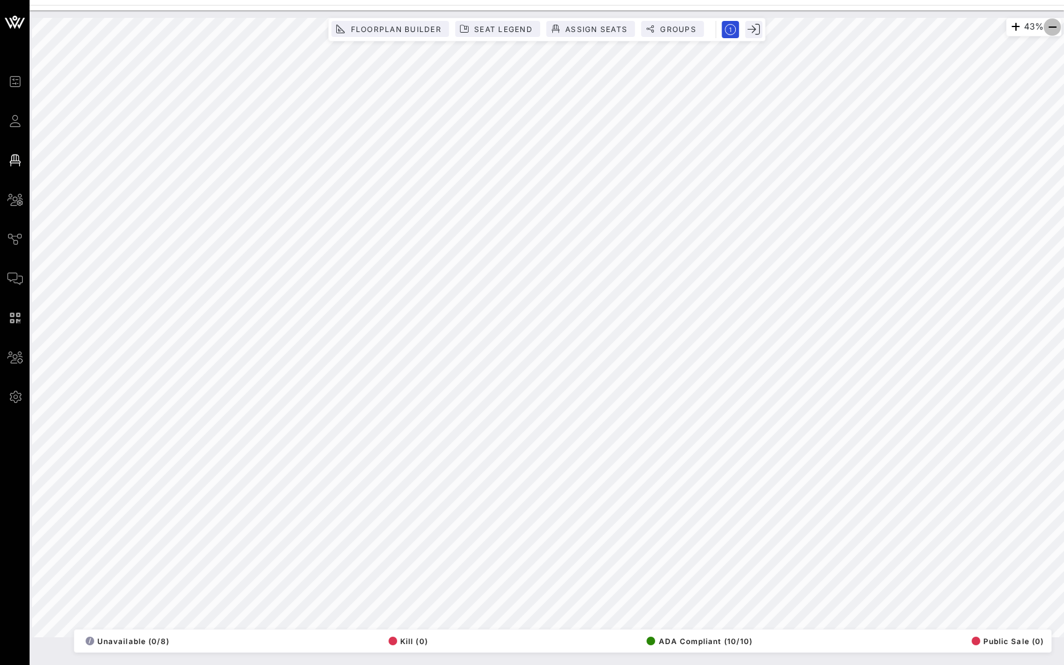
click at [1052, 25] on icon "button" at bounding box center [1052, 27] width 15 height 15
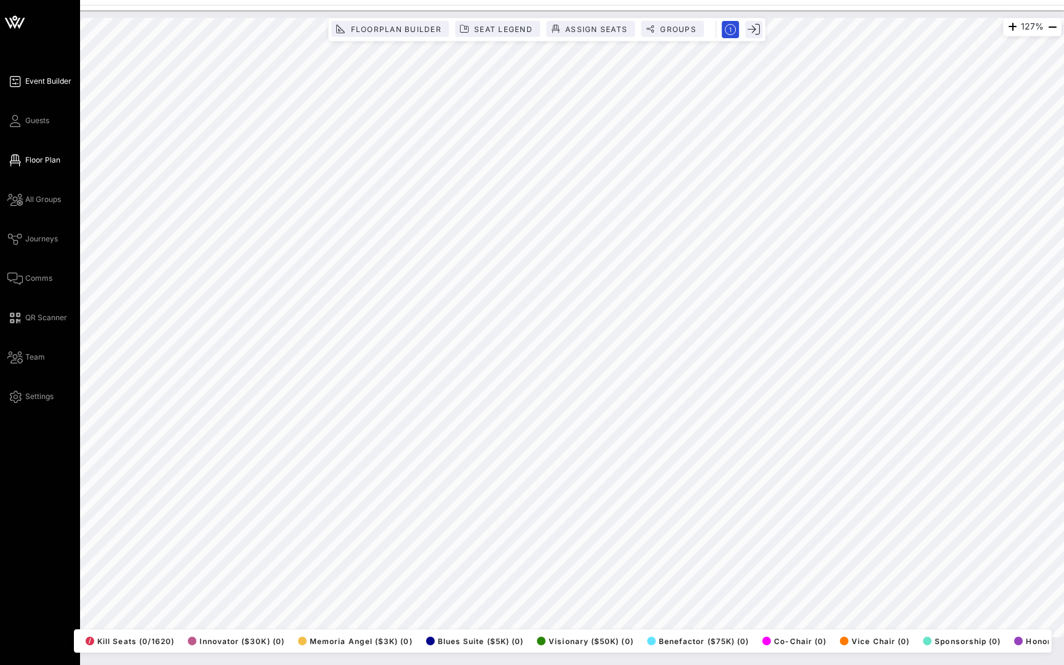
click at [20, 82] on icon at bounding box center [14, 82] width 15 height 2
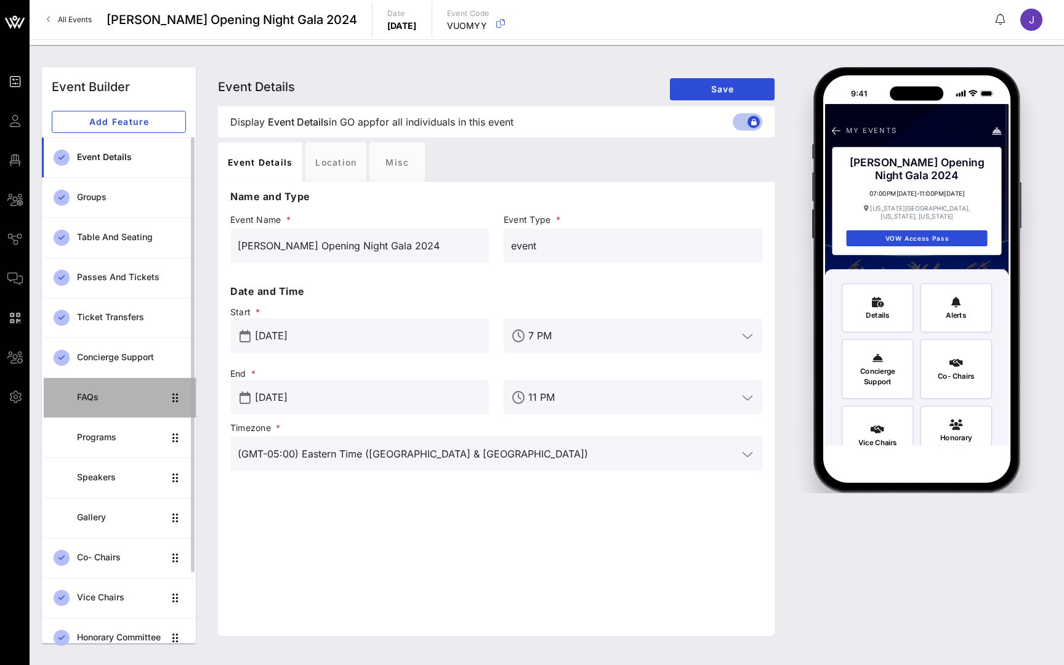
click at [125, 390] on div "FAQs" at bounding box center [120, 397] width 87 height 25
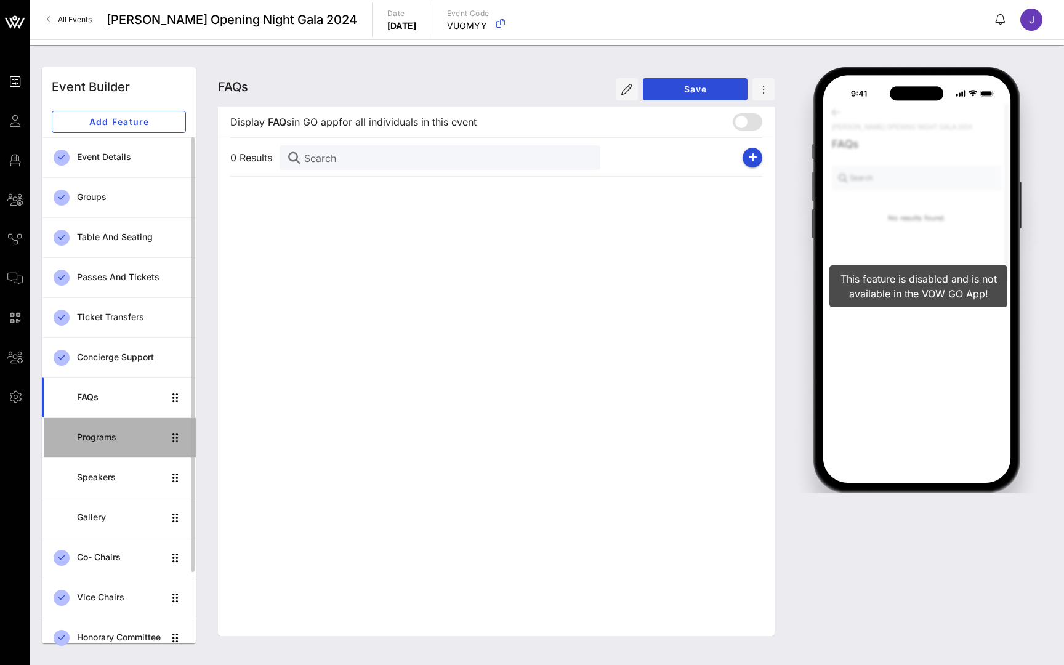
drag, startPoint x: 757, startPoint y: 134, endPoint x: 105, endPoint y: 432, distance: 716.8
click at [105, 432] on div "Programs" at bounding box center [120, 437] width 87 height 25
click at [107, 456] on link "Programs" at bounding box center [119, 437] width 154 height 40
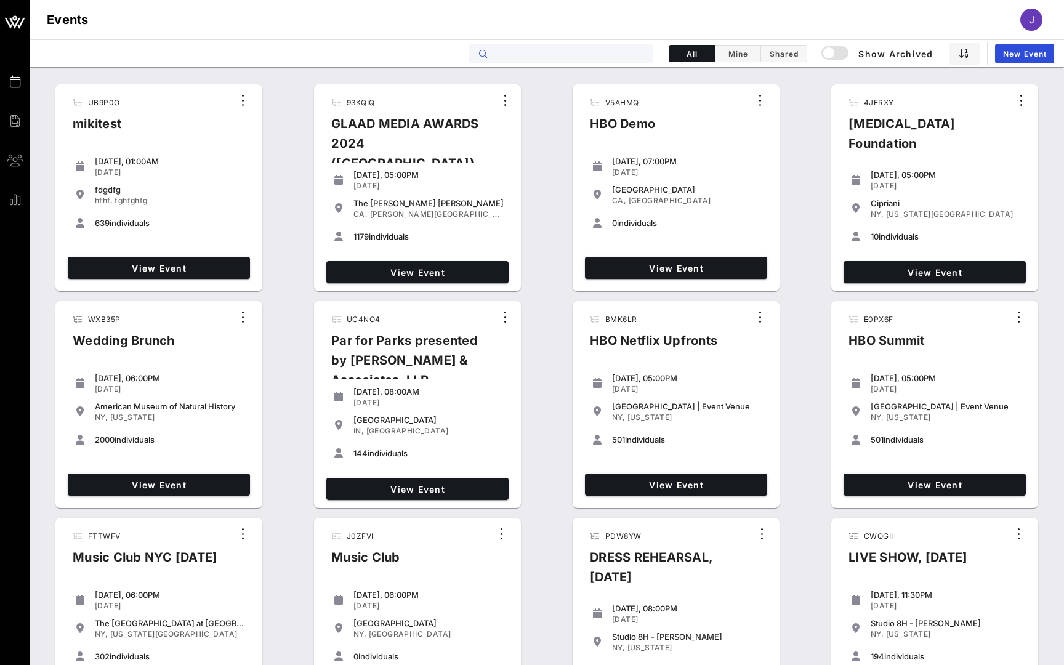
click at [630, 50] on input "text" at bounding box center [569, 54] width 153 height 16
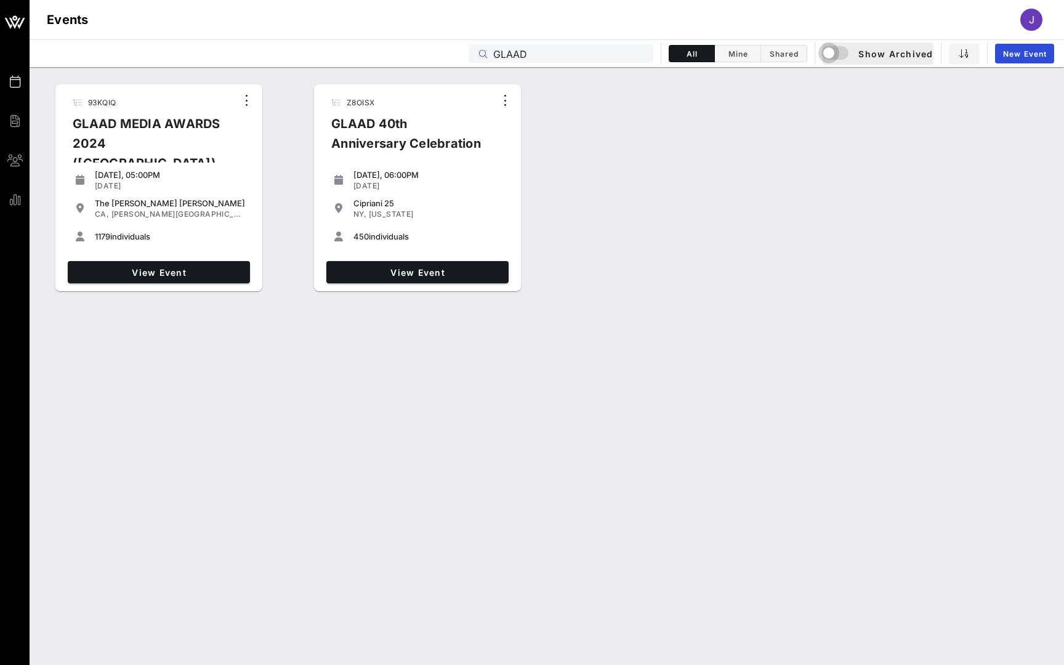
type input "GLAAD"
click at [831, 52] on div "button" at bounding box center [828, 52] width 17 height 17
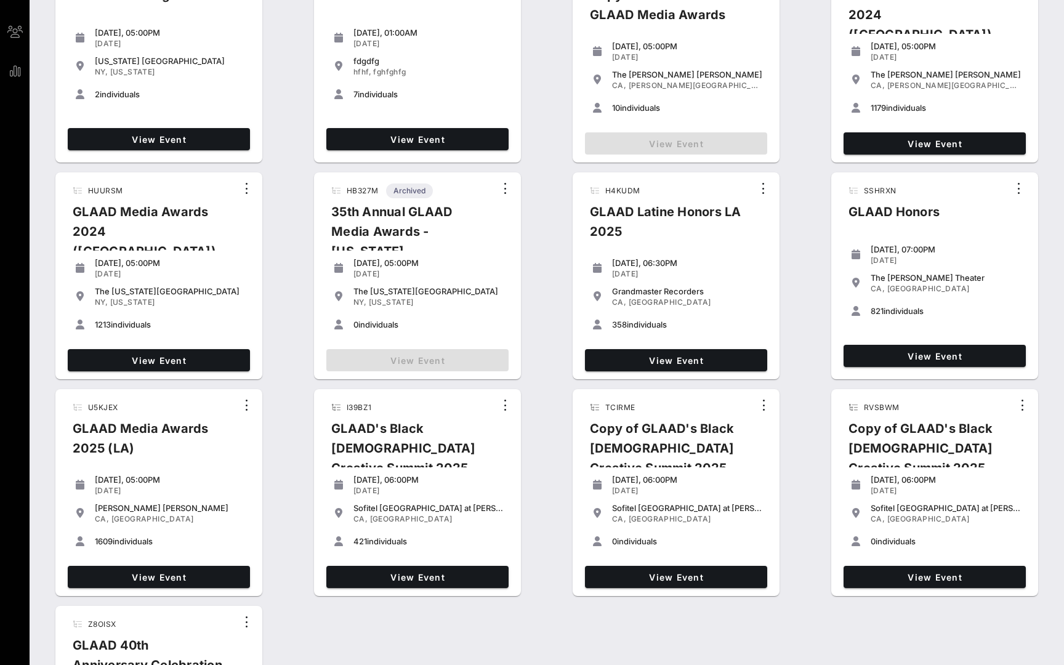
scroll to position [126, 0]
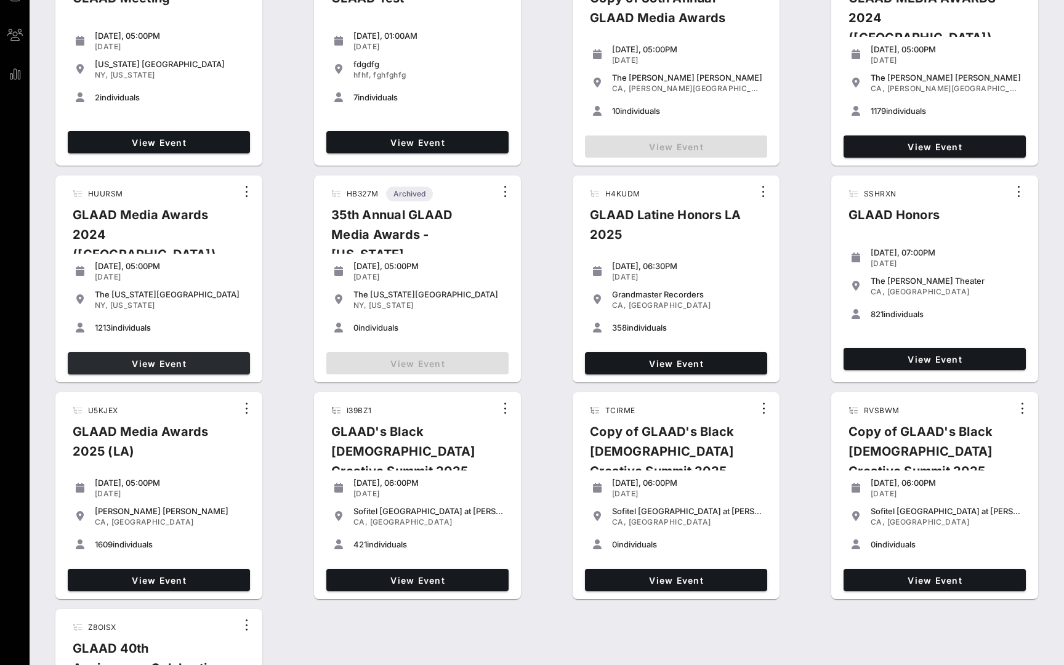
click at [136, 366] on span "View Event" at bounding box center [159, 363] width 172 height 10
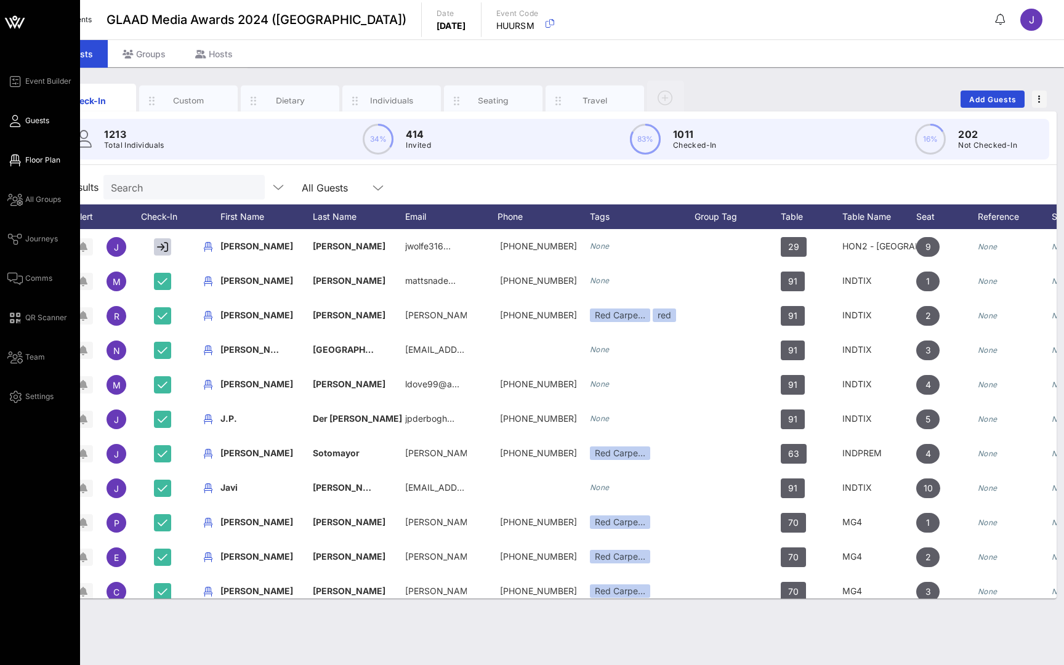
click at [25, 166] on link "Floor Plan" at bounding box center [33, 160] width 53 height 15
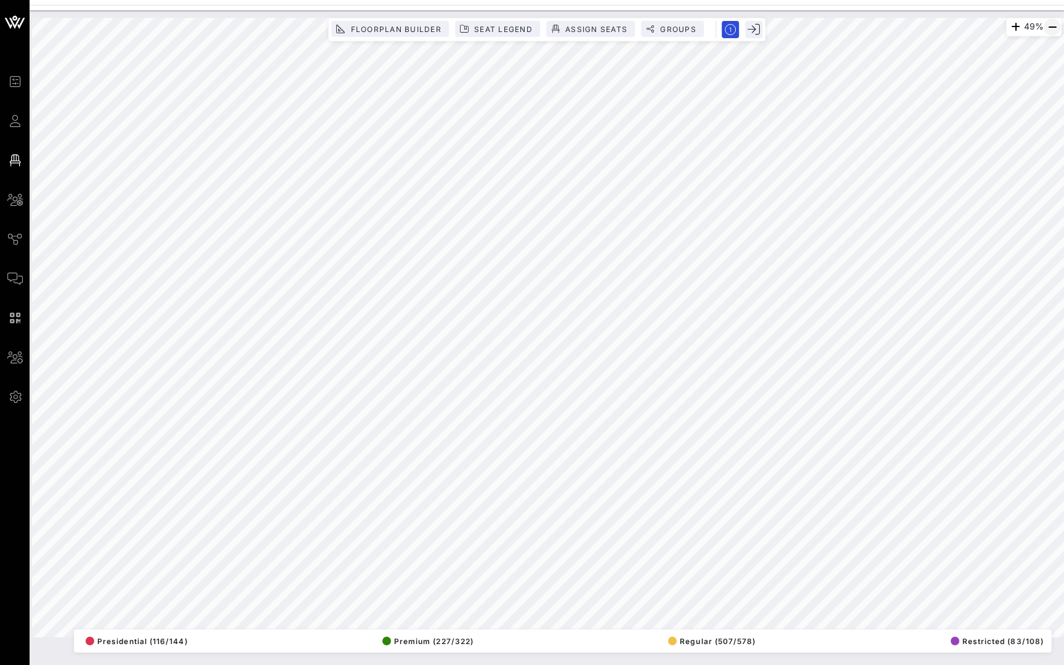
click at [1056, 31] on icon "button" at bounding box center [1052, 27] width 15 height 15
click at [1010, 26] on icon "button" at bounding box center [1015, 27] width 15 height 15
click at [673, 28] on span "Groups" at bounding box center [677, 29] width 37 height 9
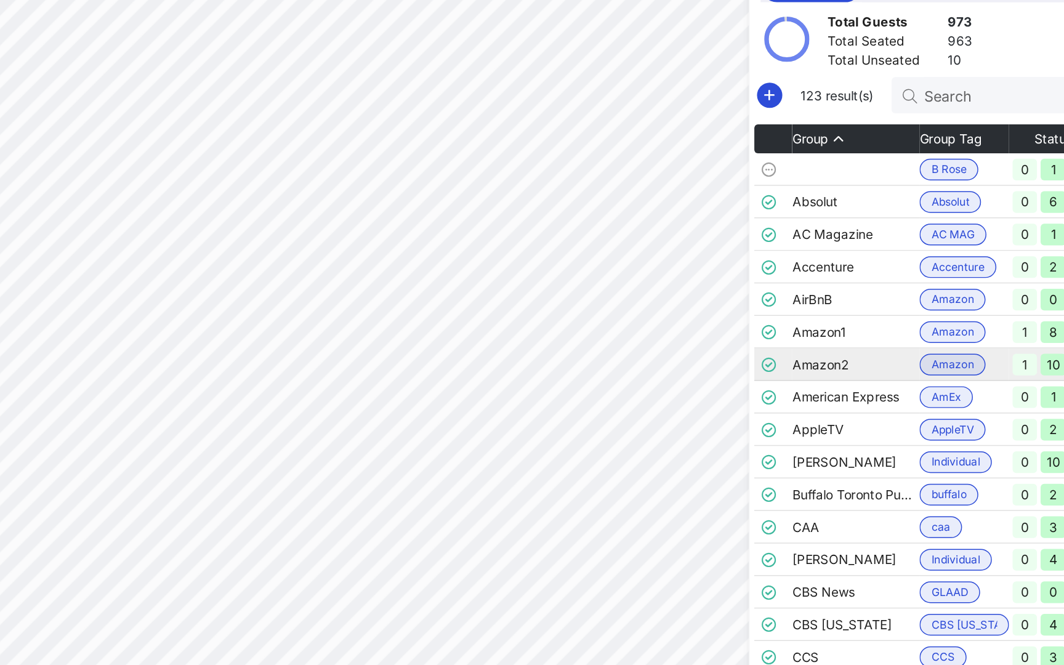
scroll to position [0, 12]
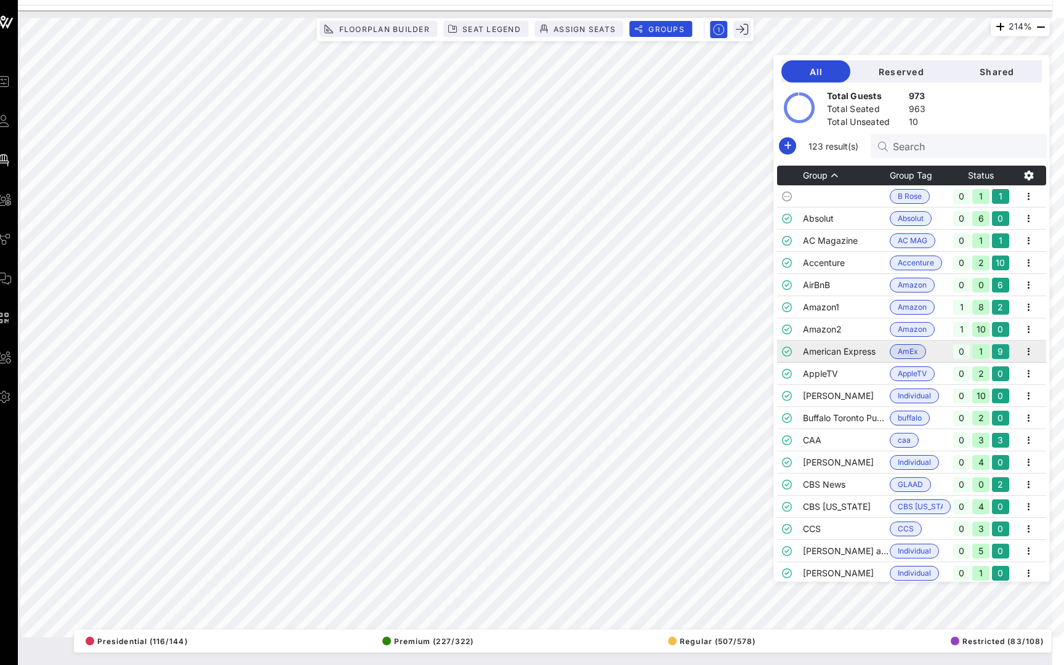
click at [805, 352] on td "American Express" at bounding box center [846, 351] width 87 height 22
click at [813, 373] on td "AppleTV" at bounding box center [846, 374] width 87 height 22
click at [812, 402] on td "Blake" at bounding box center [846, 396] width 87 height 22
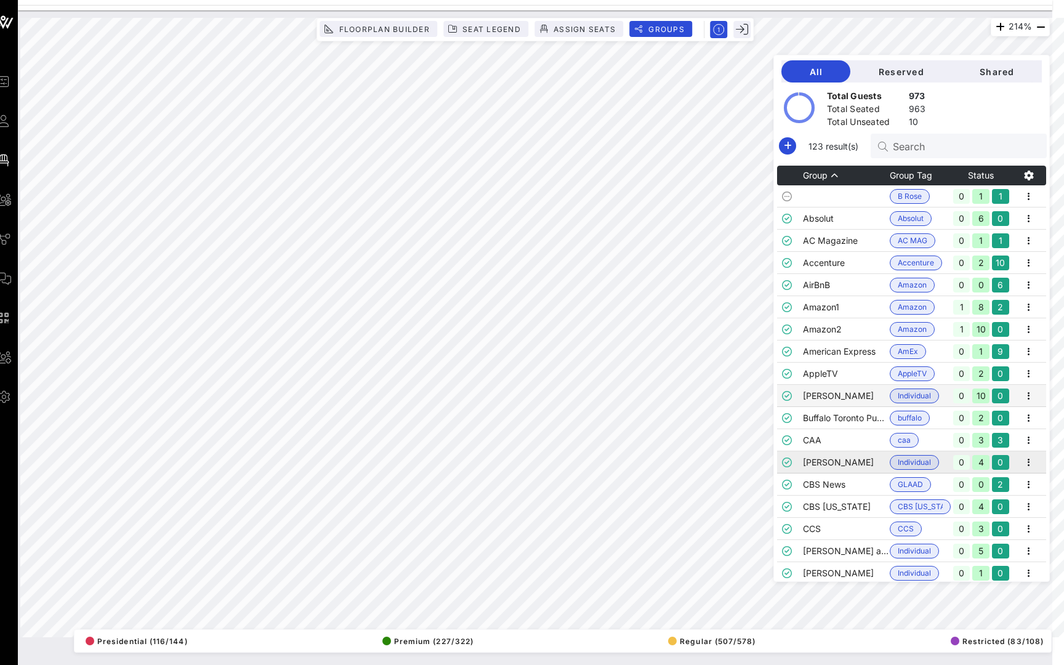
click at [819, 452] on td "Carla Vitale" at bounding box center [846, 462] width 87 height 22
click at [818, 476] on td "CBS News" at bounding box center [846, 484] width 87 height 22
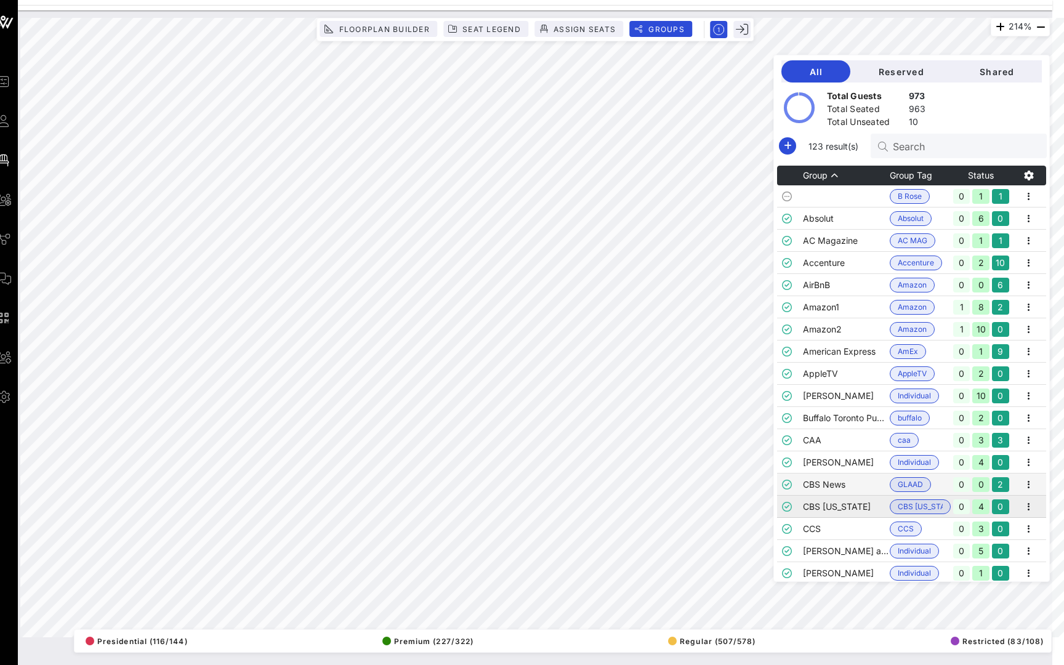
click at [818, 508] on td "CBS Texas" at bounding box center [846, 507] width 87 height 22
click at [836, 526] on td "CCS" at bounding box center [846, 529] width 87 height 22
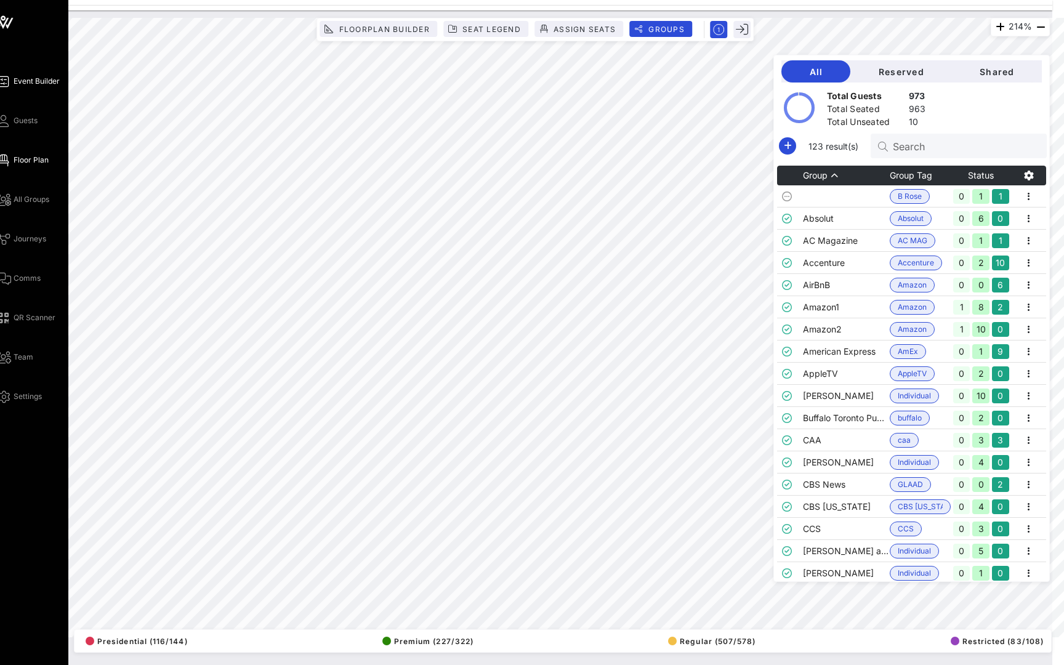
click at [15, 79] on span "Event Builder" at bounding box center [37, 81] width 46 height 11
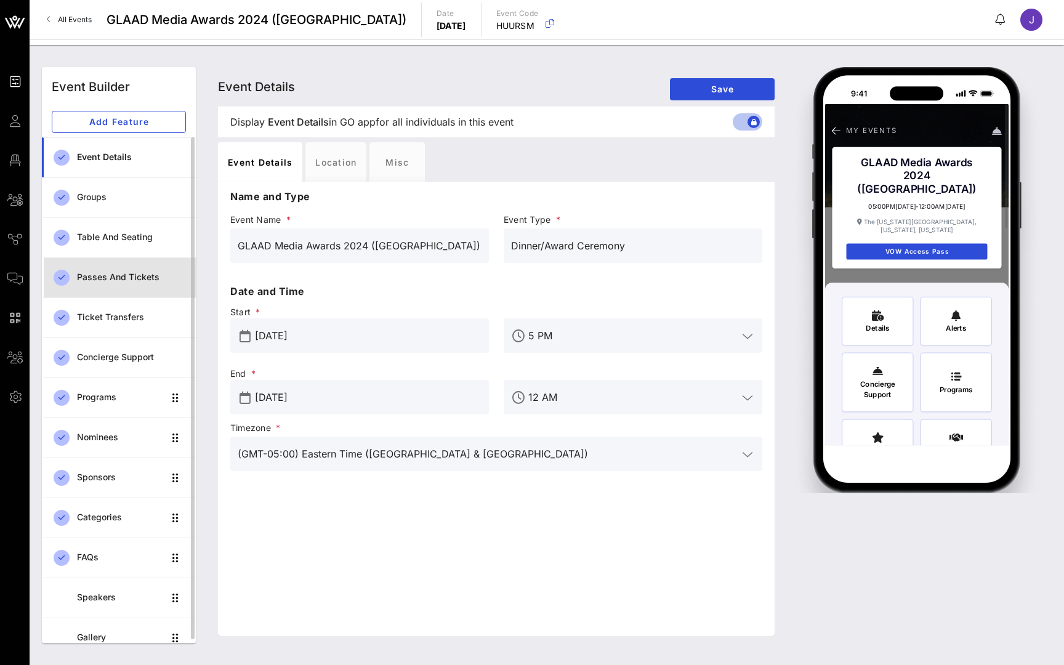
click at [119, 284] on div "Passes and Tickets" at bounding box center [131, 277] width 109 height 25
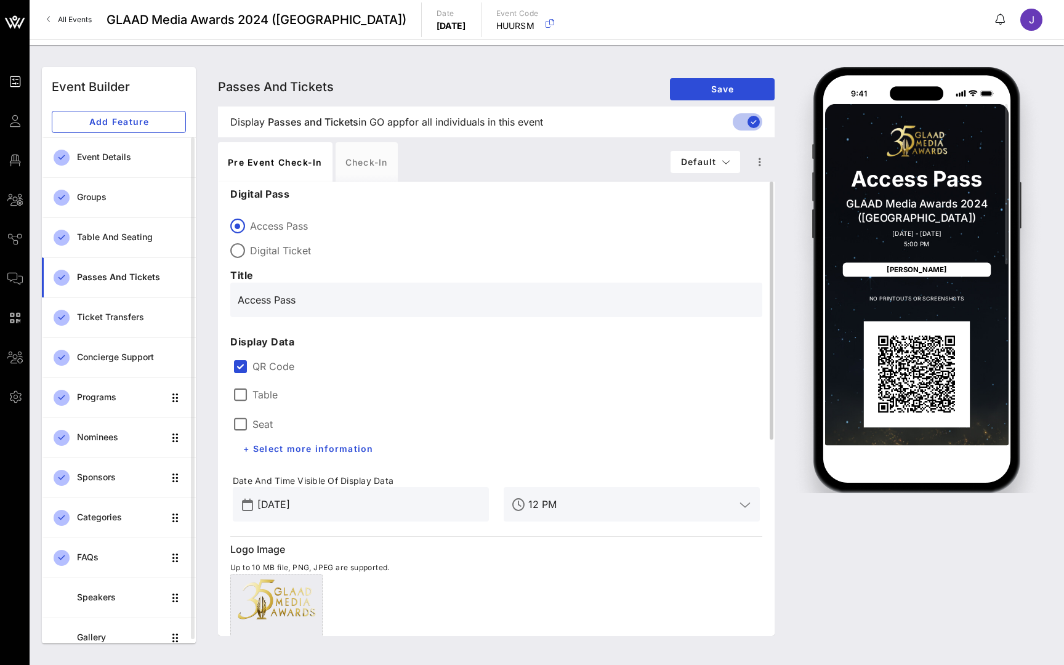
drag, startPoint x: 918, startPoint y: 183, endPoint x: 271, endPoint y: 397, distance: 681.9
click at [271, 397] on label "Table" at bounding box center [264, 394] width 25 height 12
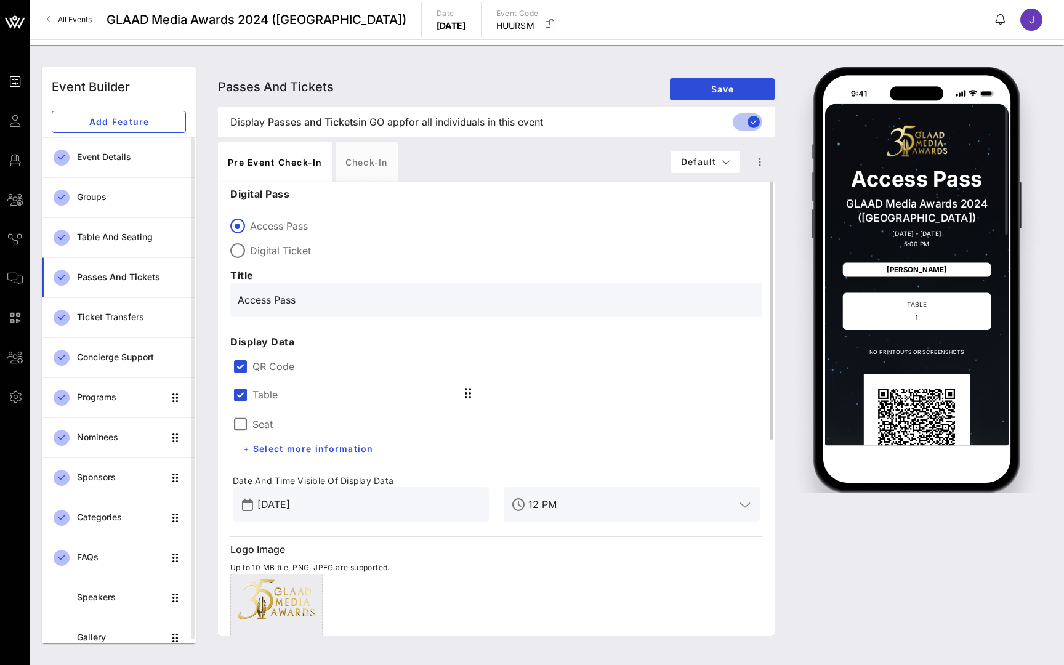
click at [268, 425] on label "Seat" at bounding box center [262, 424] width 20 height 12
click at [268, 369] on label "QR Code" at bounding box center [505, 366] width 507 height 12
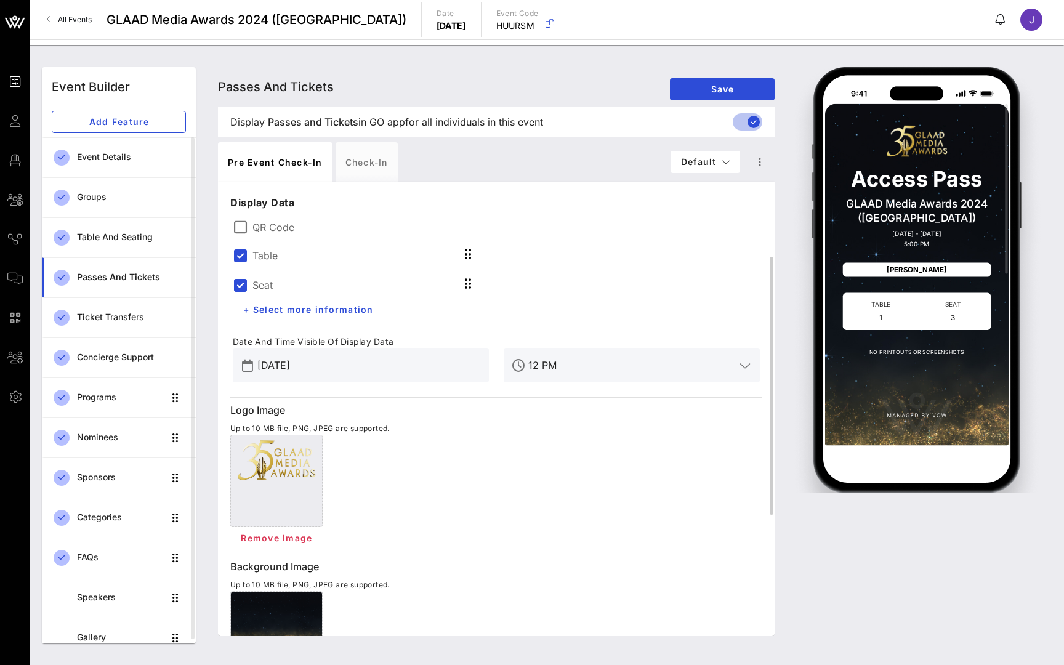
scroll to position [169, 0]
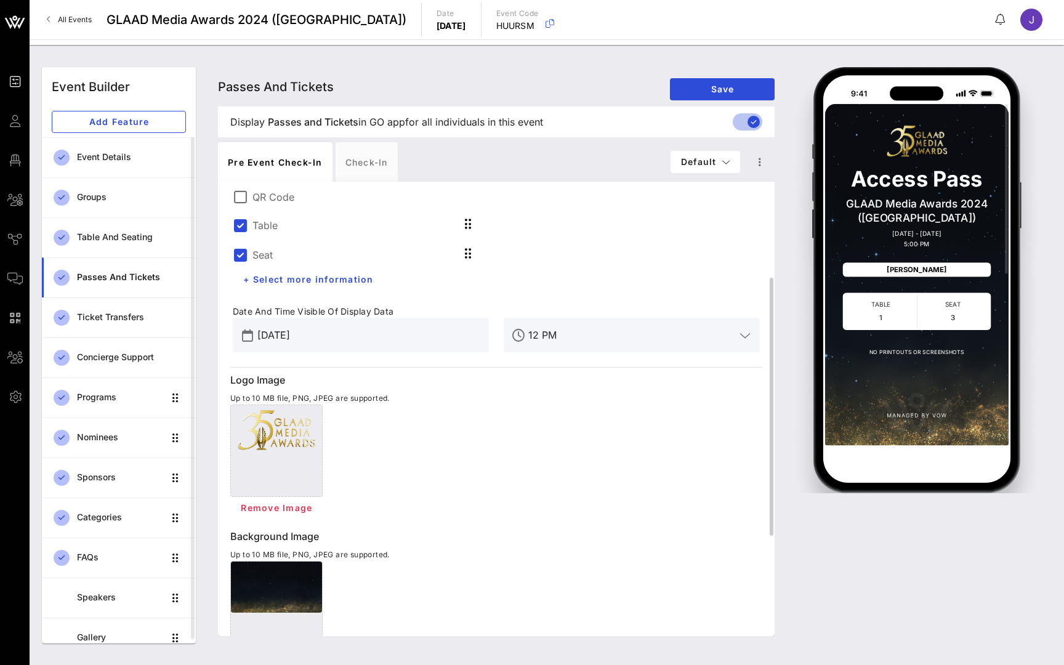
click at [357, 334] on input "May 10, 2024" at bounding box center [369, 335] width 224 height 20
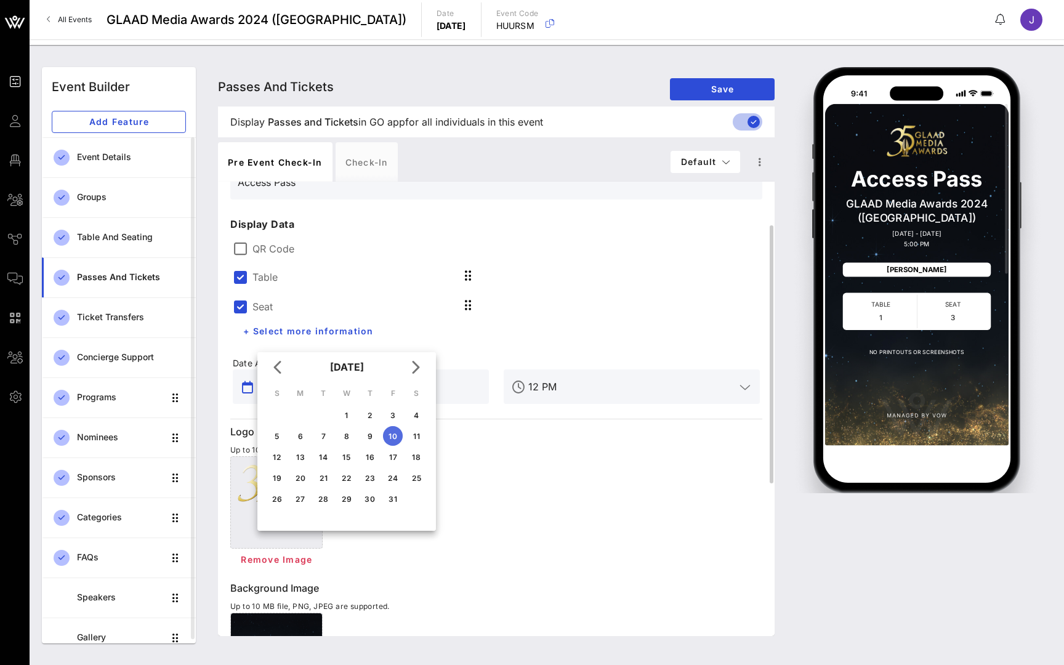
scroll to position [100, 0]
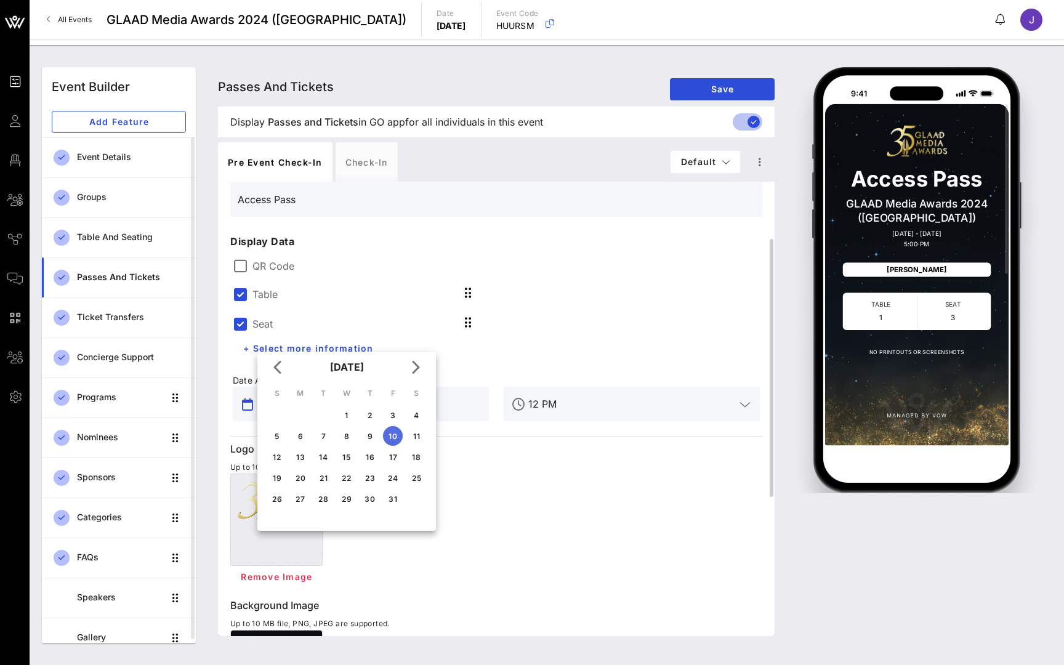
click at [266, 273] on div "Table Seat + Select more information" at bounding box center [360, 319] width 271 height 96
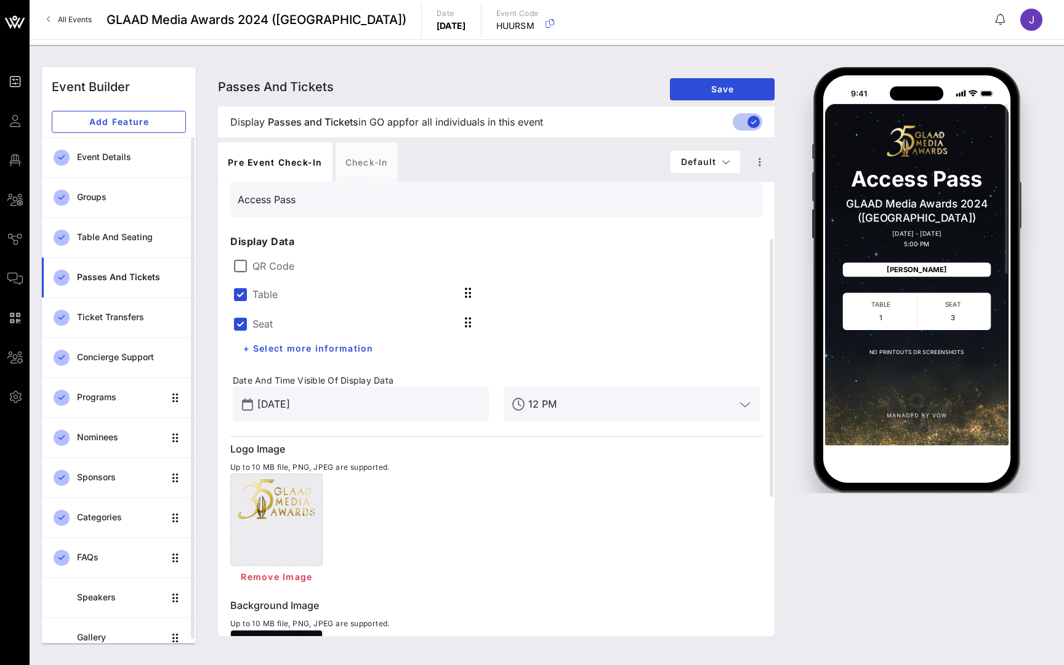
click at [255, 289] on label "Table" at bounding box center [264, 294] width 25 height 12
click at [262, 325] on label "Table" at bounding box center [264, 324] width 25 height 12
click at [238, 295] on div at bounding box center [240, 294] width 21 height 21
click at [238, 323] on div at bounding box center [240, 323] width 21 height 21
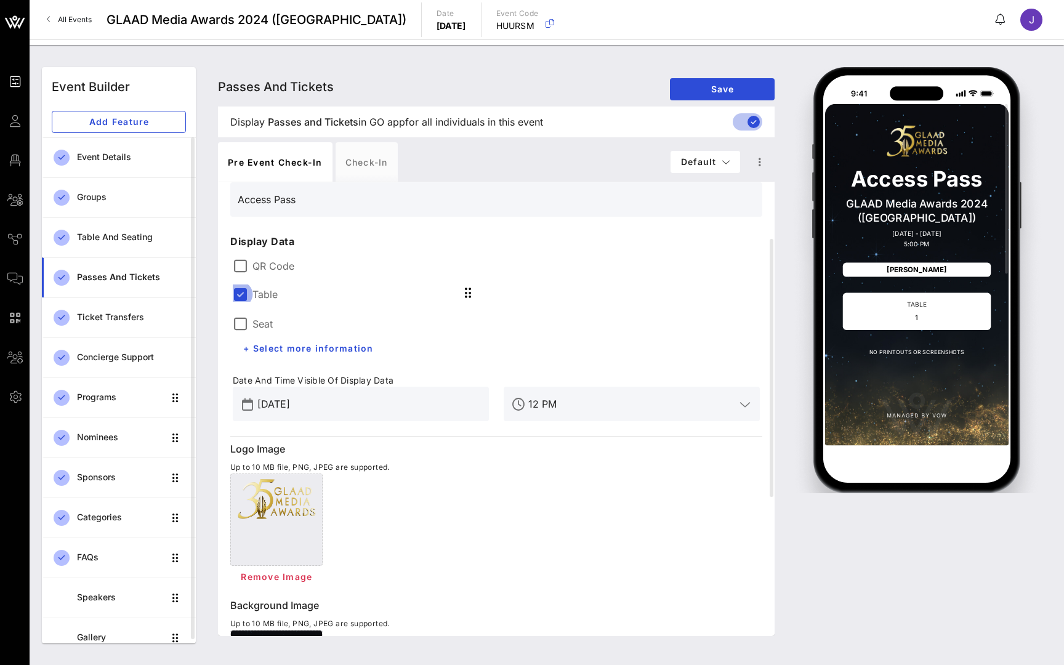
click at [237, 295] on div at bounding box center [240, 294] width 21 height 21
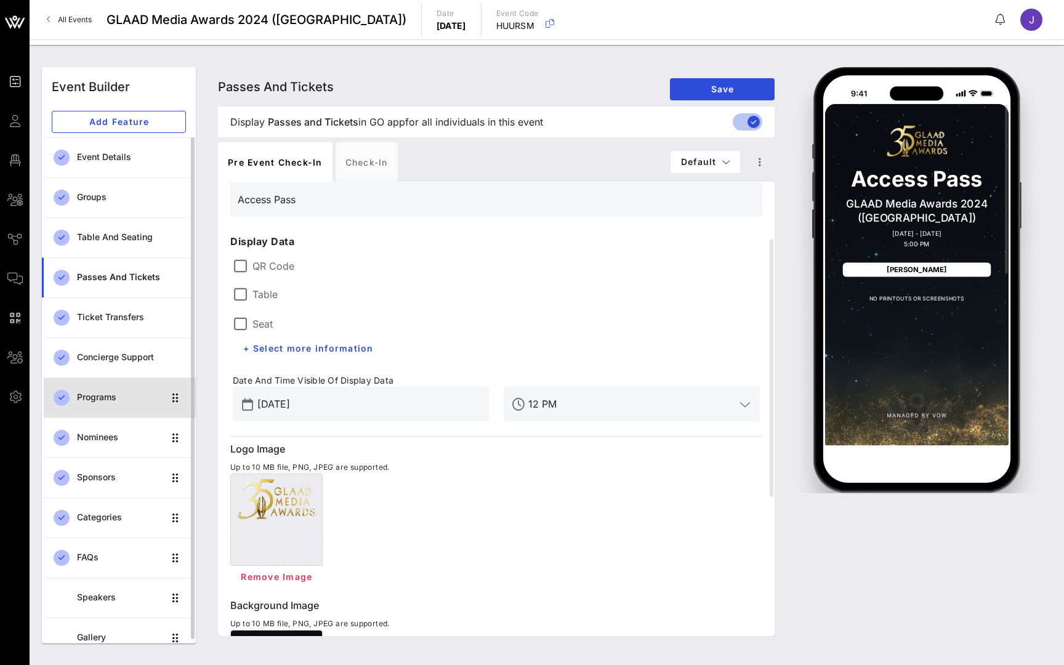
click at [100, 401] on div "Programs" at bounding box center [120, 397] width 87 height 10
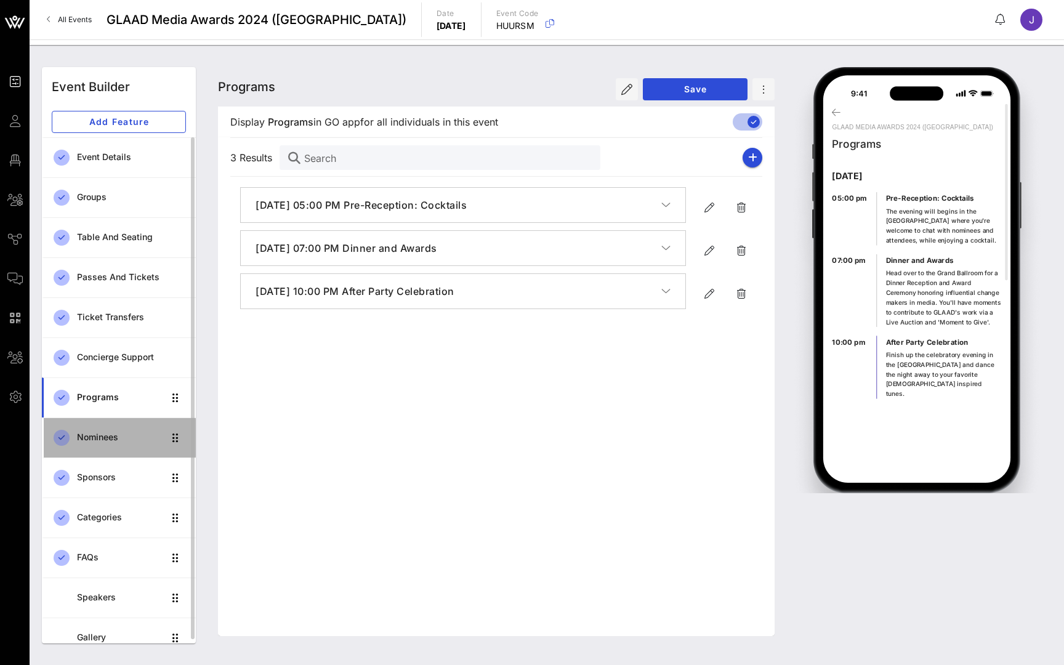
click at [97, 440] on div "Nominees" at bounding box center [120, 437] width 87 height 10
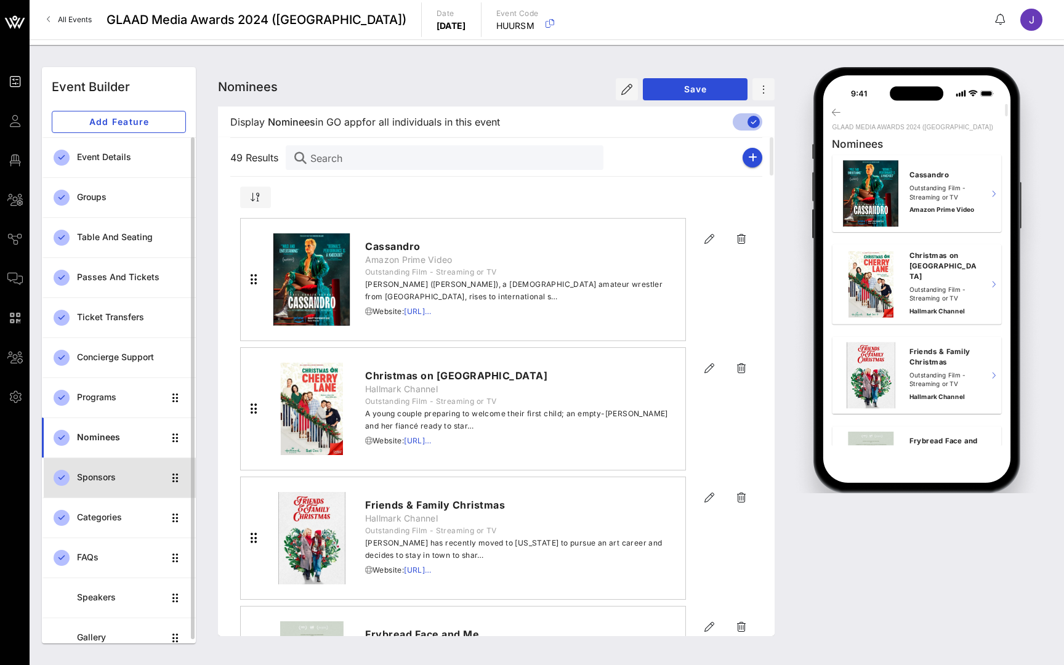
click at [95, 476] on div "Sponsors" at bounding box center [120, 477] width 87 height 10
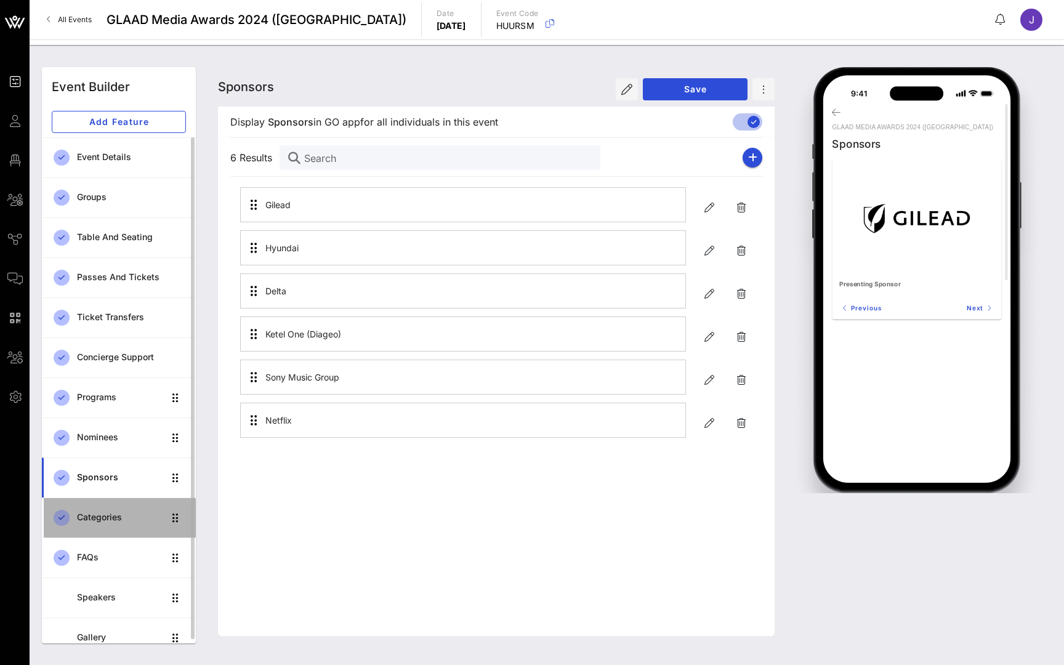
click at [95, 497] on link "Categories" at bounding box center [119, 517] width 154 height 40
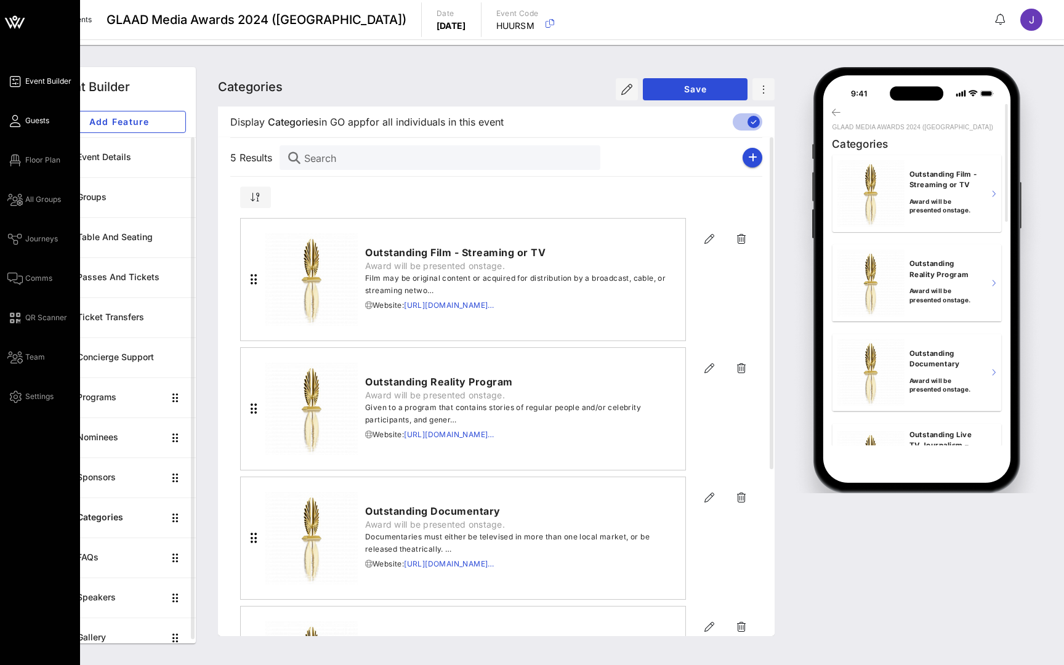
click at [23, 120] on link "Guests" at bounding box center [28, 120] width 42 height 15
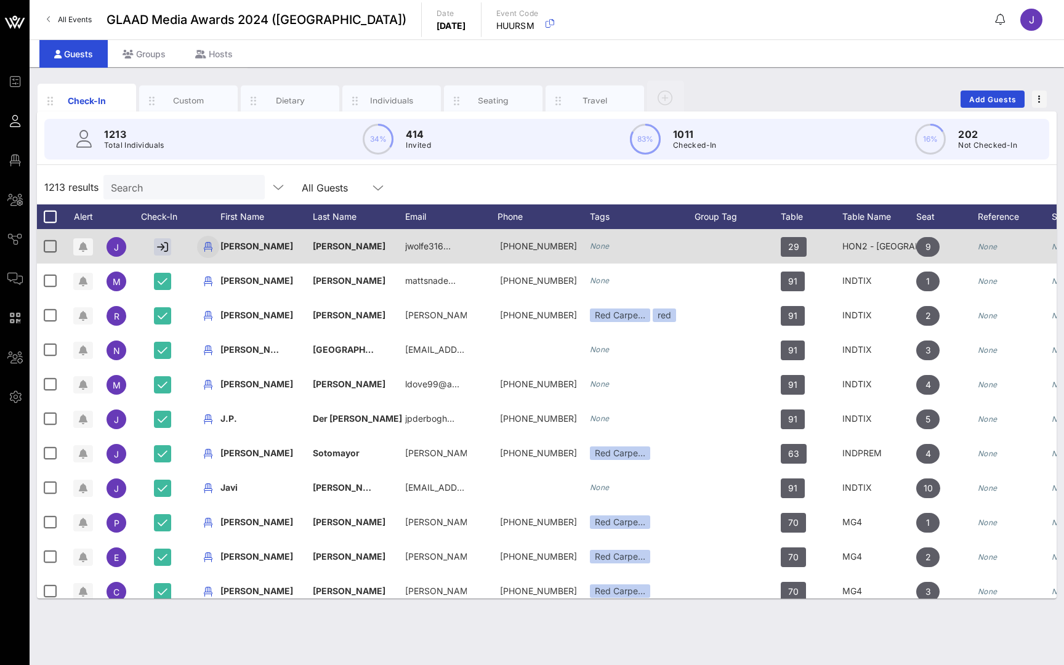
click at [209, 245] on icon "button" at bounding box center [208, 246] width 15 height 15
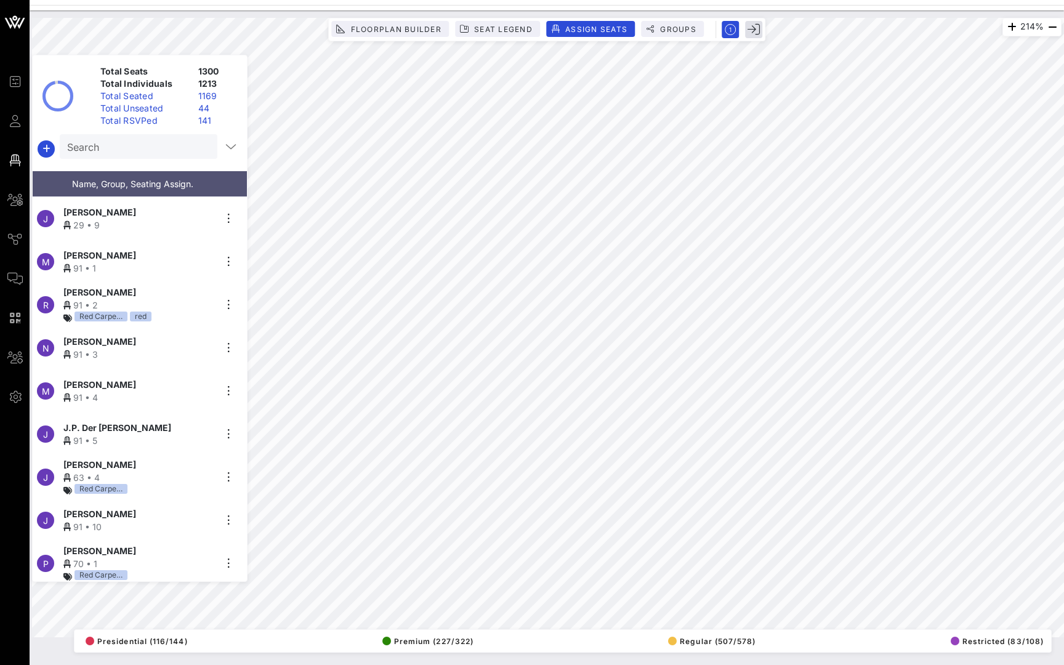
drag, startPoint x: 685, startPoint y: 14, endPoint x: 752, endPoint y: 33, distance: 69.8
click at [752, 33] on icon "button" at bounding box center [753, 29] width 12 height 12
click at [18, 122] on icon at bounding box center [14, 121] width 15 height 2
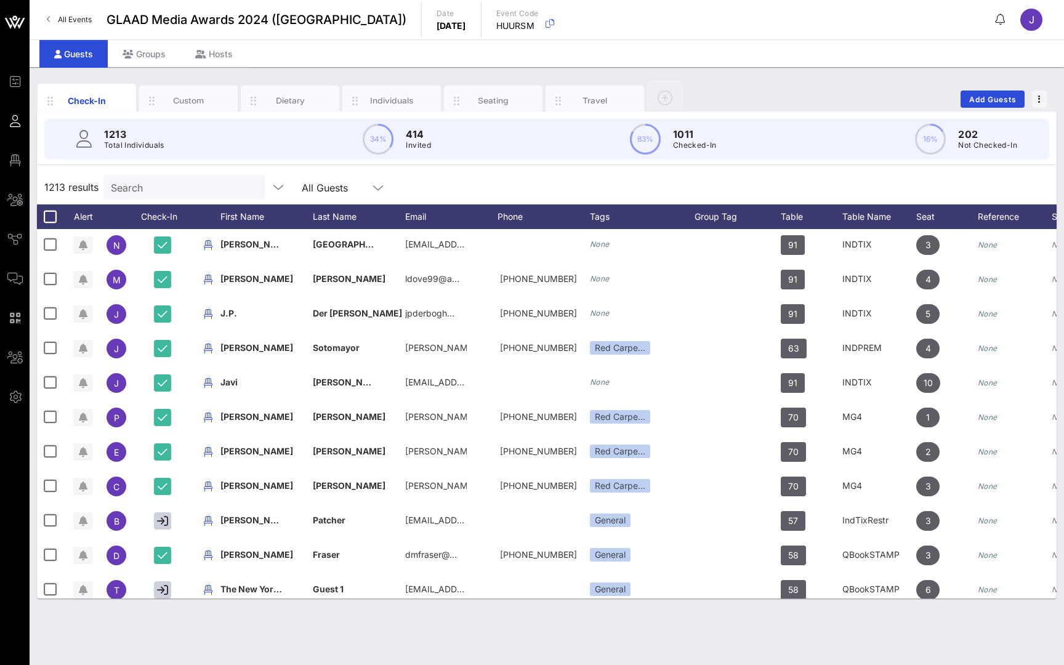
scroll to position [108, 0]
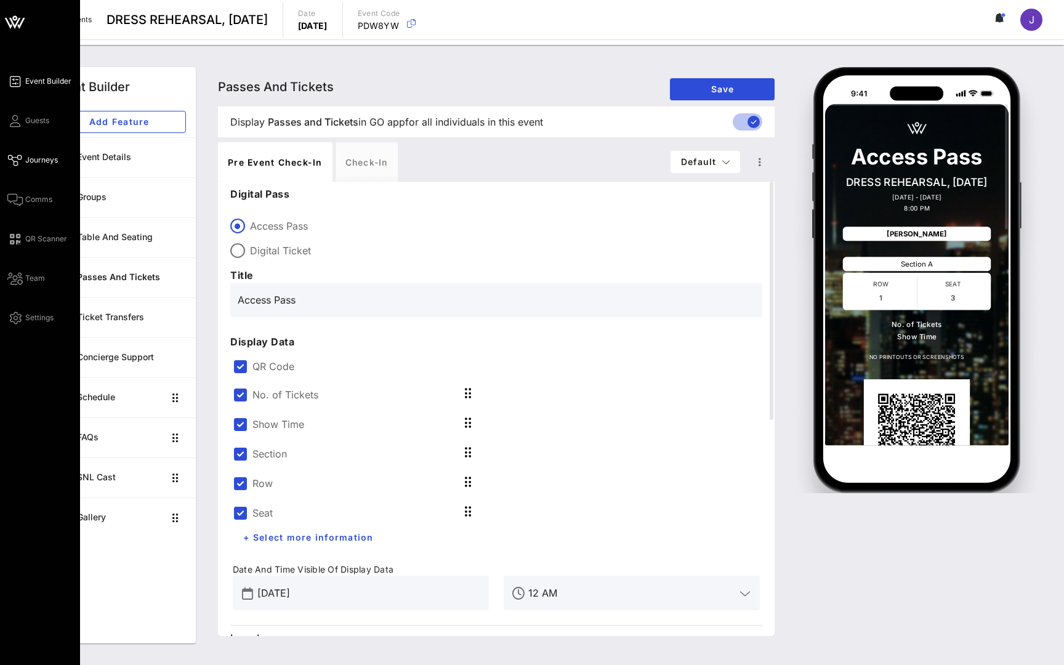
click at [20, 159] on icon at bounding box center [14, 160] width 15 height 2
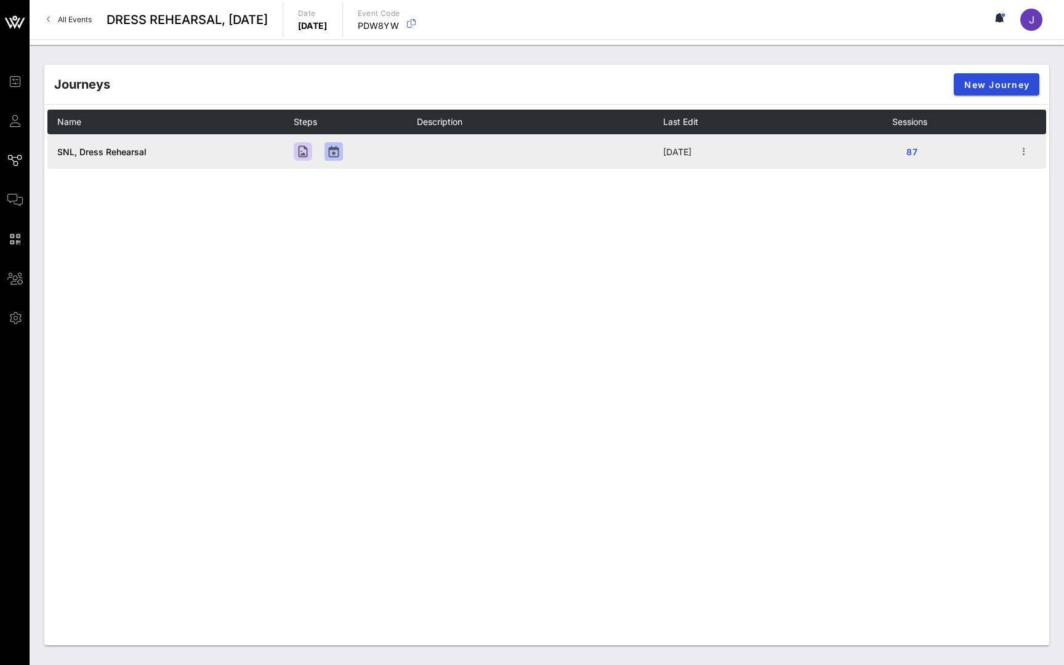
click at [108, 153] on span "SNL, Dress Rehearsal" at bounding box center [101, 152] width 89 height 10
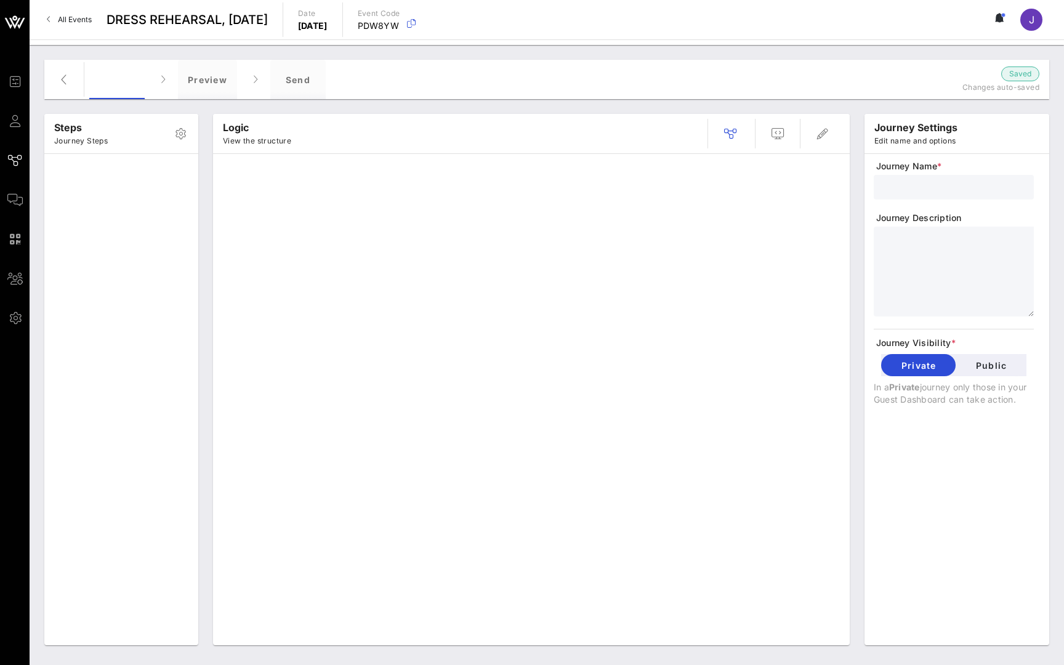
type input "SNL, Dress Rehearsal"
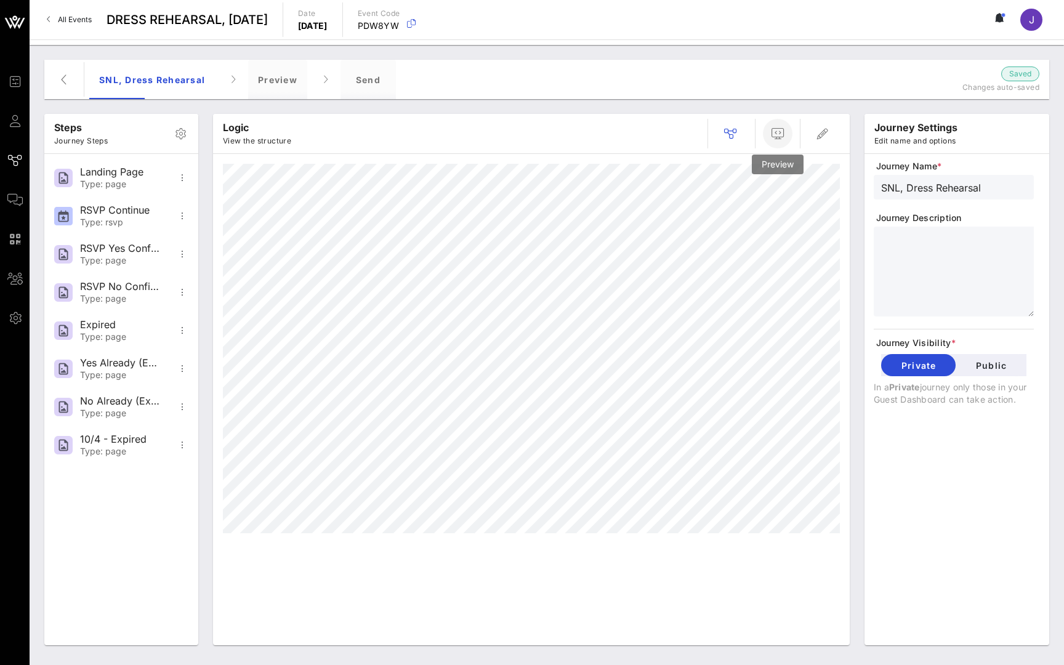
click at [772, 140] on icon "button" at bounding box center [777, 133] width 15 height 15
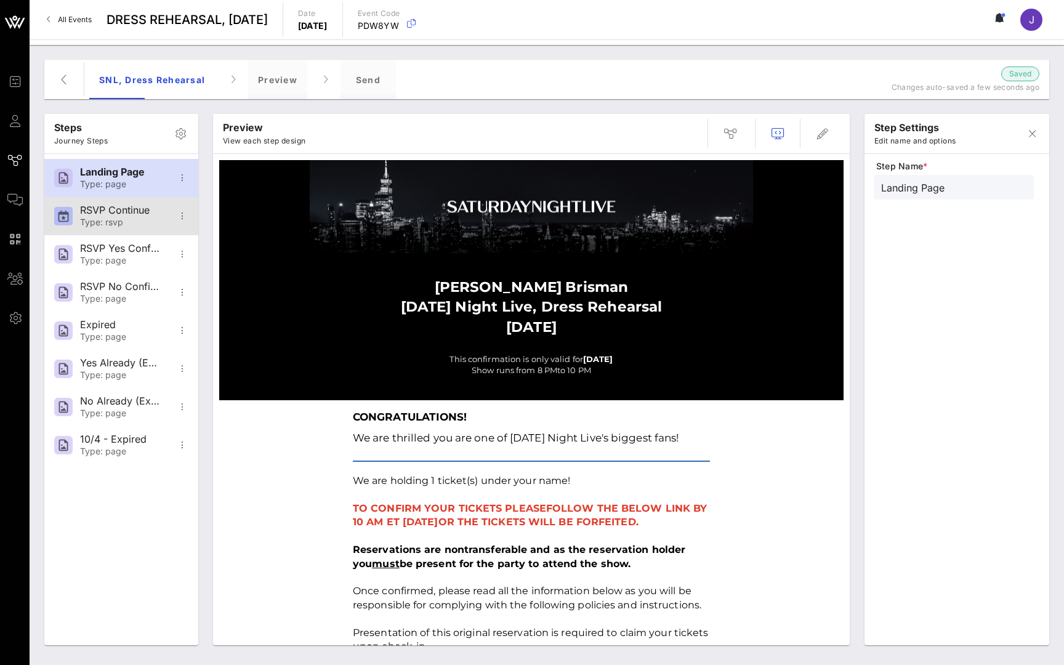
click at [143, 213] on div "RSVP Continue" at bounding box center [120, 210] width 81 height 12
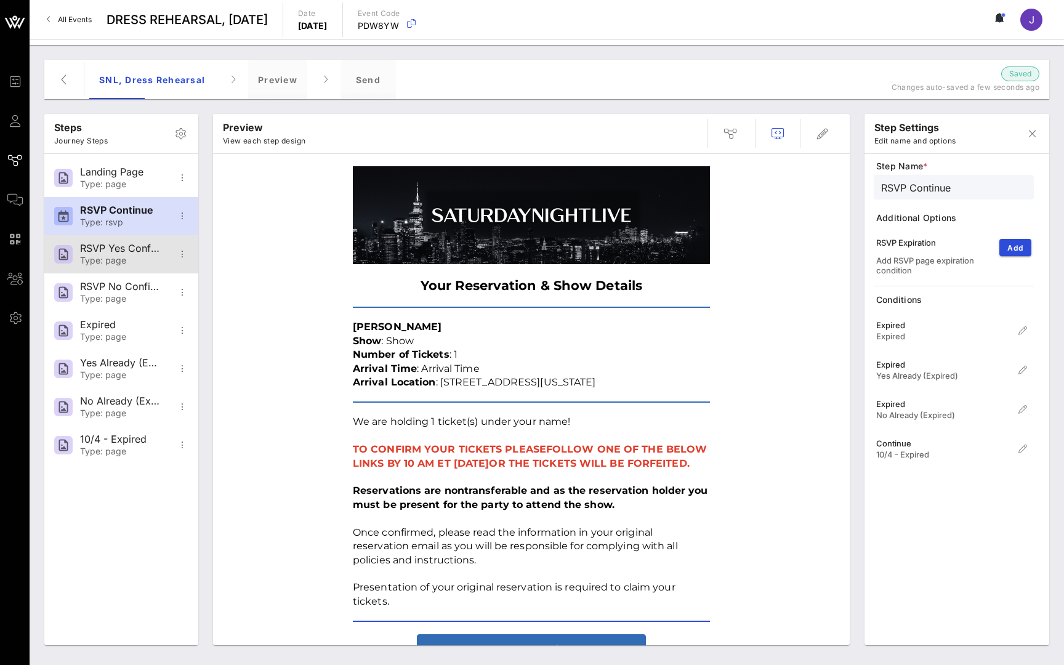
click at [131, 263] on div "Type: page" at bounding box center [120, 260] width 81 height 10
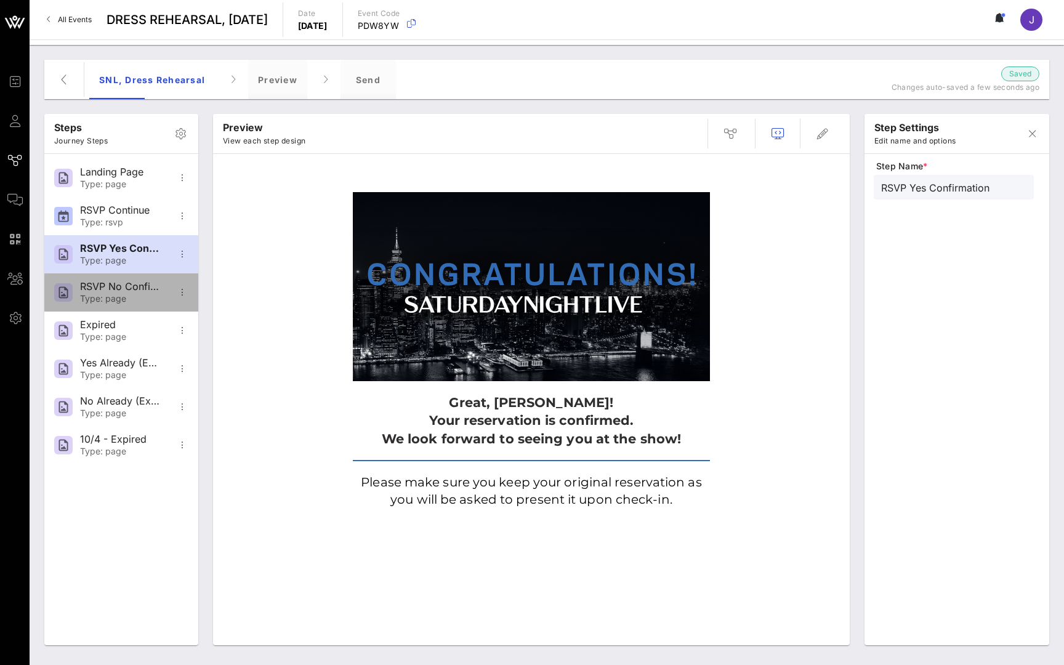
click at [130, 295] on div "Type: page" at bounding box center [120, 299] width 81 height 10
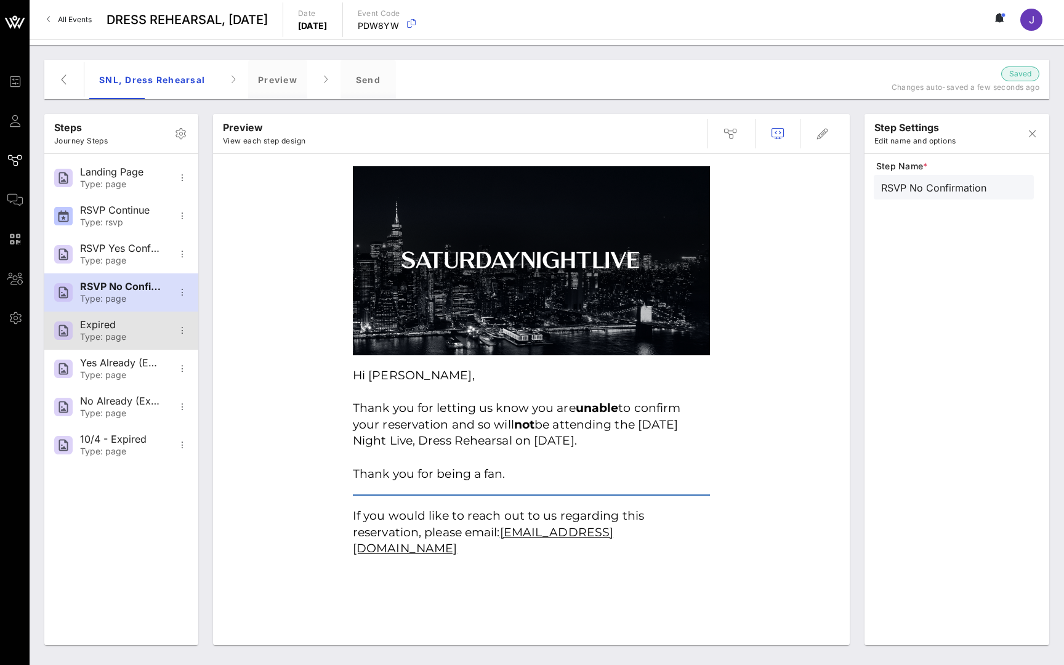
click at [123, 334] on div "Type: page" at bounding box center [120, 337] width 81 height 10
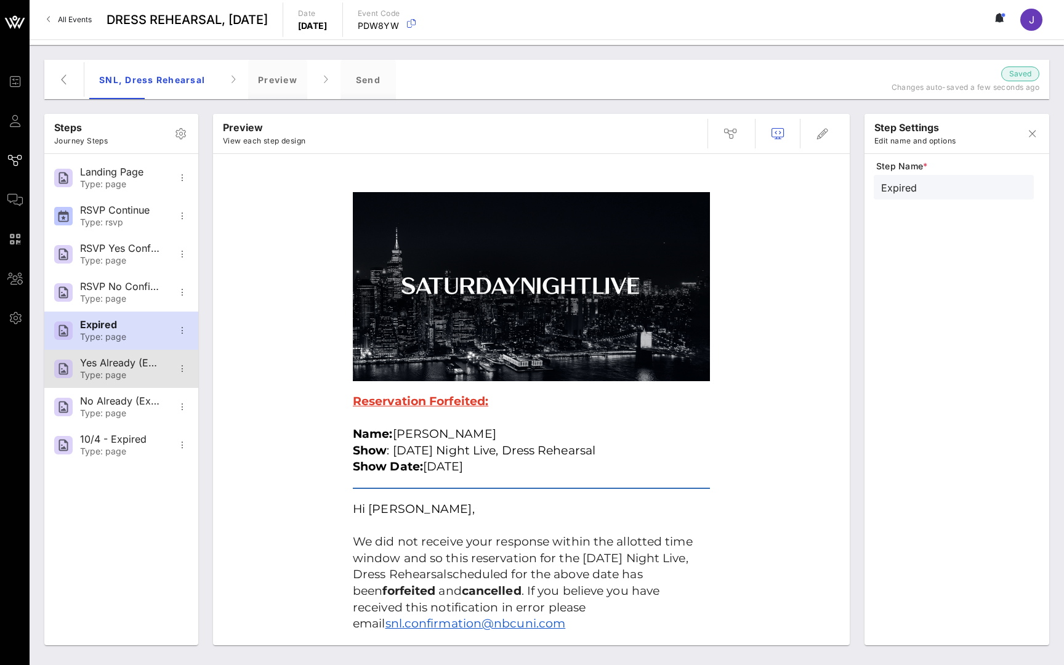
click at [116, 367] on div "Yes Already (Expired)" at bounding box center [120, 363] width 81 height 12
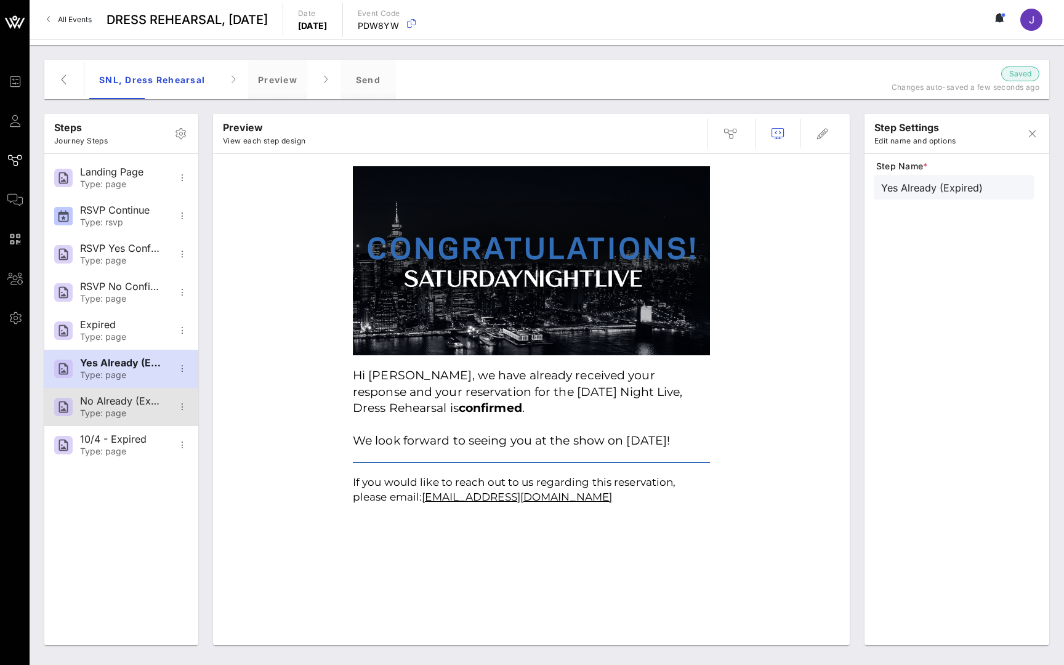
click at [115, 409] on div "Type: page" at bounding box center [120, 413] width 81 height 10
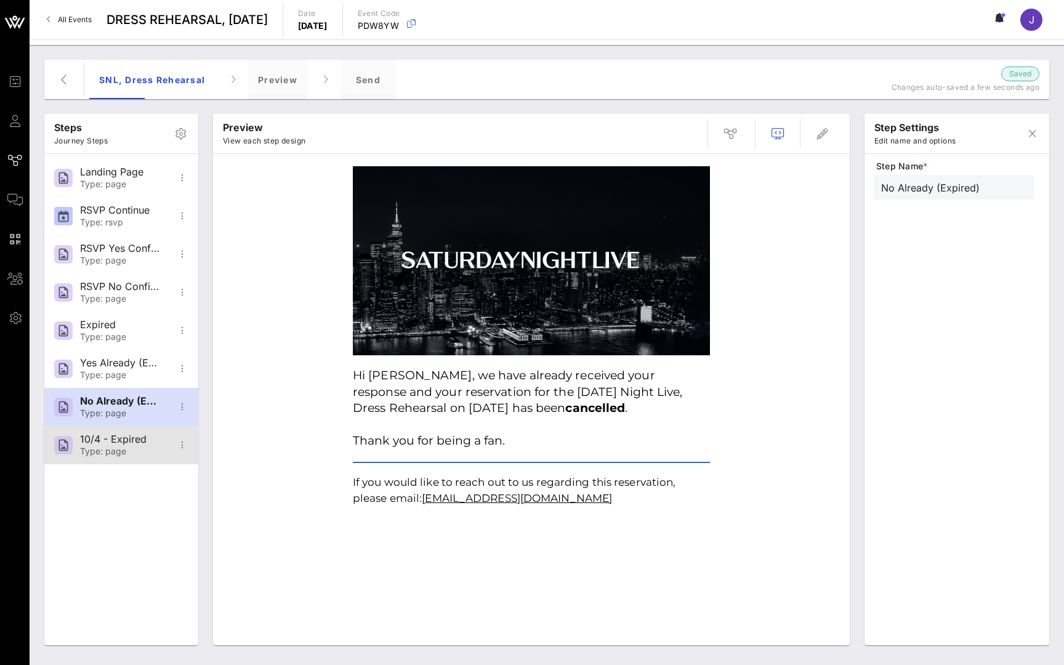
click at [124, 447] on div "Type: page" at bounding box center [120, 451] width 81 height 10
type input "10/4 - Expired"
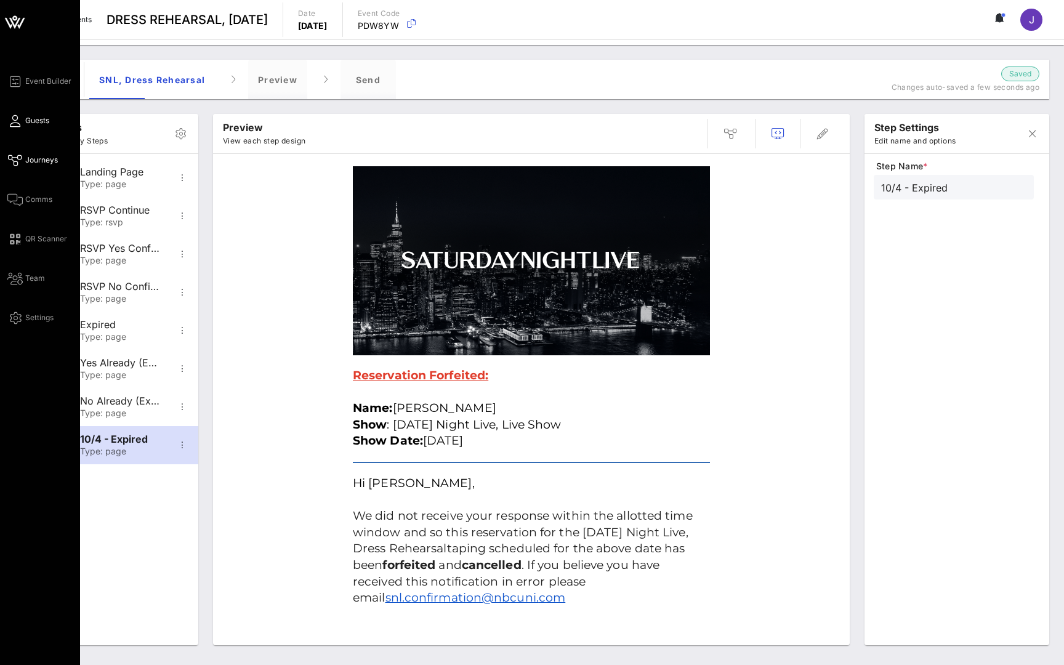
click at [21, 124] on link "Guests" at bounding box center [28, 120] width 42 height 15
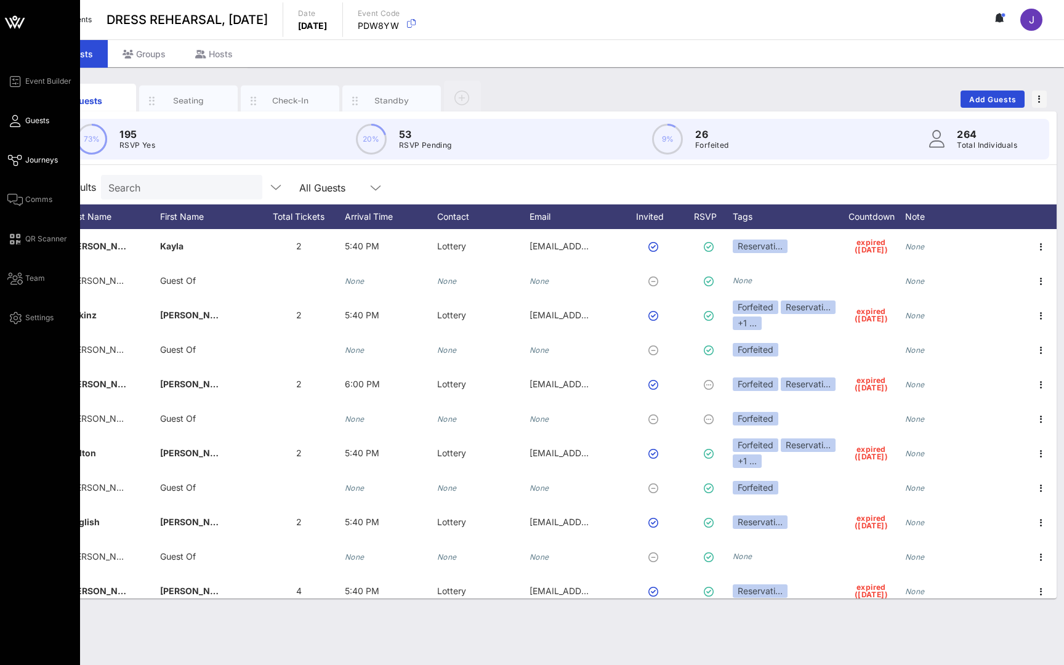
click at [25, 156] on link "Journeys" at bounding box center [32, 160] width 50 height 15
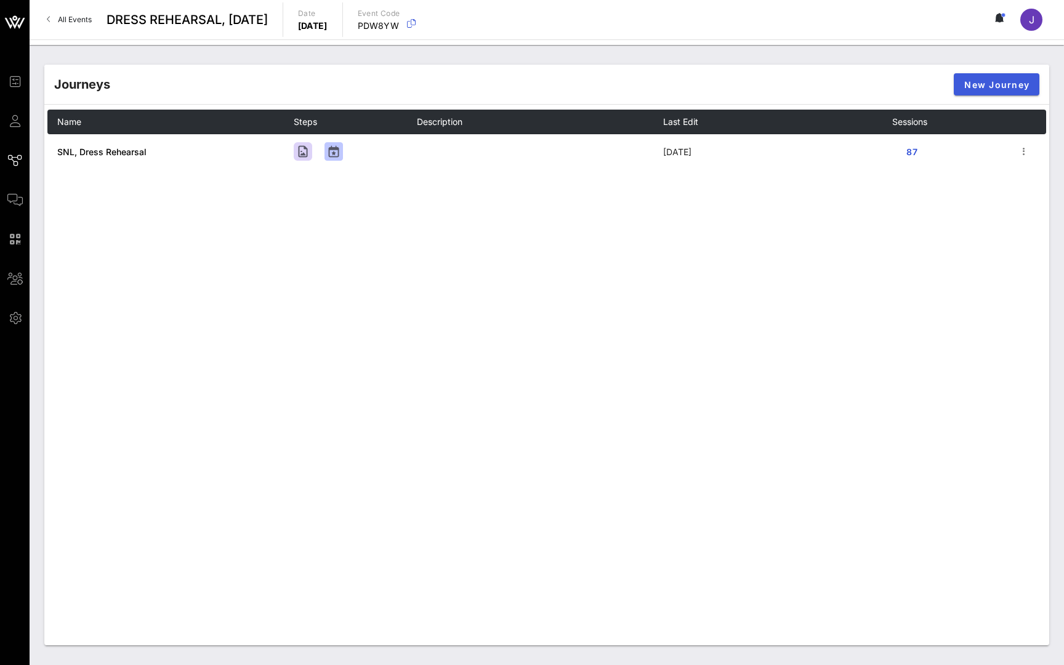
click at [987, 77] on button "New Journey" at bounding box center [997, 84] width 86 height 22
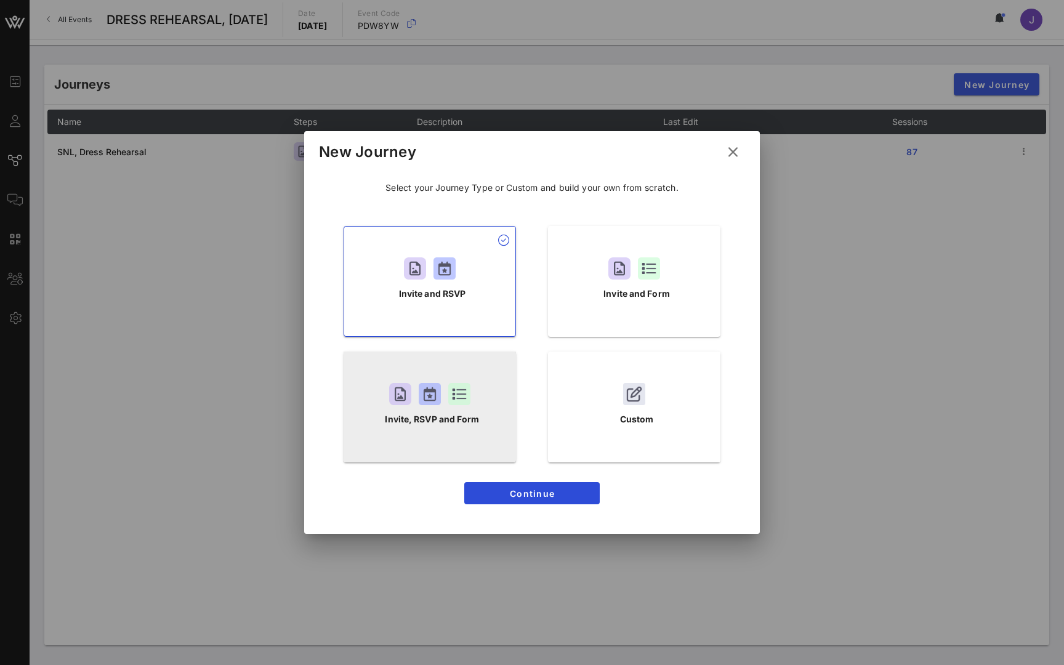
click at [442, 406] on div "Invite, RSVP and Form" at bounding box center [430, 407] width 172 height 111
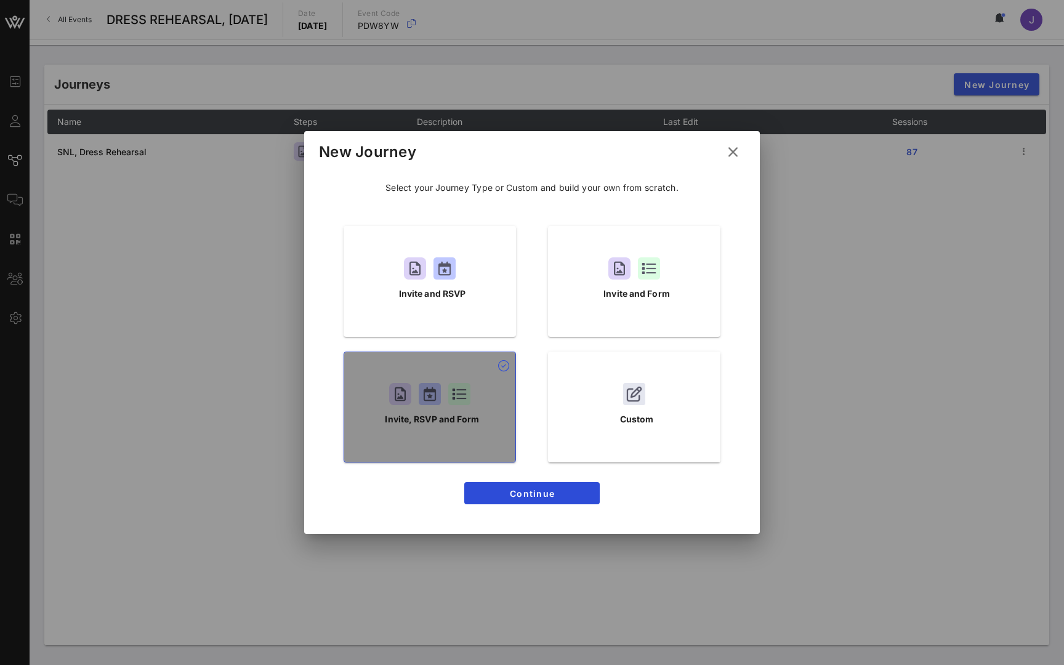
click at [442, 406] on div "Invite, RSVP and Form" at bounding box center [430, 407] width 172 height 111
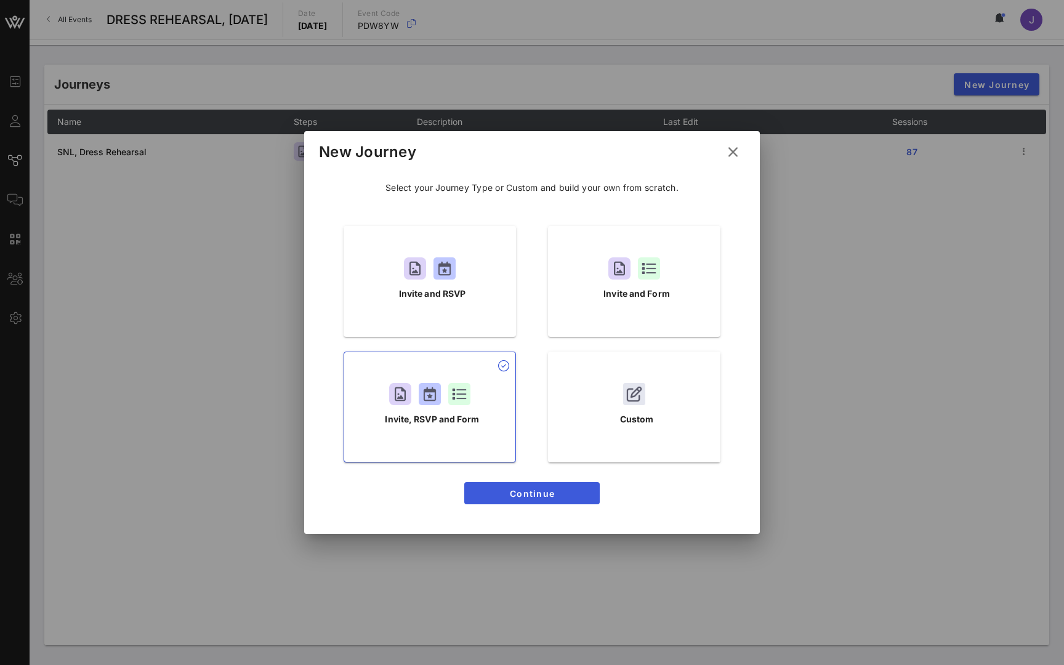
click at [561, 482] on button "Continue" at bounding box center [531, 493] width 135 height 22
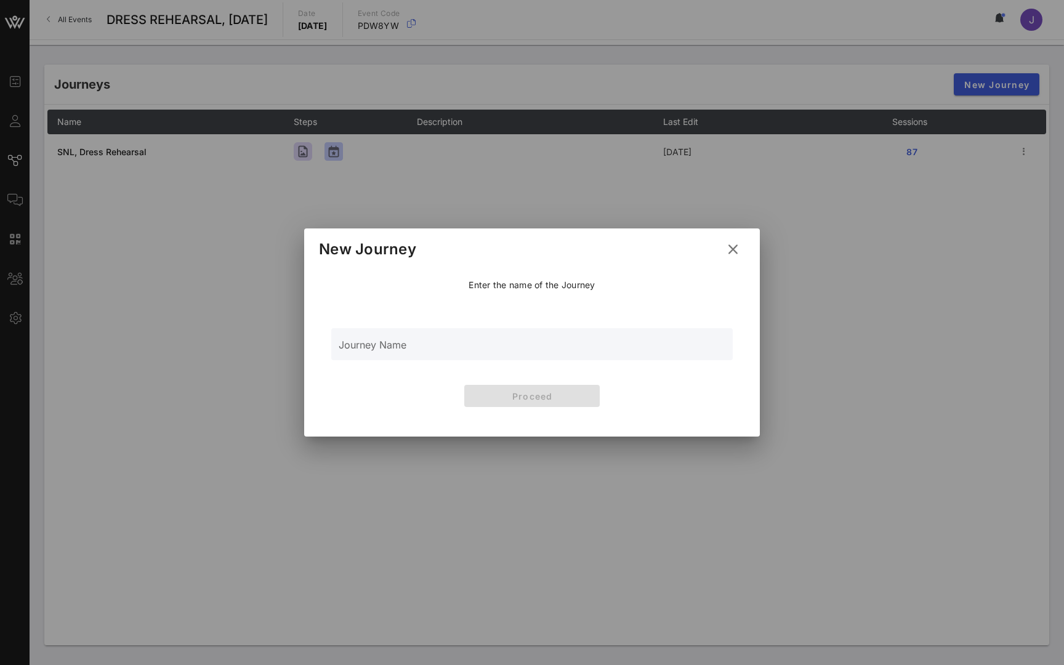
click at [498, 341] on div "Journey Name" at bounding box center [532, 344] width 387 height 32
type input "example"
click at [553, 394] on span "Proceed" at bounding box center [532, 396] width 116 height 10
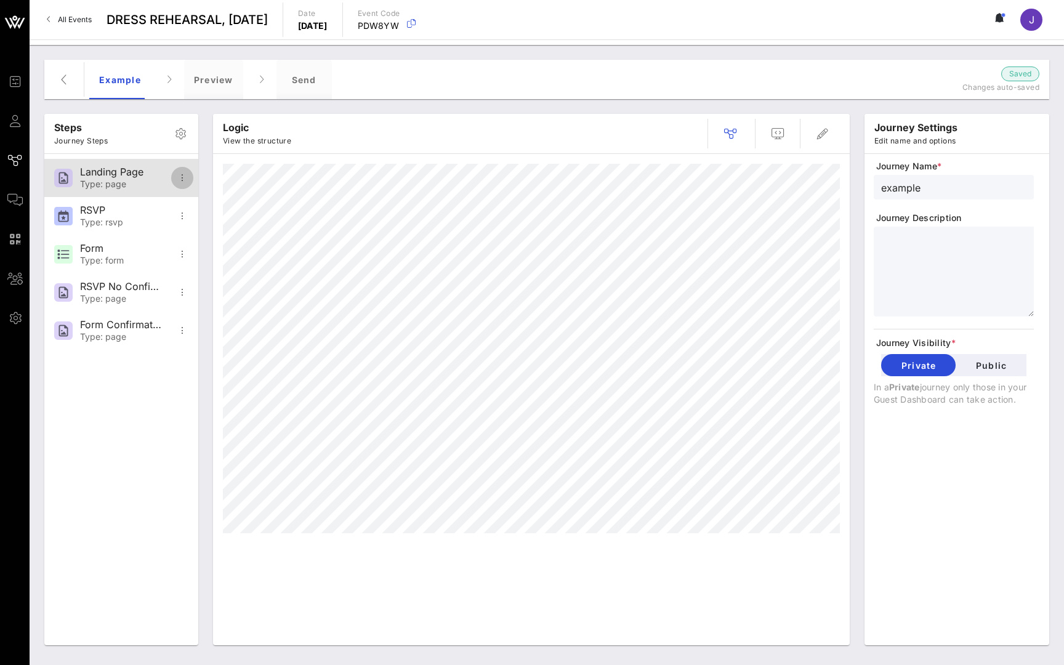
click at [182, 180] on icon "button" at bounding box center [182, 178] width 15 height 15
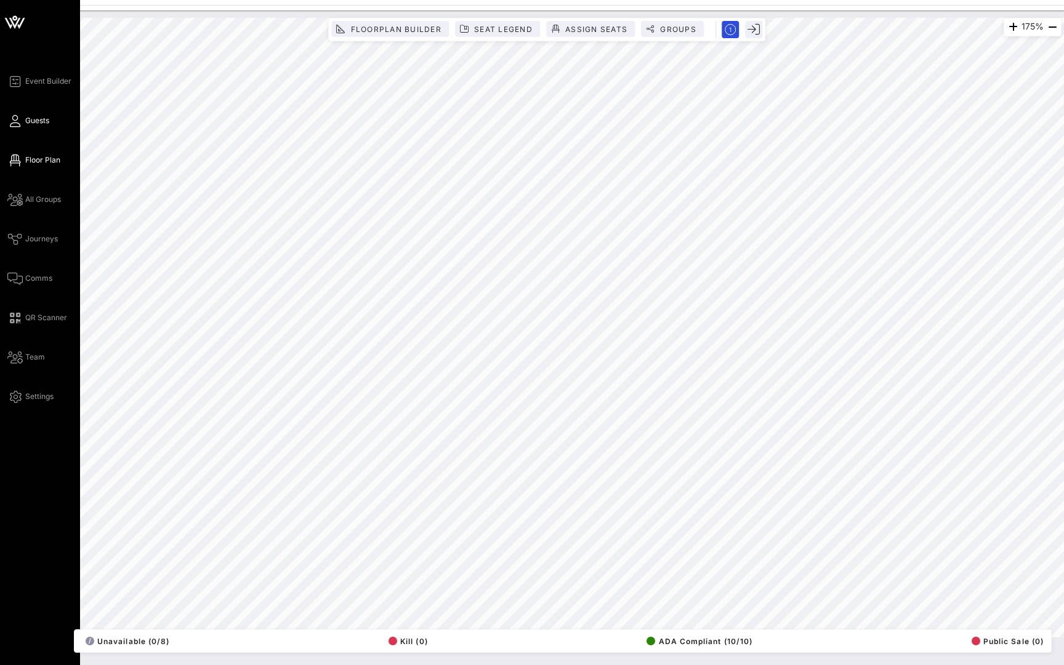
click at [20, 82] on icon at bounding box center [14, 82] width 15 height 2
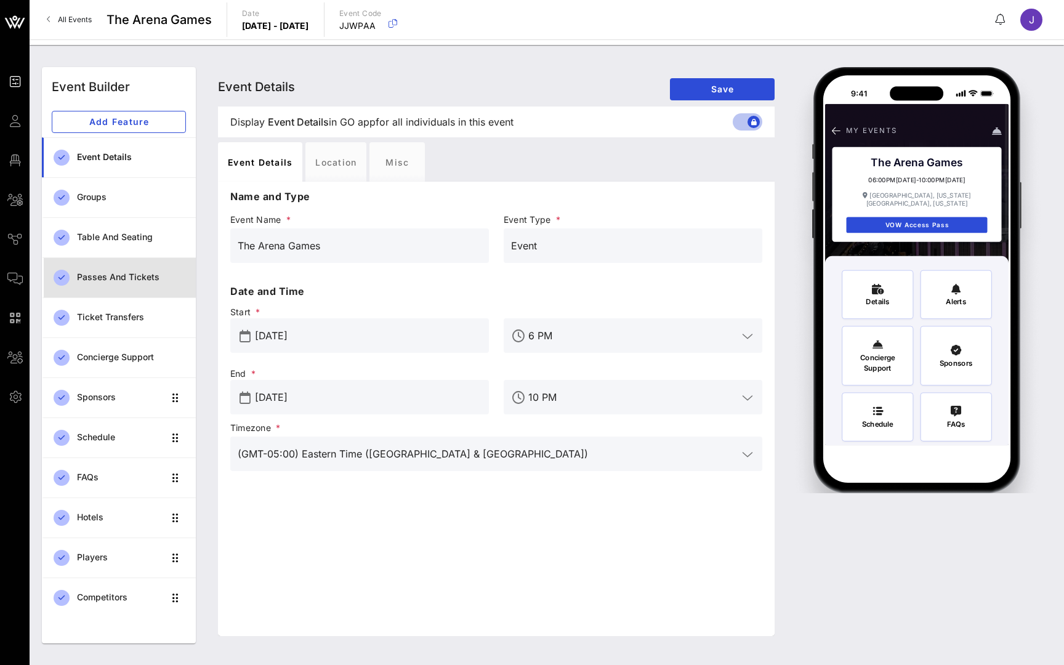
click at [103, 282] on div "Passes and Tickets" at bounding box center [131, 277] width 109 height 10
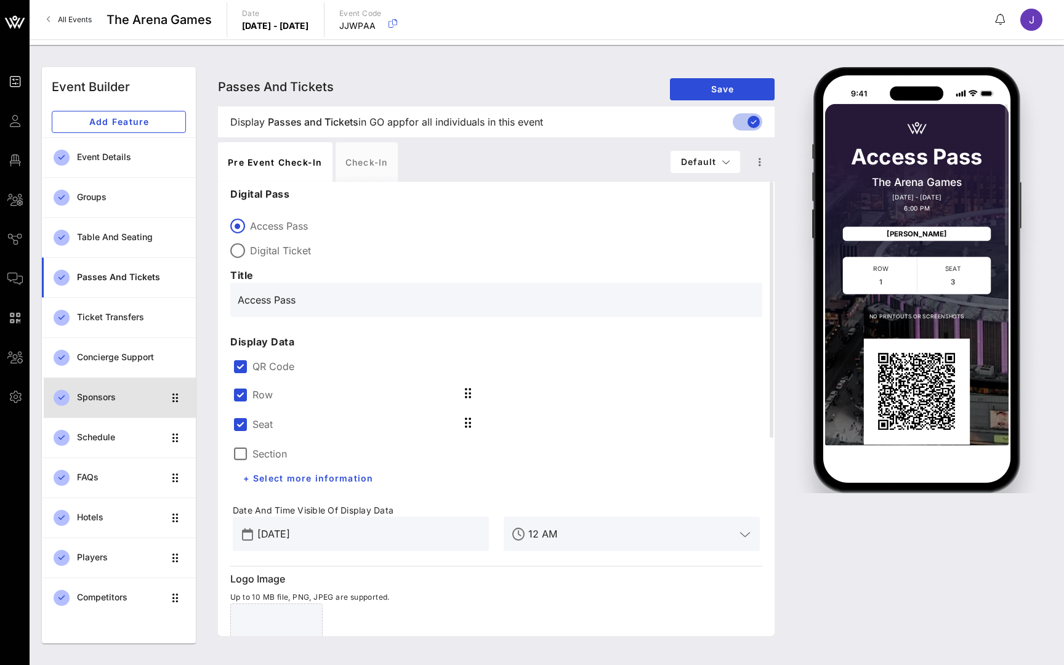
click at [102, 398] on div "Sponsors" at bounding box center [120, 397] width 87 height 10
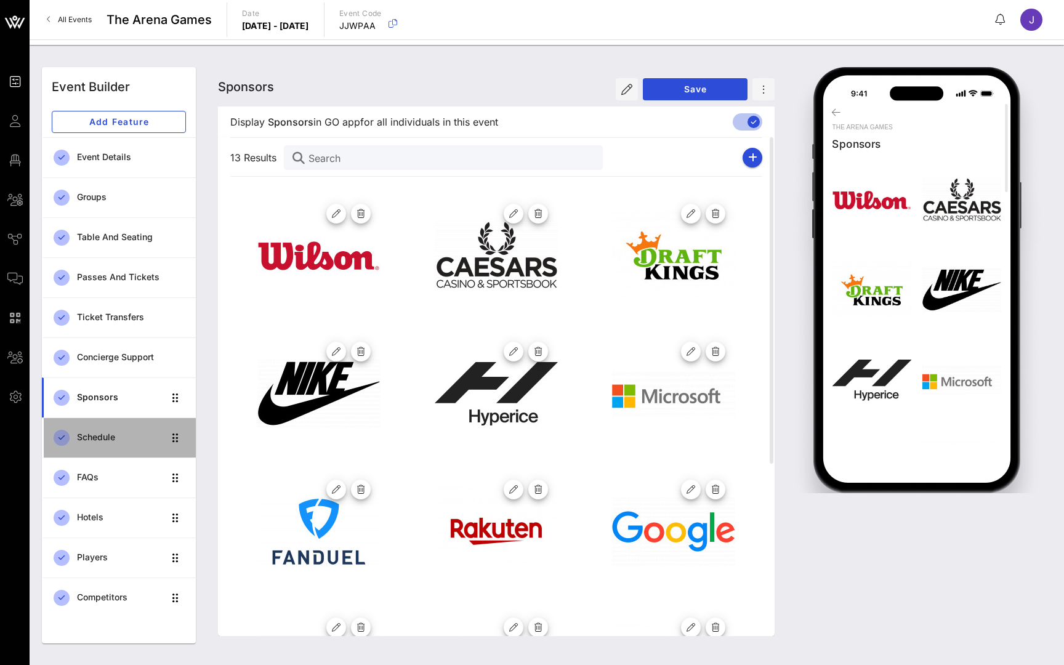
click at [100, 442] on div "Schedule" at bounding box center [120, 437] width 87 height 10
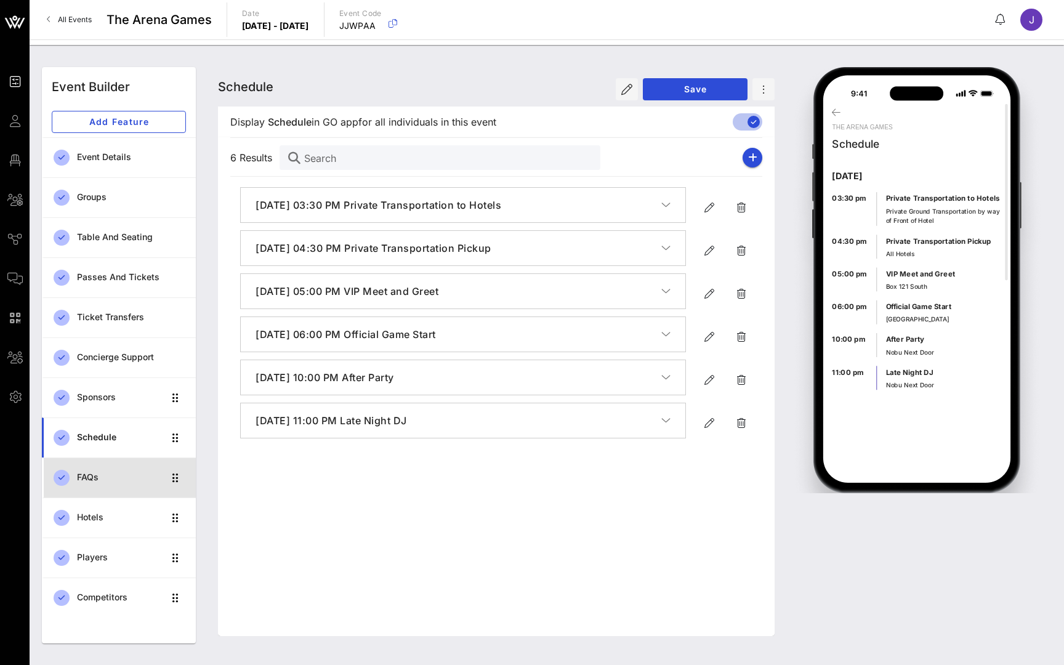
click at [95, 473] on div "FAQs" at bounding box center [120, 477] width 87 height 10
